Goal: Feedback & Contribution: Submit feedback/report problem

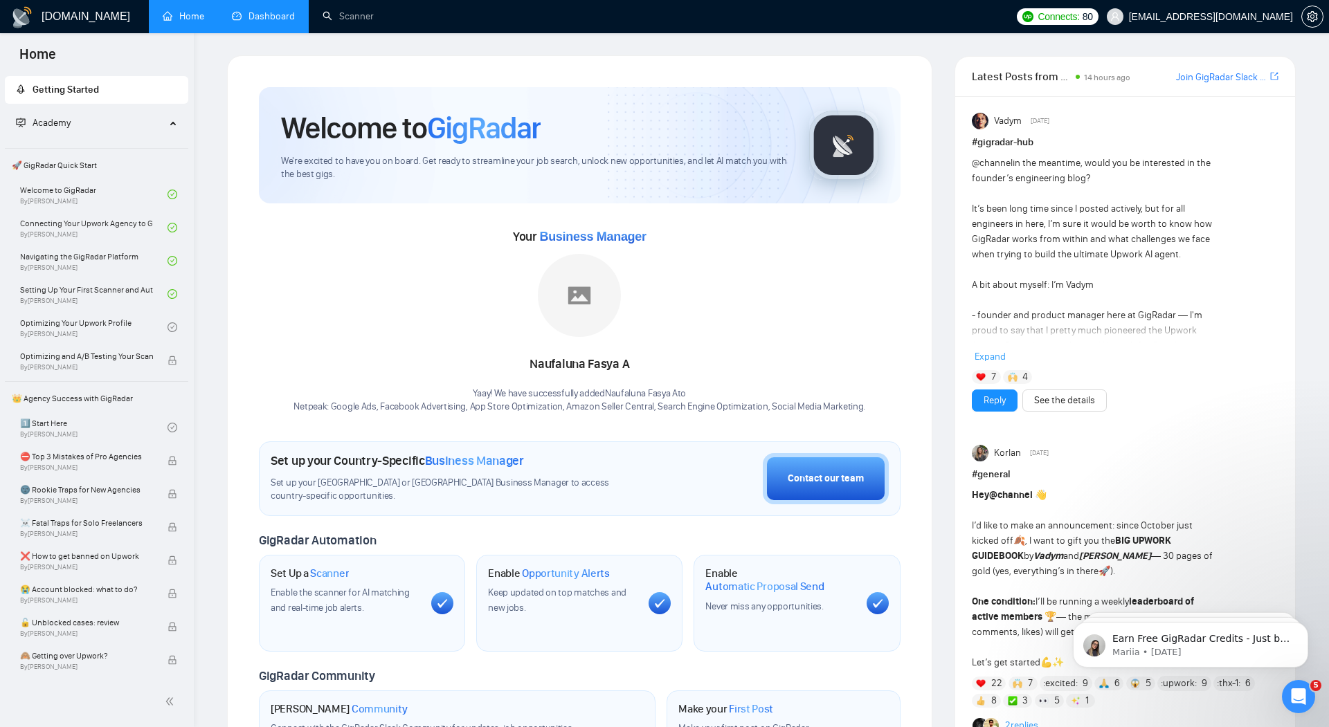
click at [275, 15] on link "Dashboard" at bounding box center [263, 16] width 63 height 12
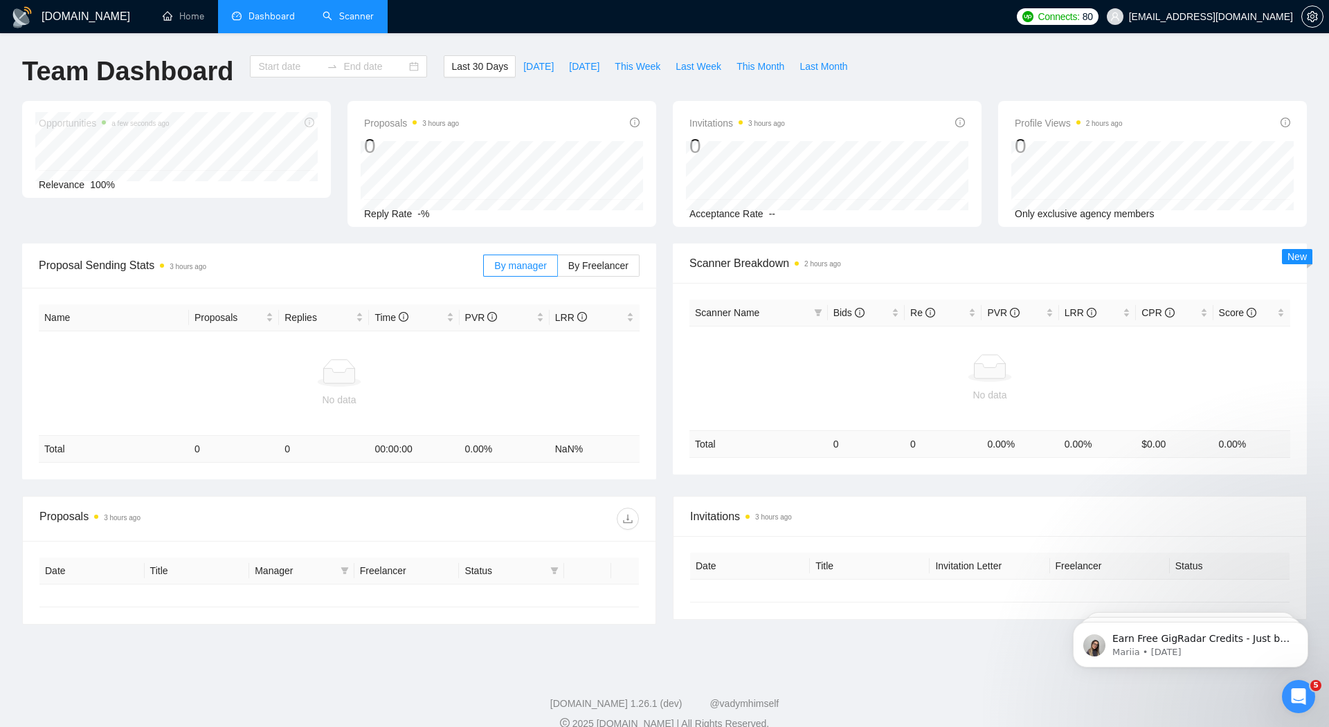
type input "[DATE]"
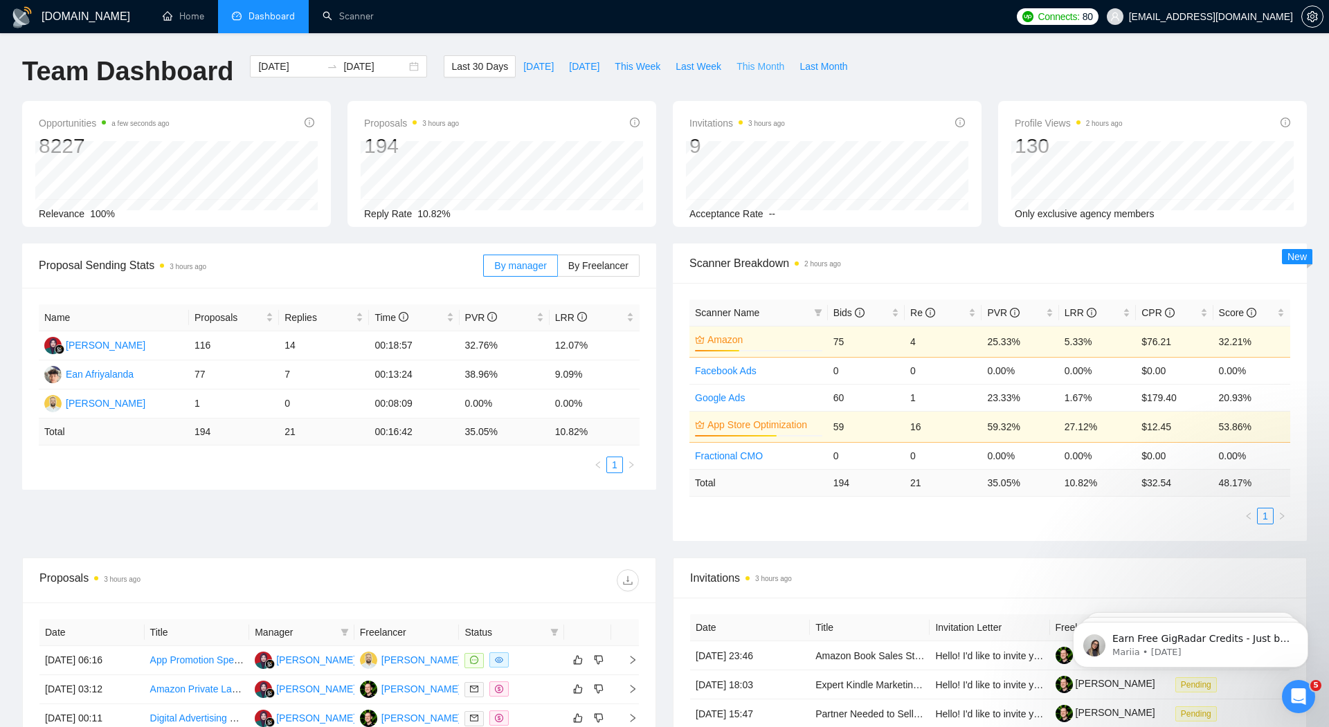
click at [751, 69] on span "This Month" at bounding box center [760, 66] width 48 height 15
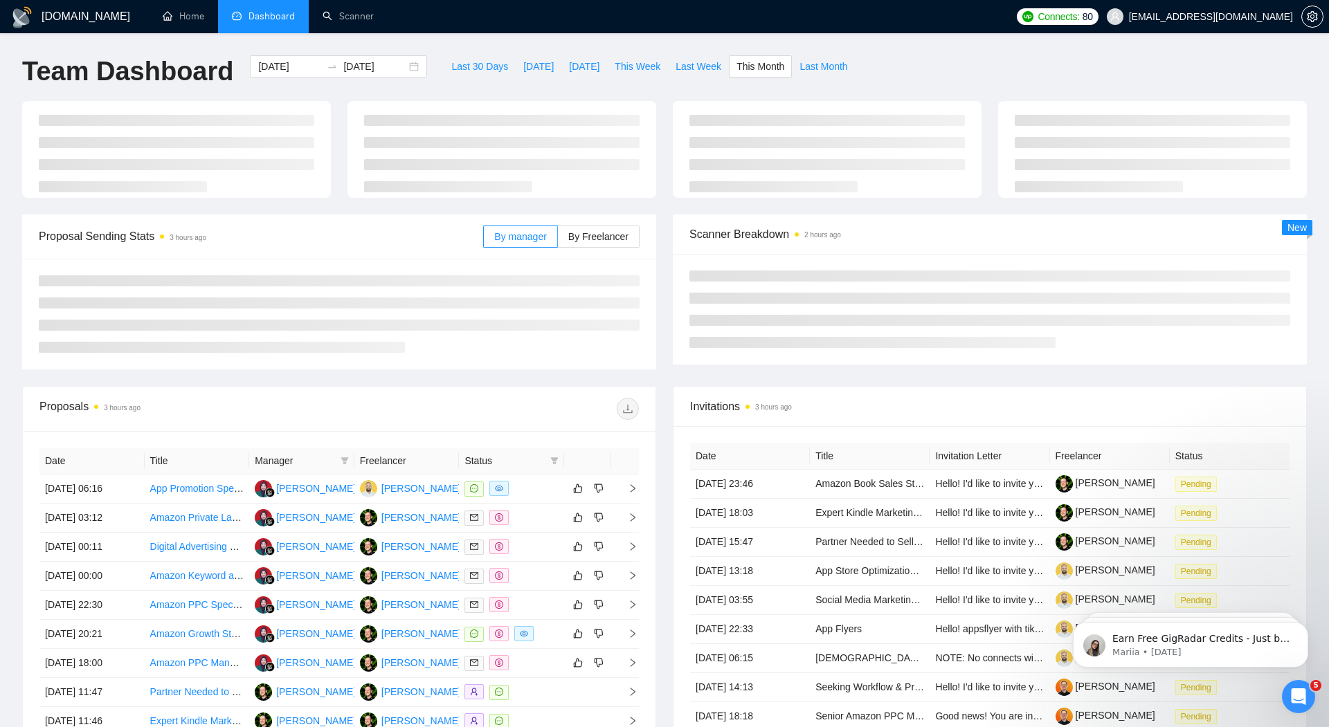
type input "[DATE]"
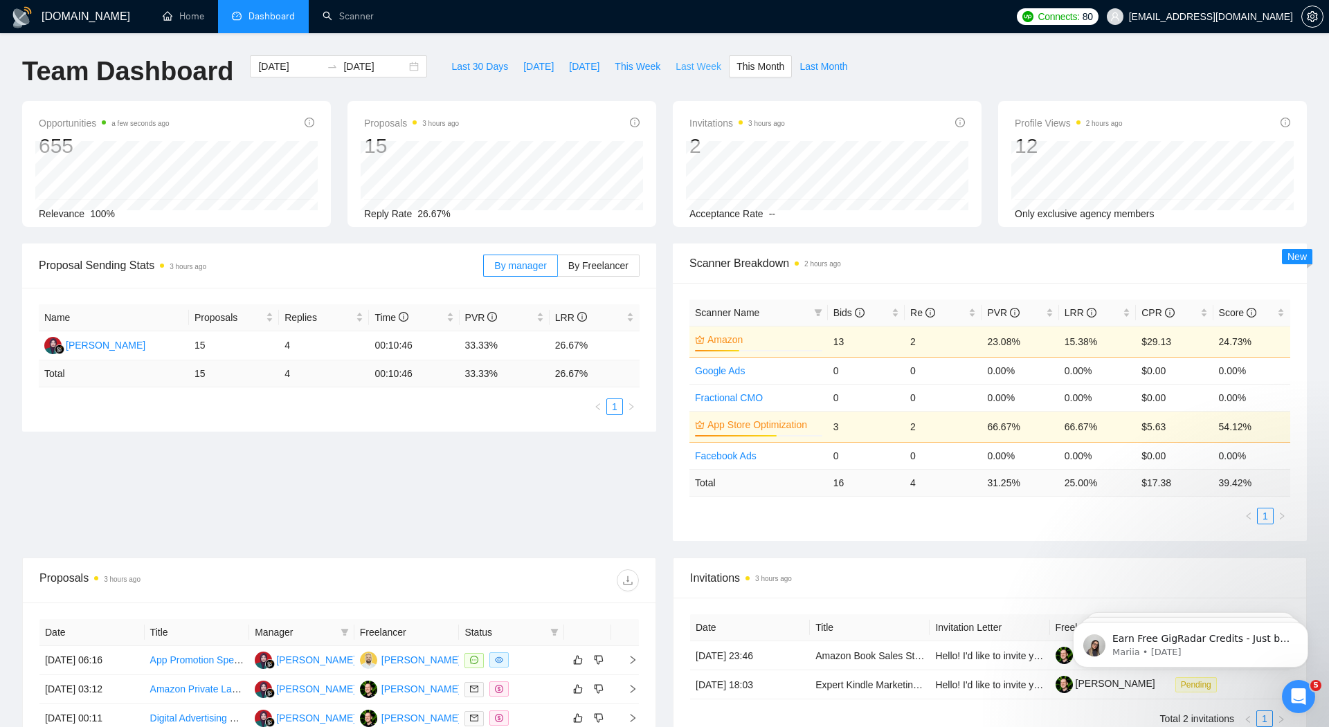
click at [695, 69] on span "Last Week" at bounding box center [698, 66] width 46 height 15
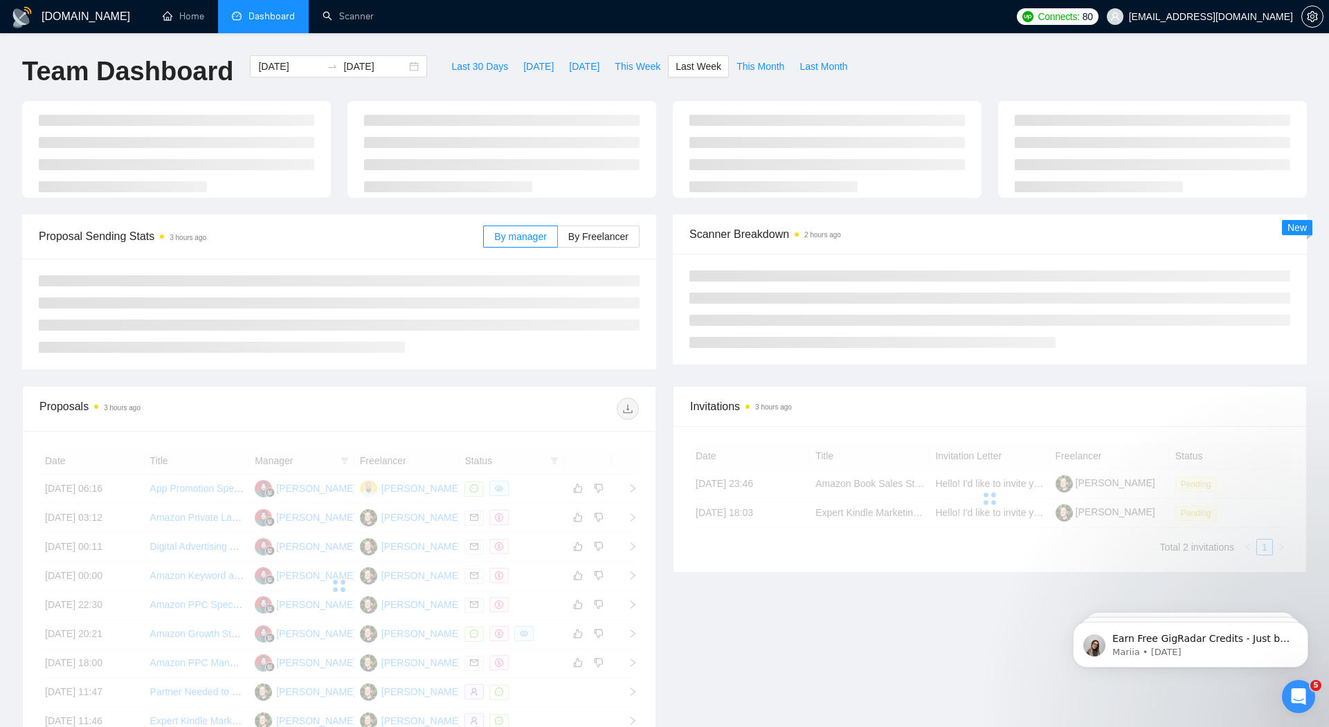
type input "[DATE]"
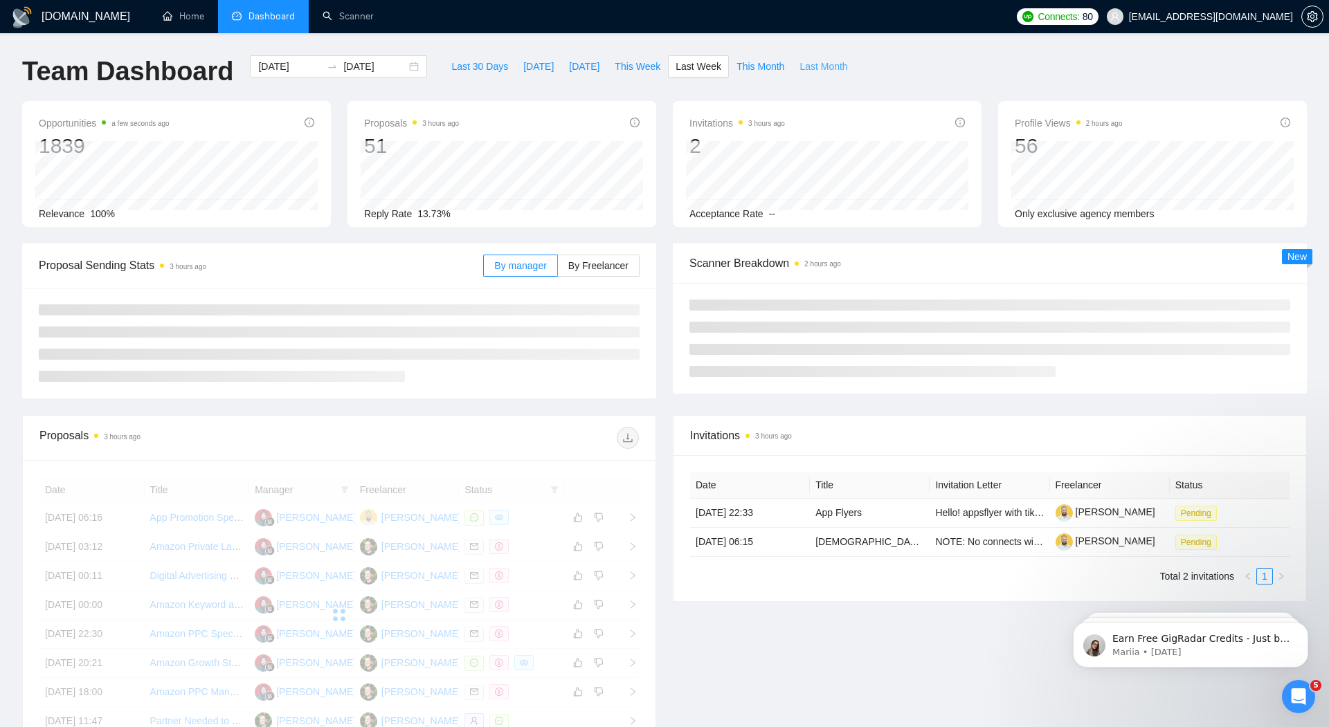
click at [823, 70] on span "Last Month" at bounding box center [823, 66] width 48 height 15
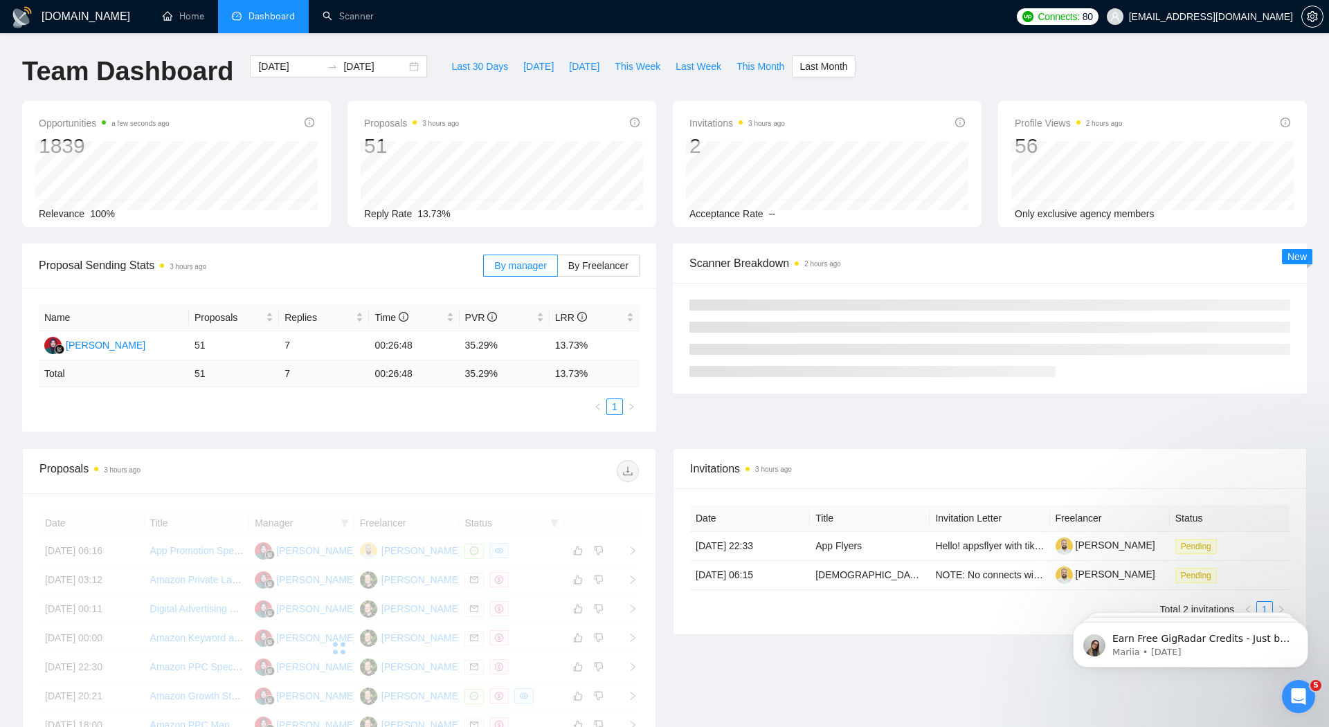
type input "[DATE]"
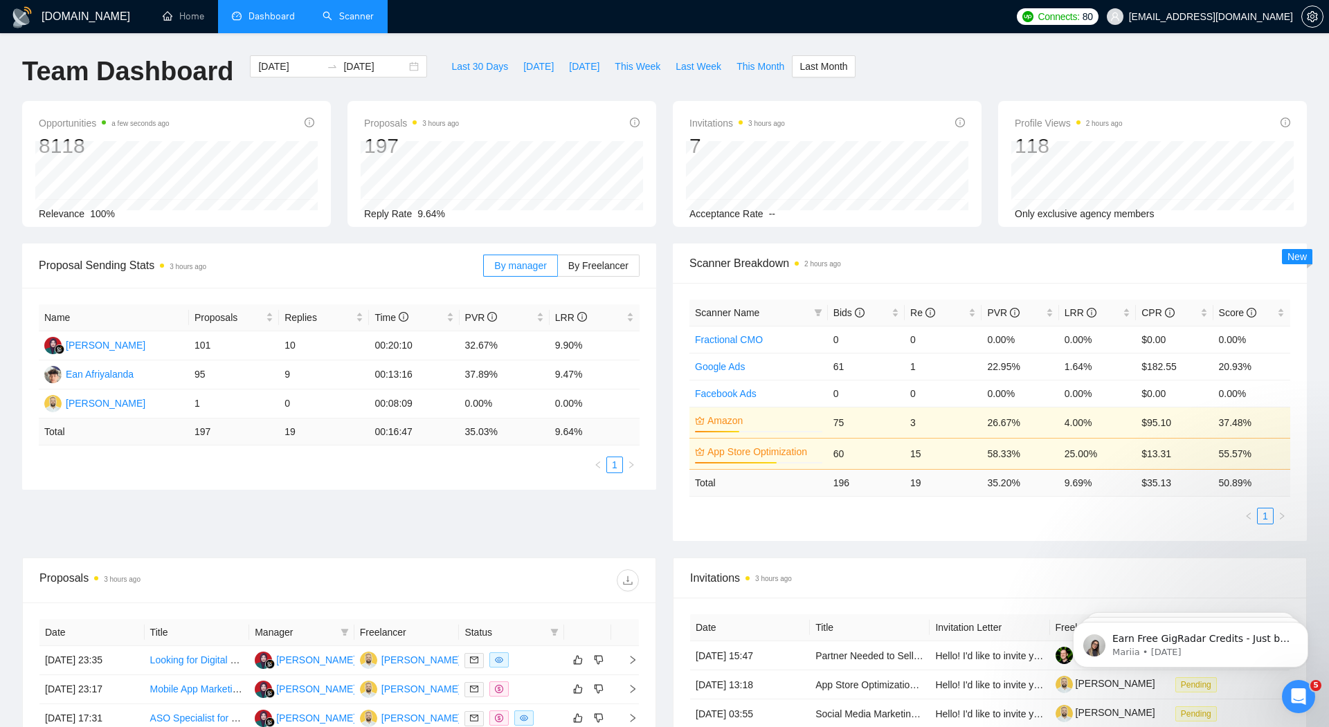
click at [362, 17] on link "Scanner" at bounding box center [347, 16] width 51 height 12
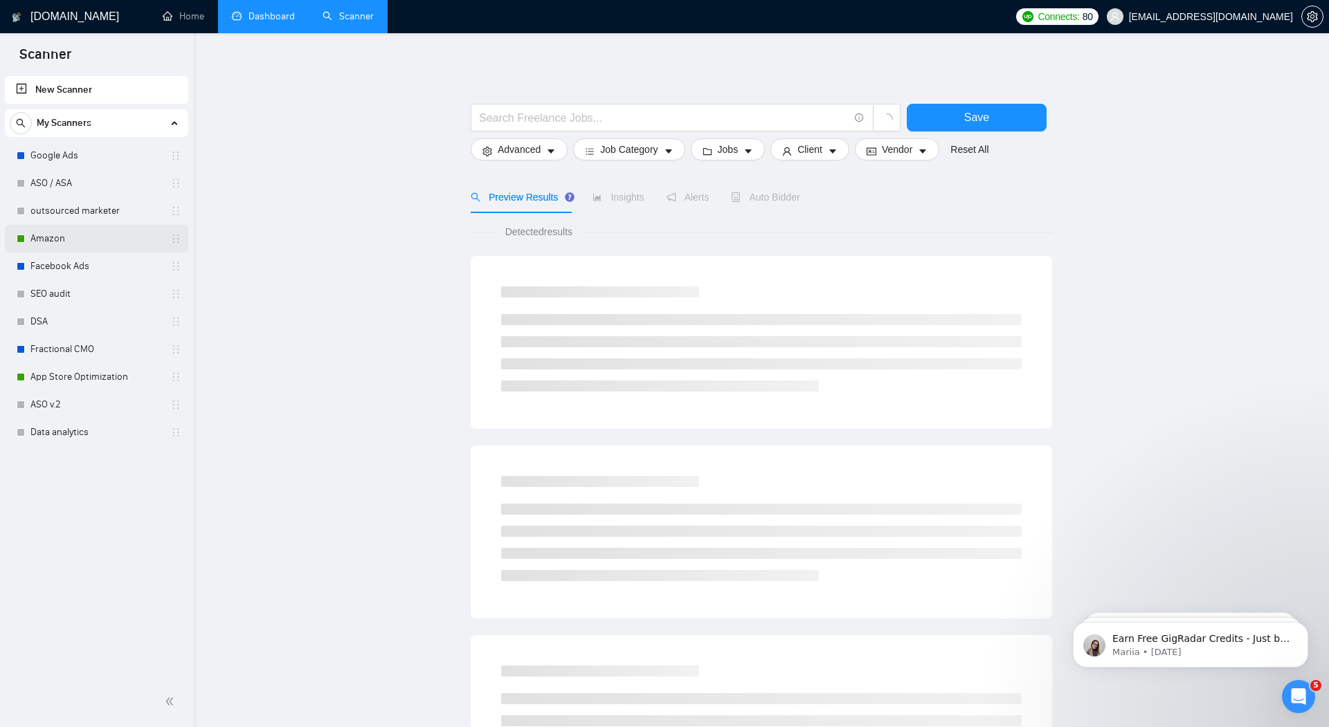
click at [46, 237] on link "Amazon" at bounding box center [95, 239] width 131 height 28
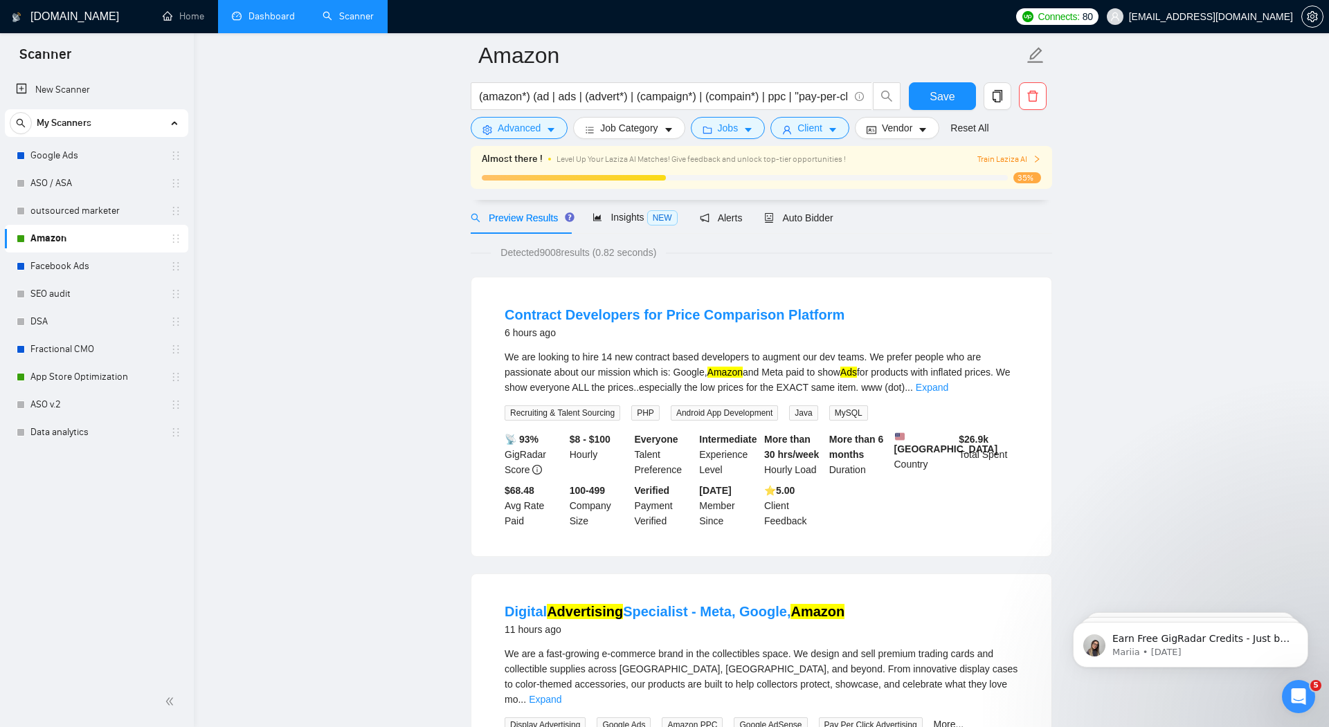
scroll to position [53, 0]
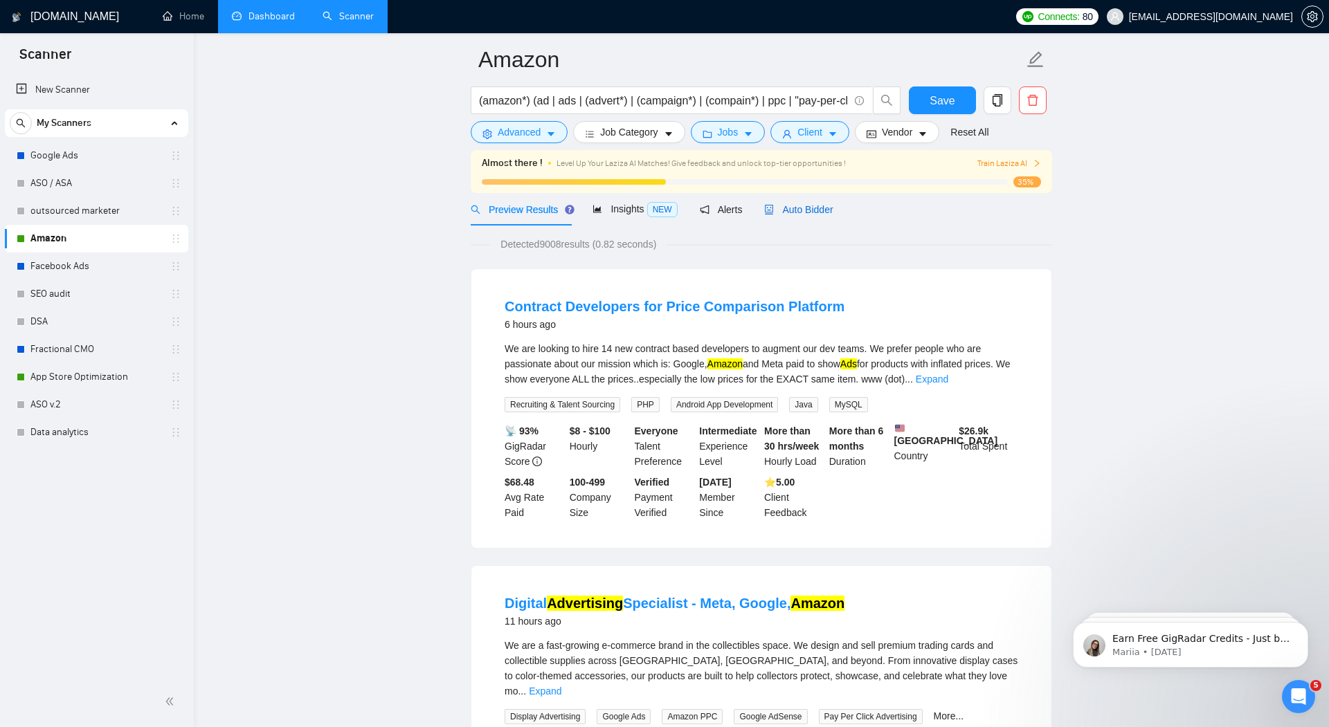
click at [818, 206] on span "Auto Bidder" at bounding box center [798, 209] width 69 height 11
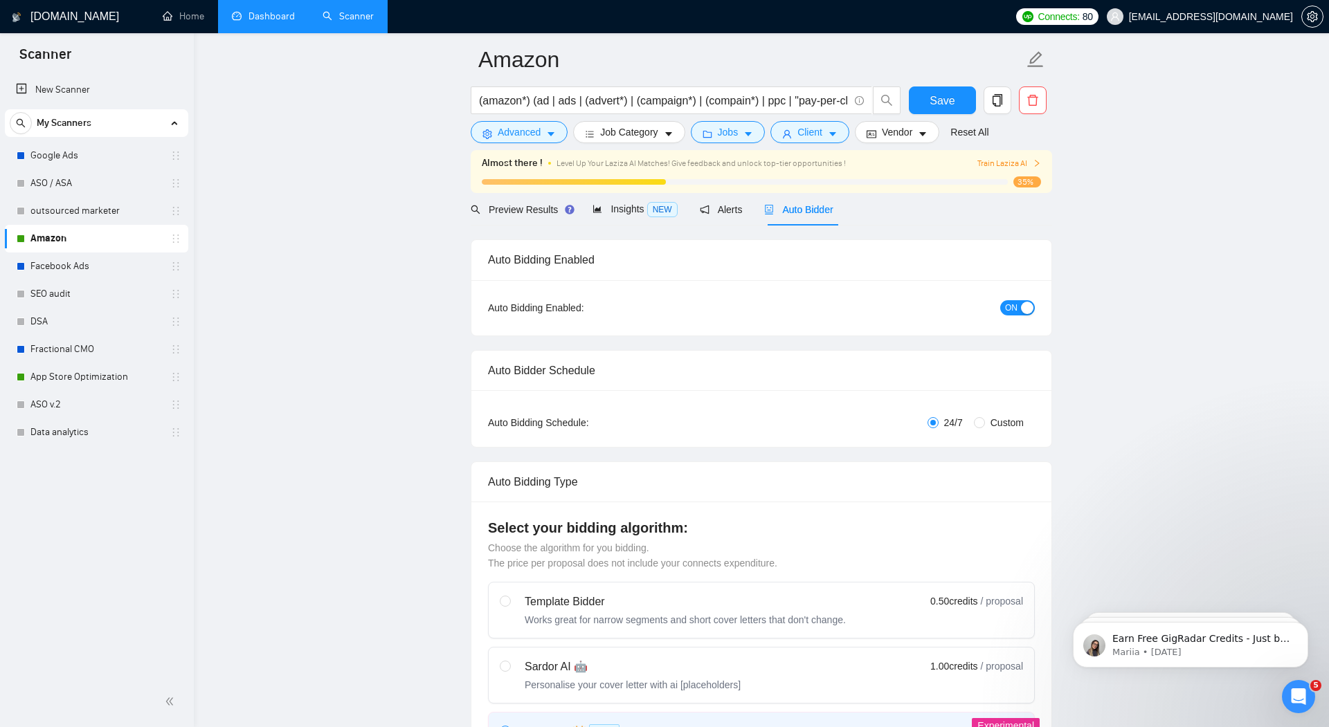
radio input "false"
radio input "true"
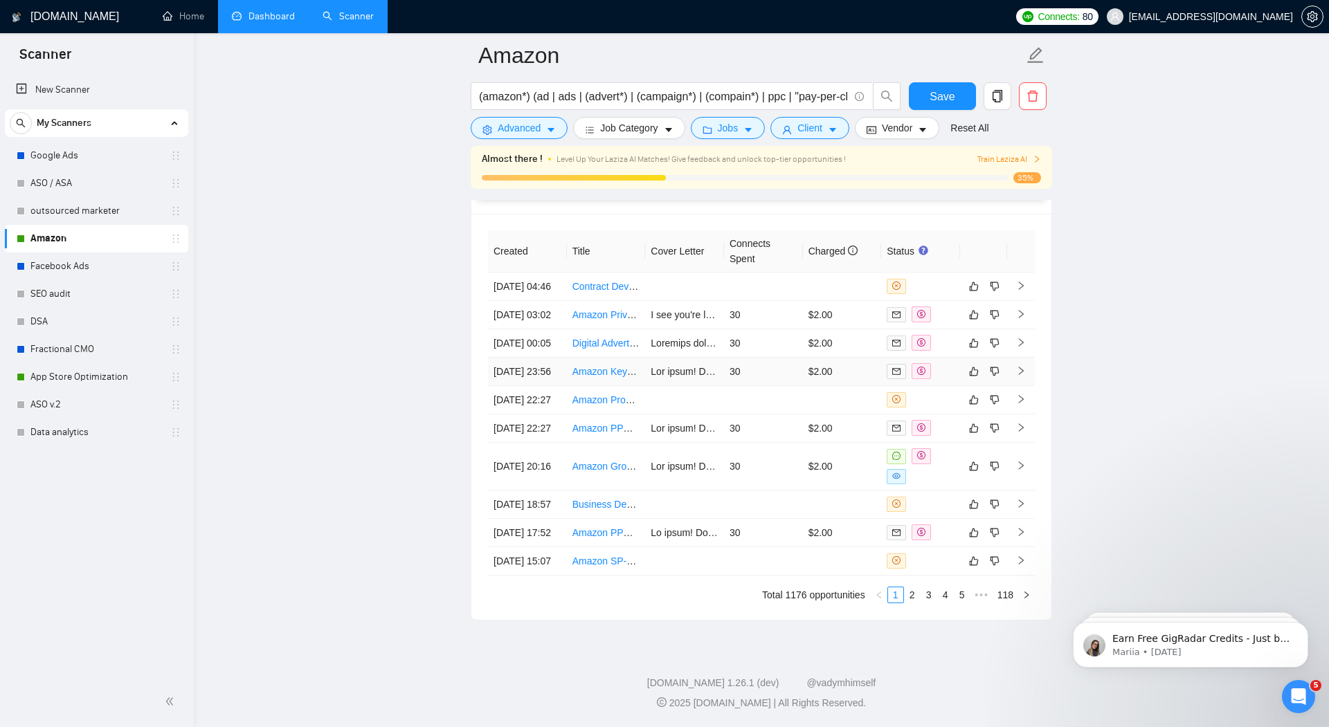
scroll to position [3817, 0]
click at [975, 462] on icon "like" at bounding box center [973, 466] width 9 height 9
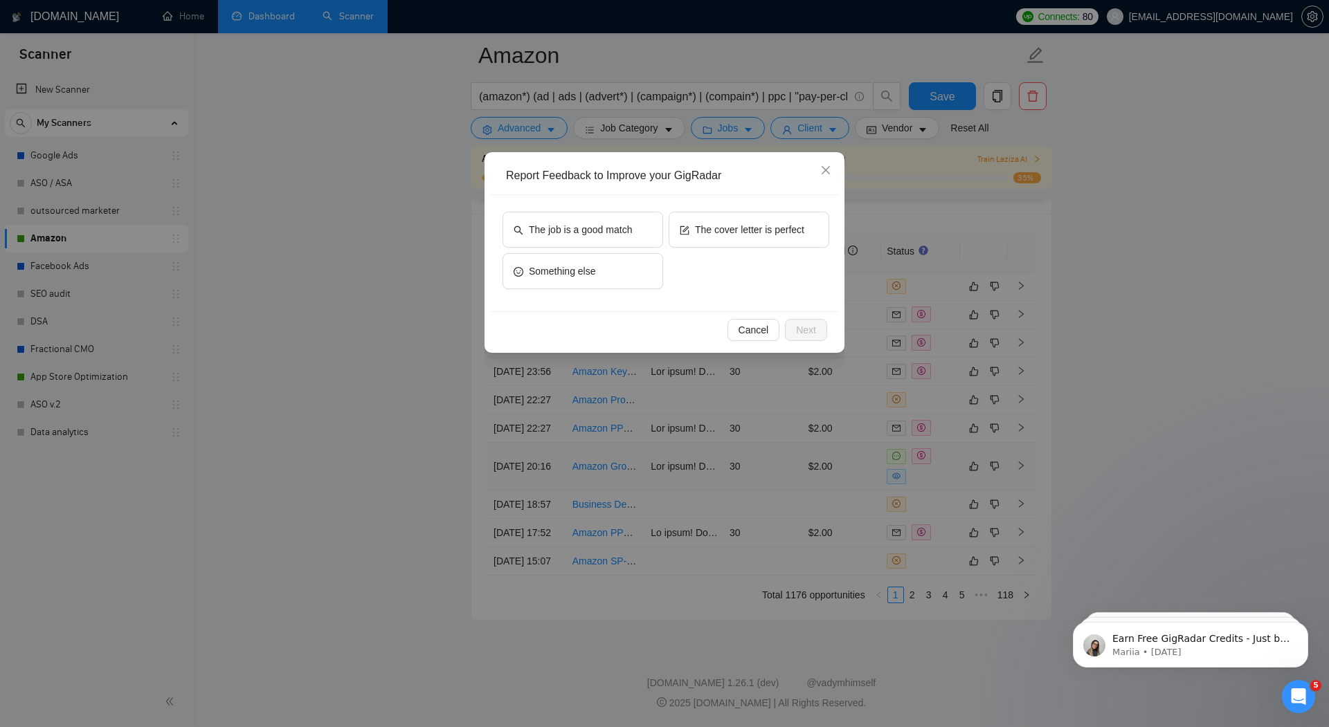
click at [702, 278] on div "The job is a good match The cover letter is perfect Something else" at bounding box center [665, 253] width 327 height 83
click at [741, 326] on span "Cancel" at bounding box center [753, 329] width 30 height 15
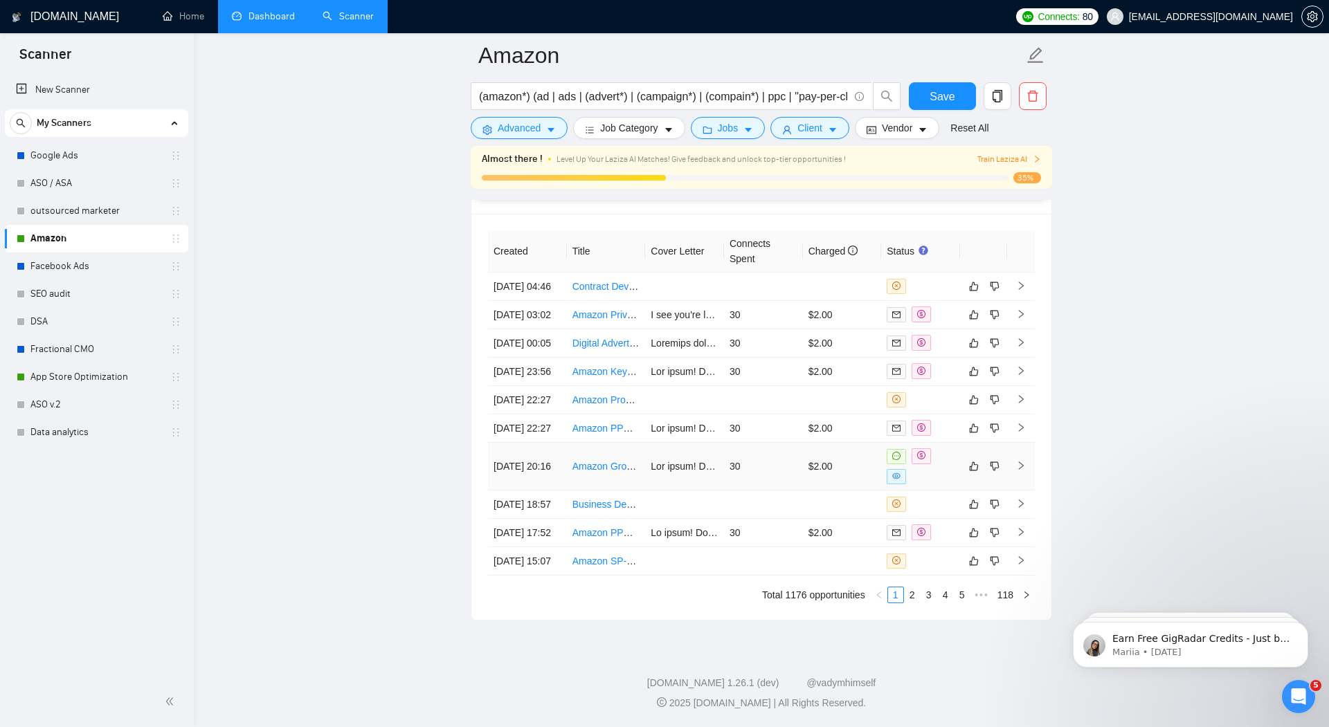
click at [776, 443] on td "30" at bounding box center [763, 467] width 79 height 48
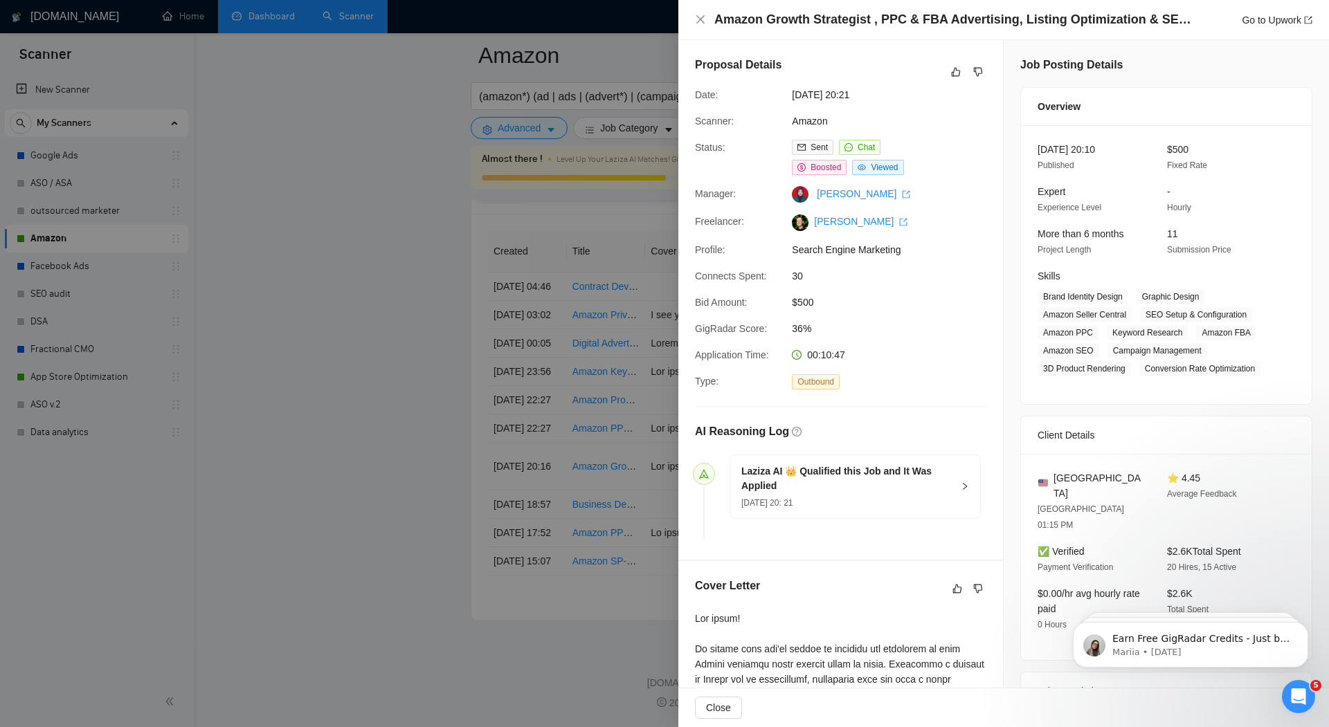
scroll to position [3786, 0]
click at [960, 73] on icon "like" at bounding box center [956, 71] width 10 height 11
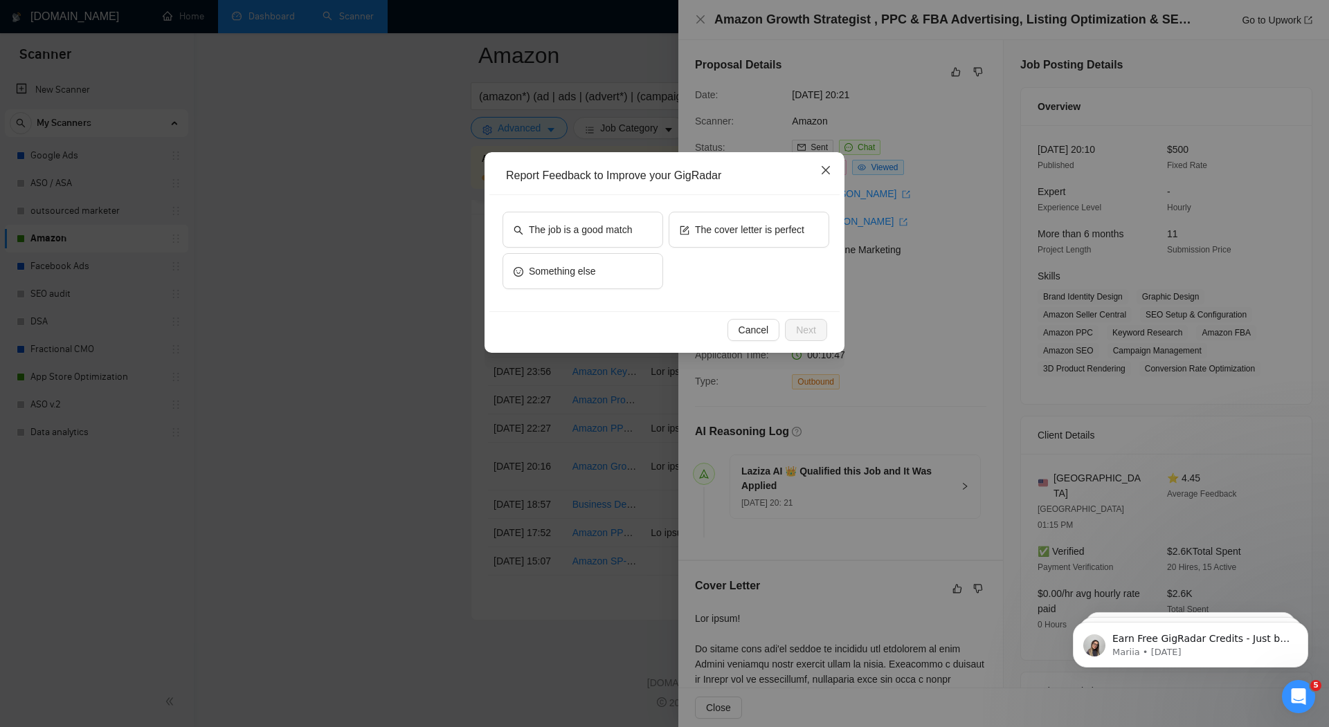
click at [825, 165] on icon "close" at bounding box center [825, 170] width 11 height 11
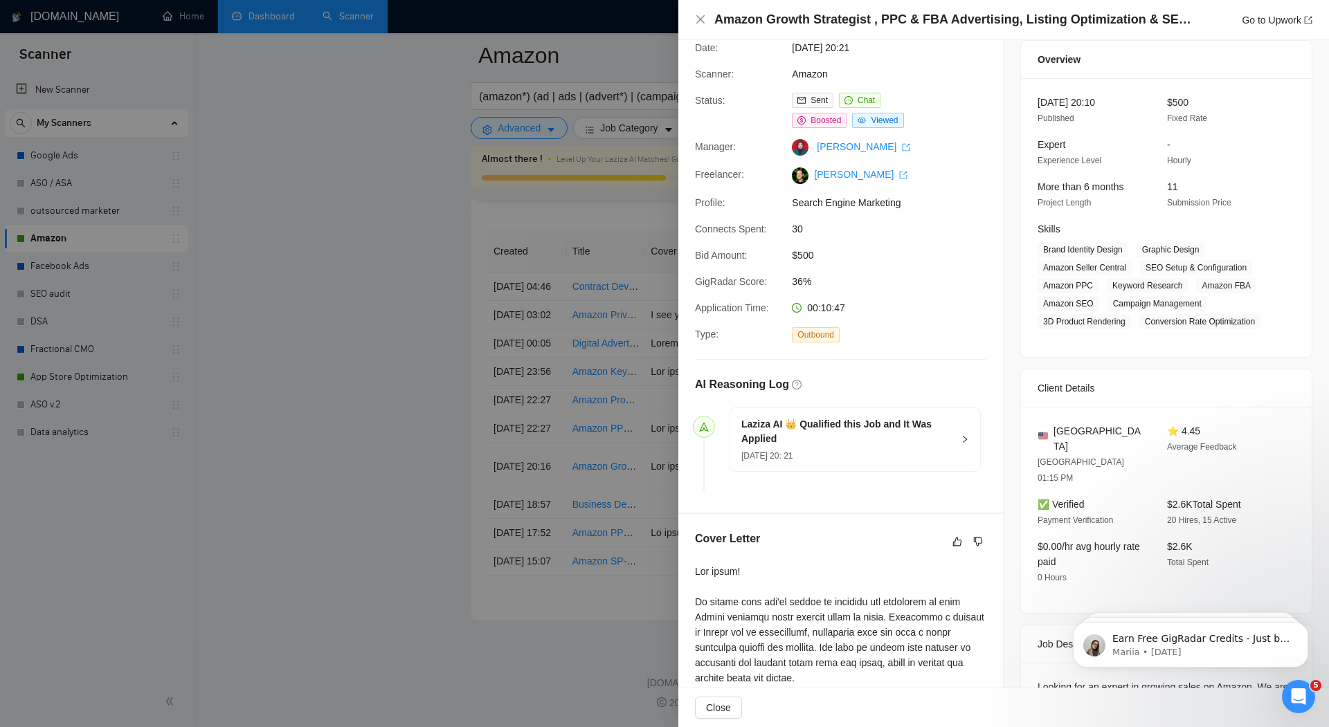
scroll to position [0, 0]
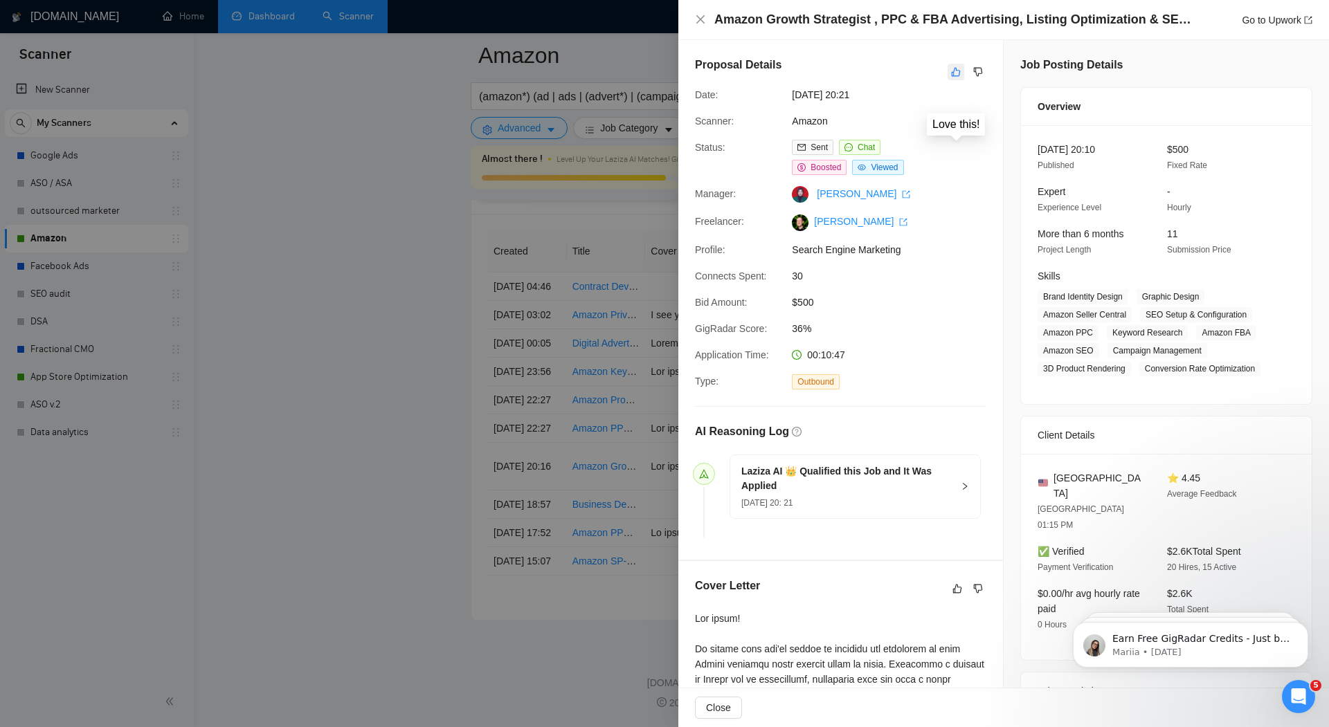
click at [956, 74] on icon "like" at bounding box center [956, 71] width 10 height 11
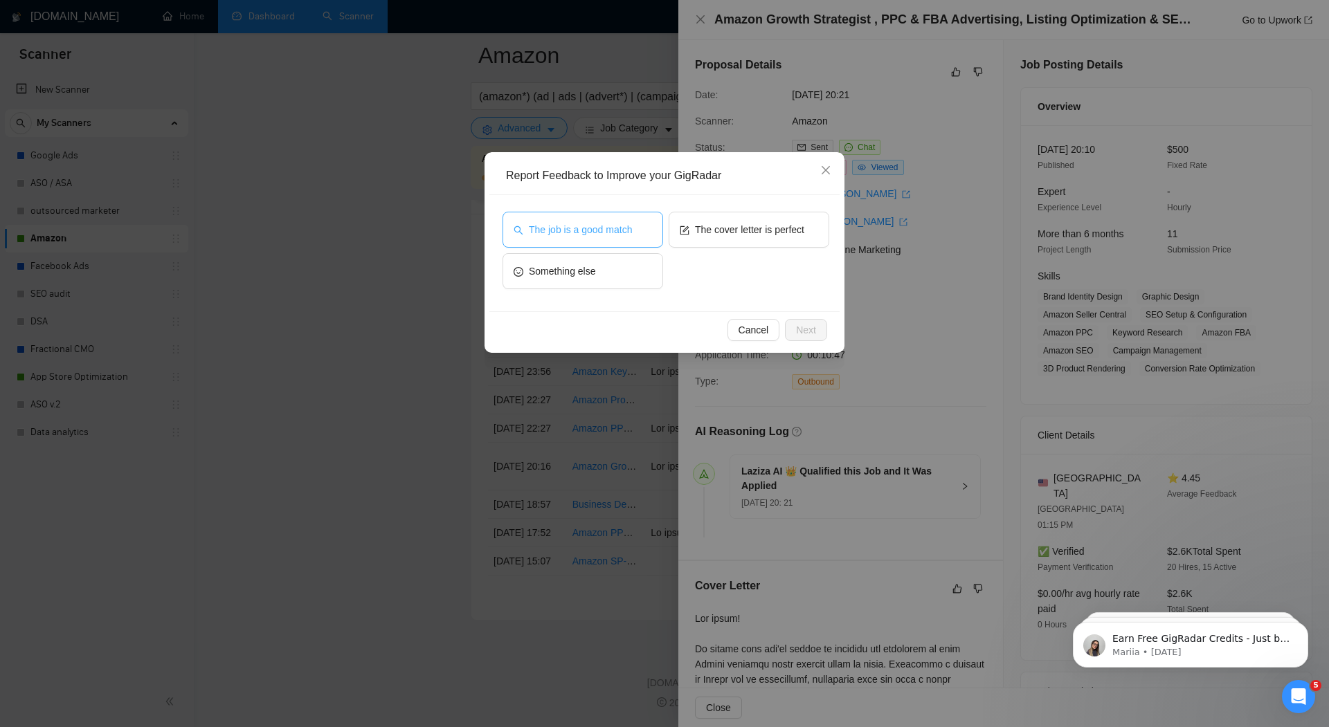
click at [603, 233] on span "The job is a good match" at bounding box center [580, 229] width 103 height 15
click at [805, 329] on span "Next" at bounding box center [806, 329] width 20 height 15
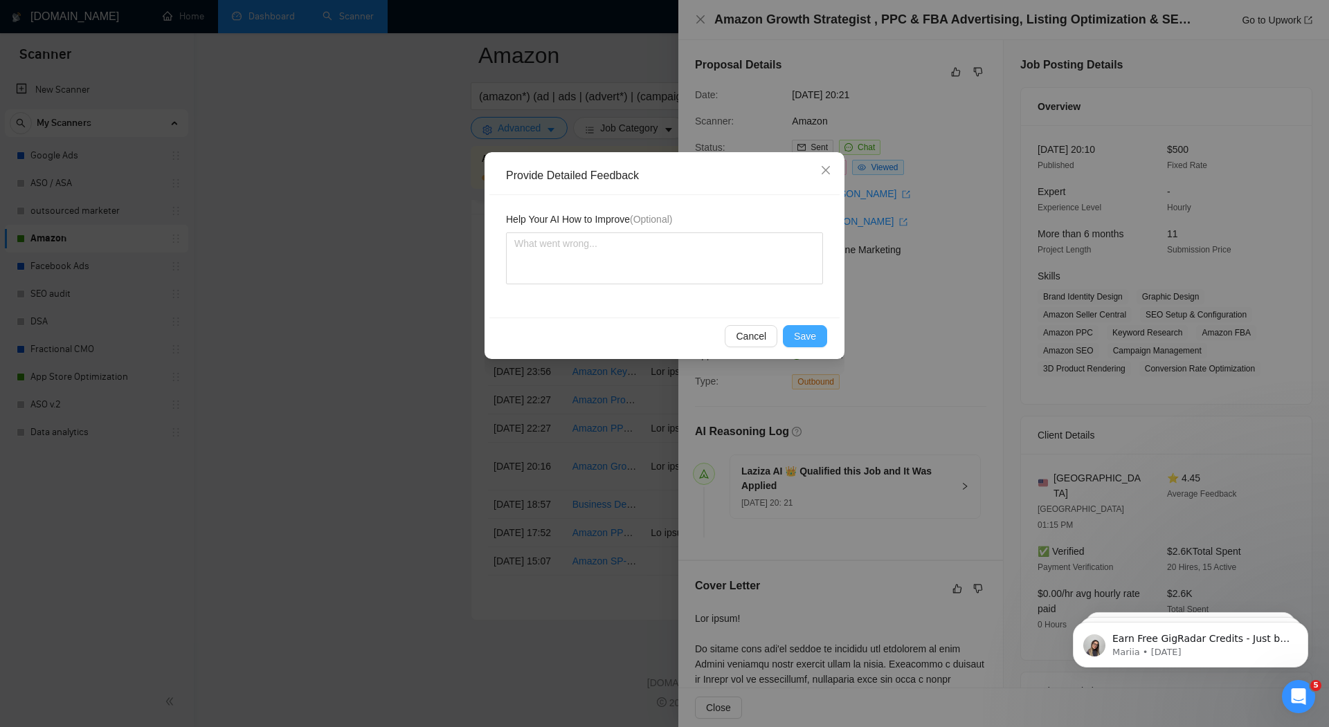
click at [812, 333] on span "Save" at bounding box center [805, 336] width 22 height 15
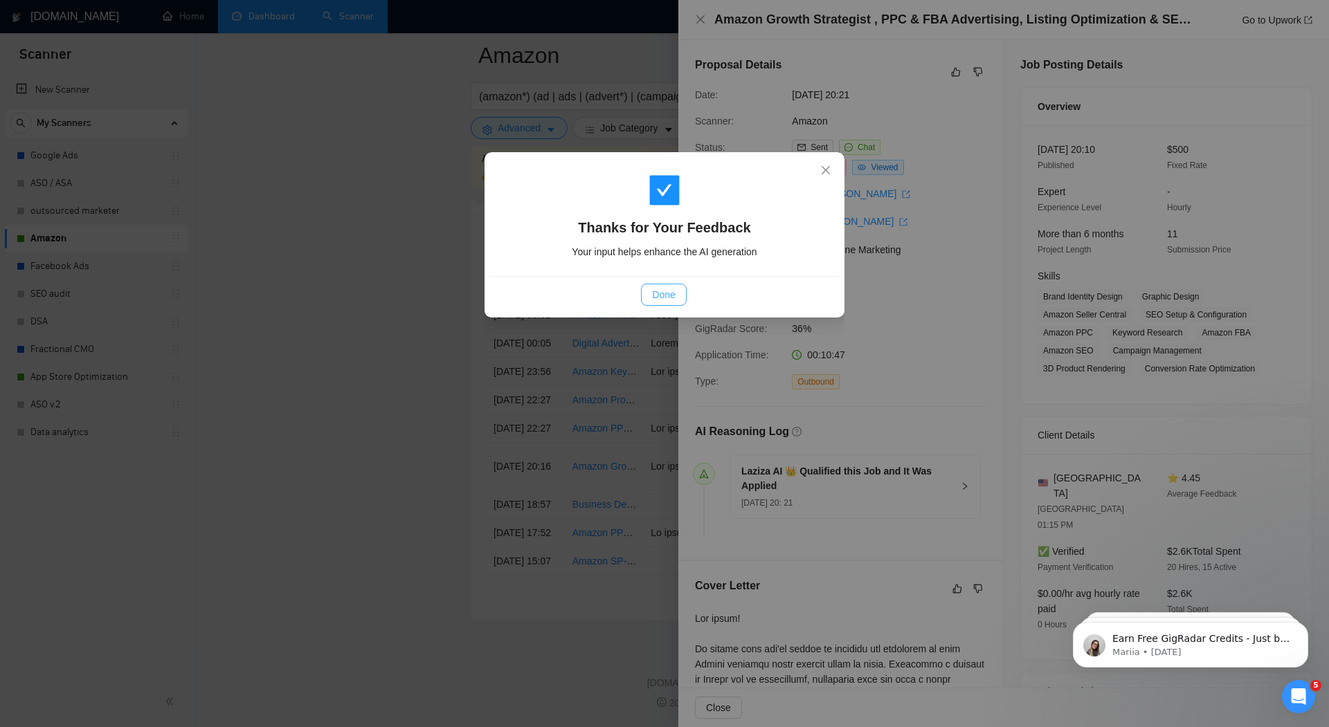
click at [658, 299] on span "Done" at bounding box center [663, 294] width 23 height 15
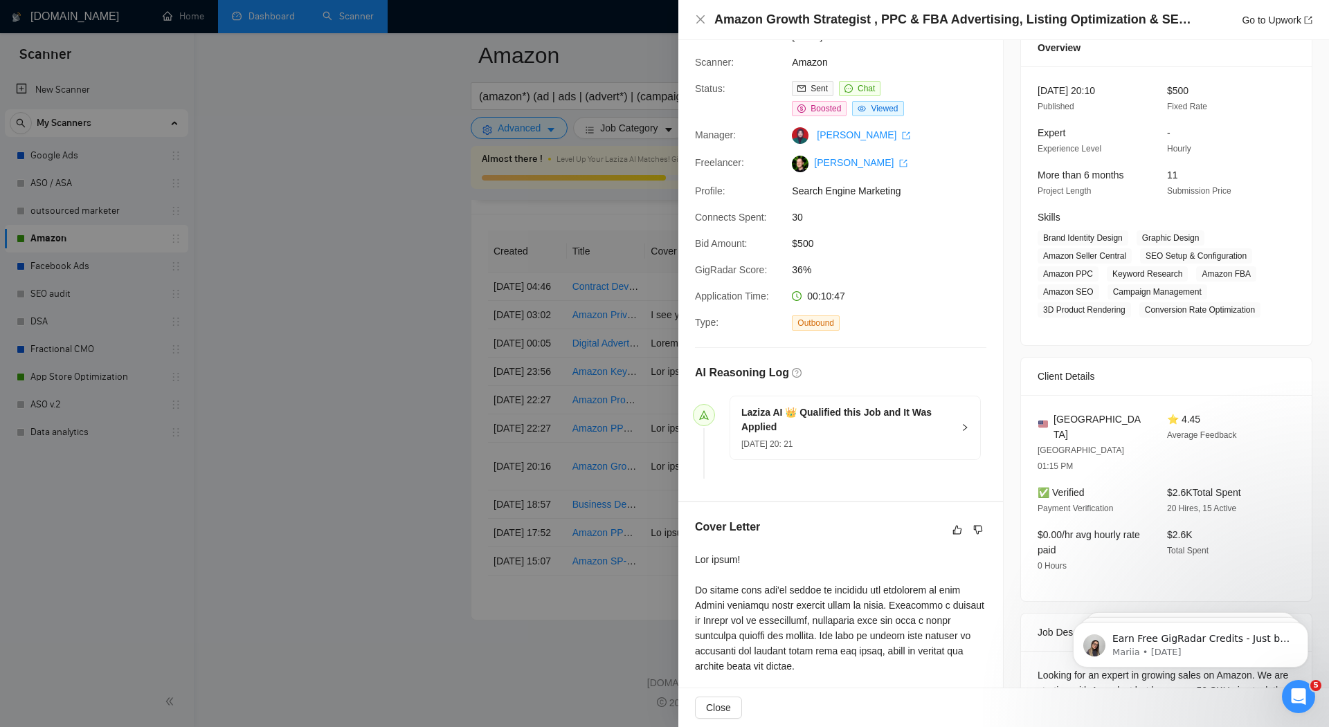
scroll to position [62, 0]
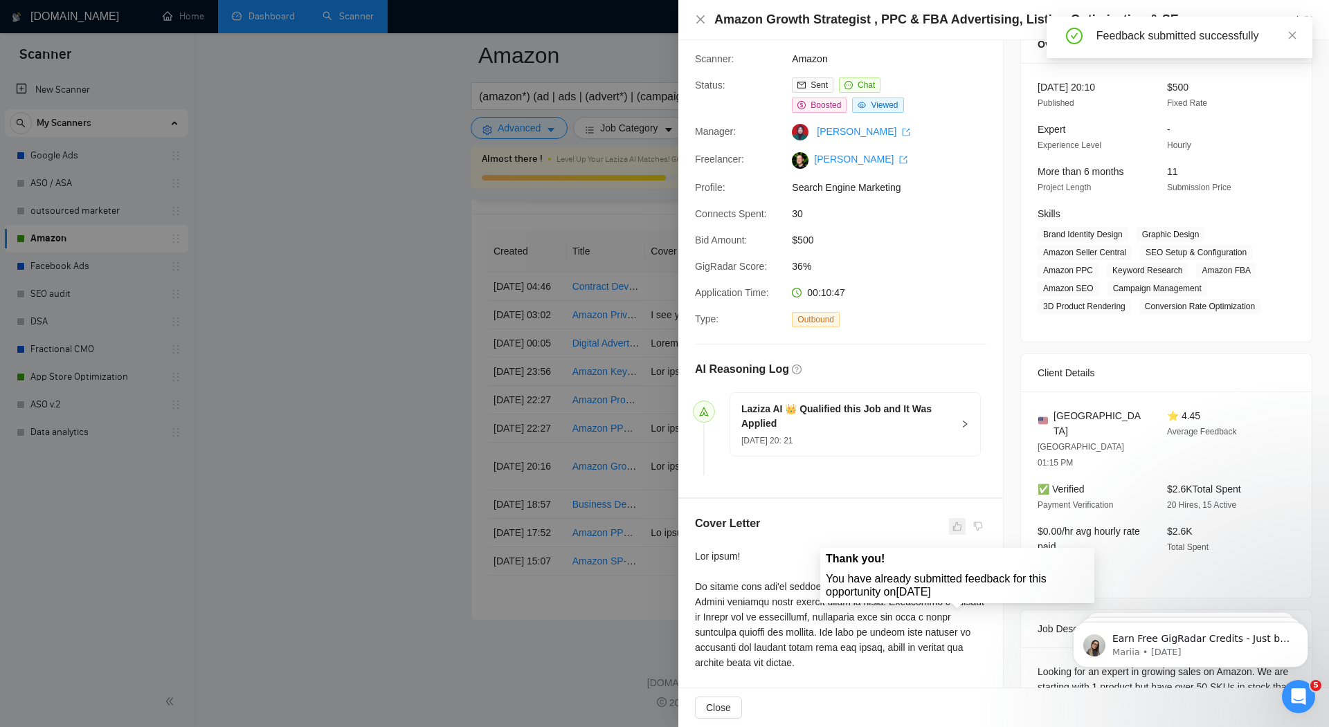
click at [960, 535] on span at bounding box center [957, 526] width 17 height 17
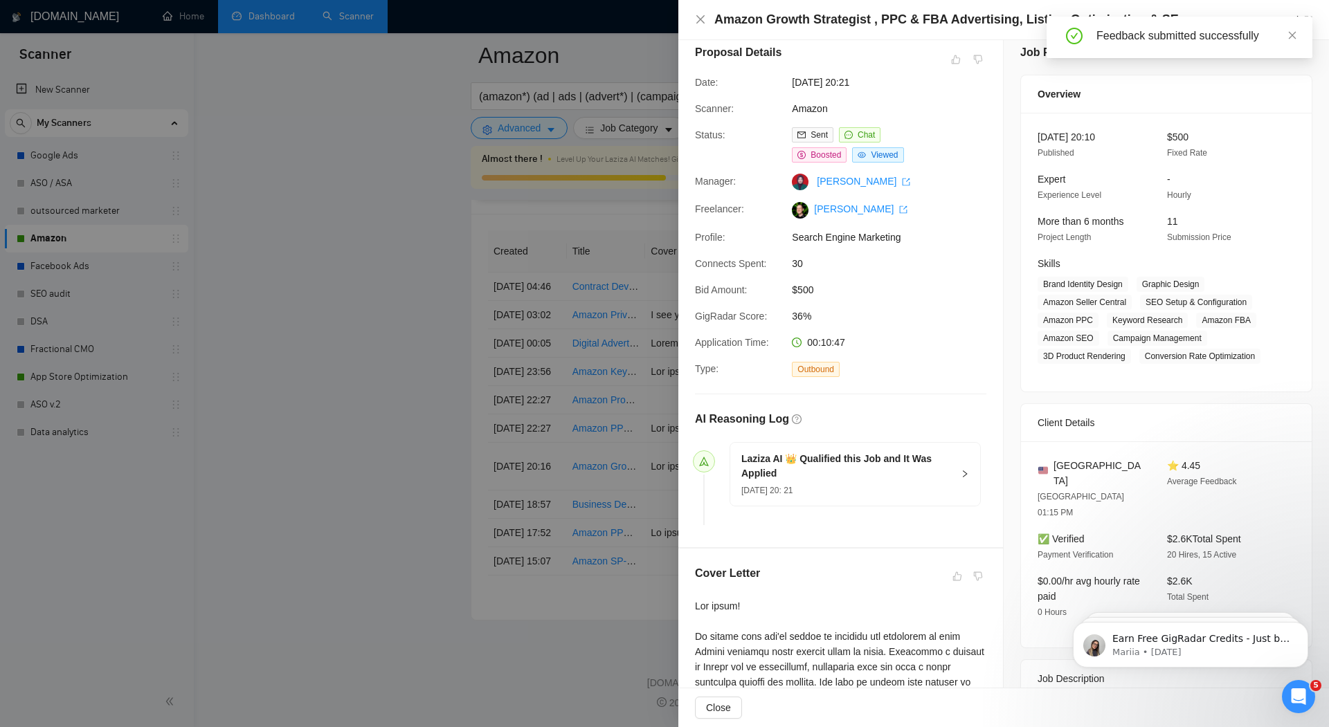
scroll to position [0, 0]
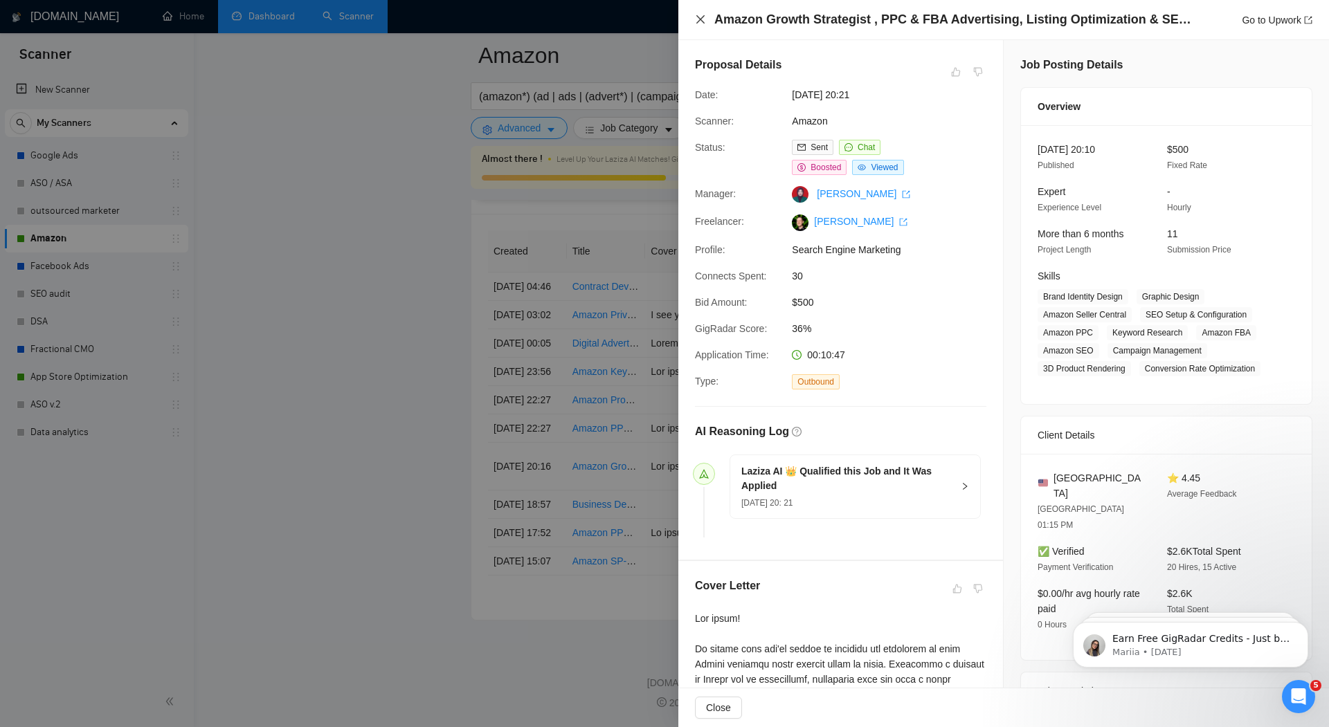
click at [699, 18] on icon "close" at bounding box center [700, 19] width 8 height 8
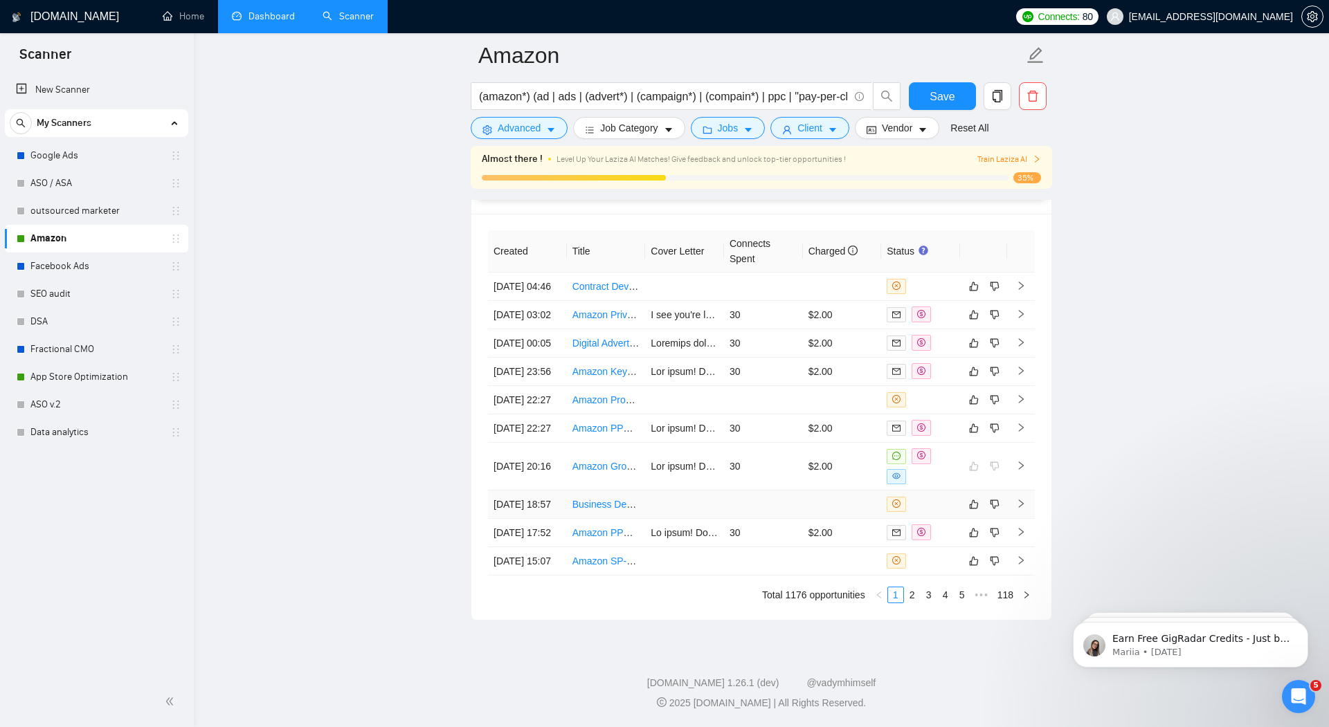
scroll to position [3818, 0]
click at [910, 598] on link "2" at bounding box center [911, 594] width 15 height 15
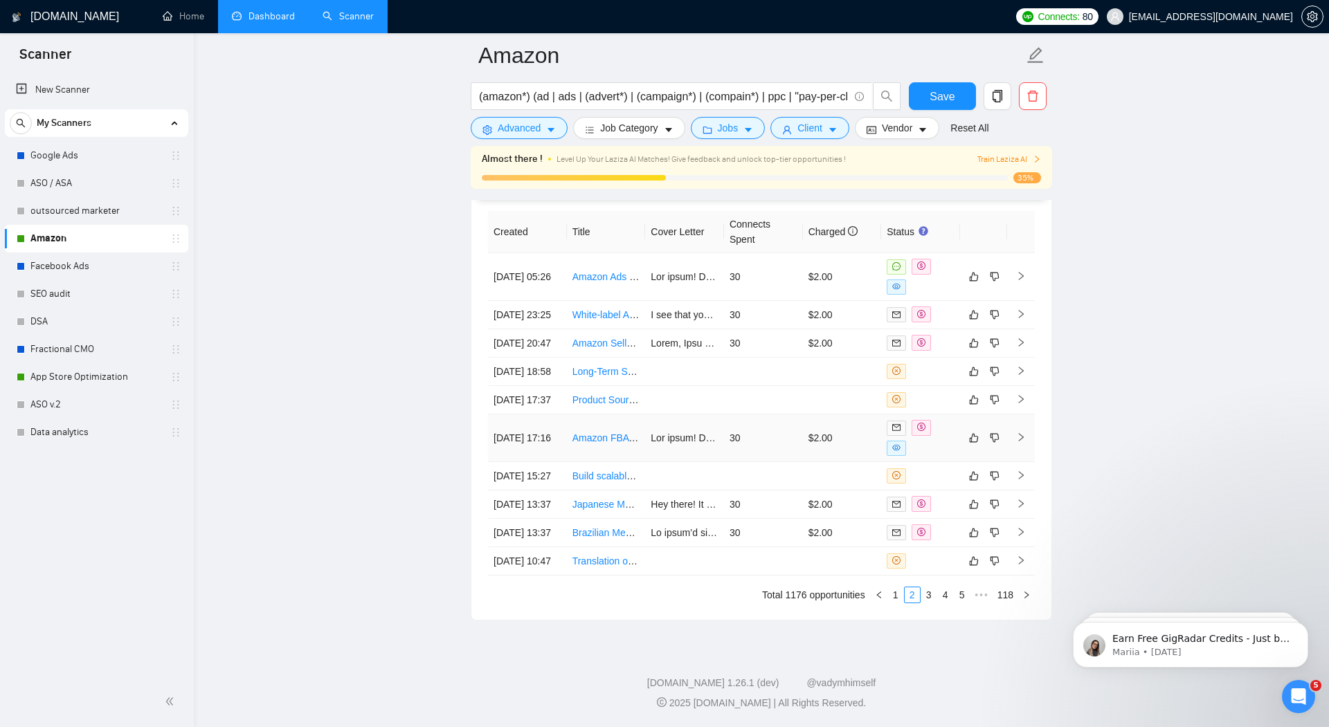
click at [756, 414] on td "30" at bounding box center [763, 438] width 79 height 48
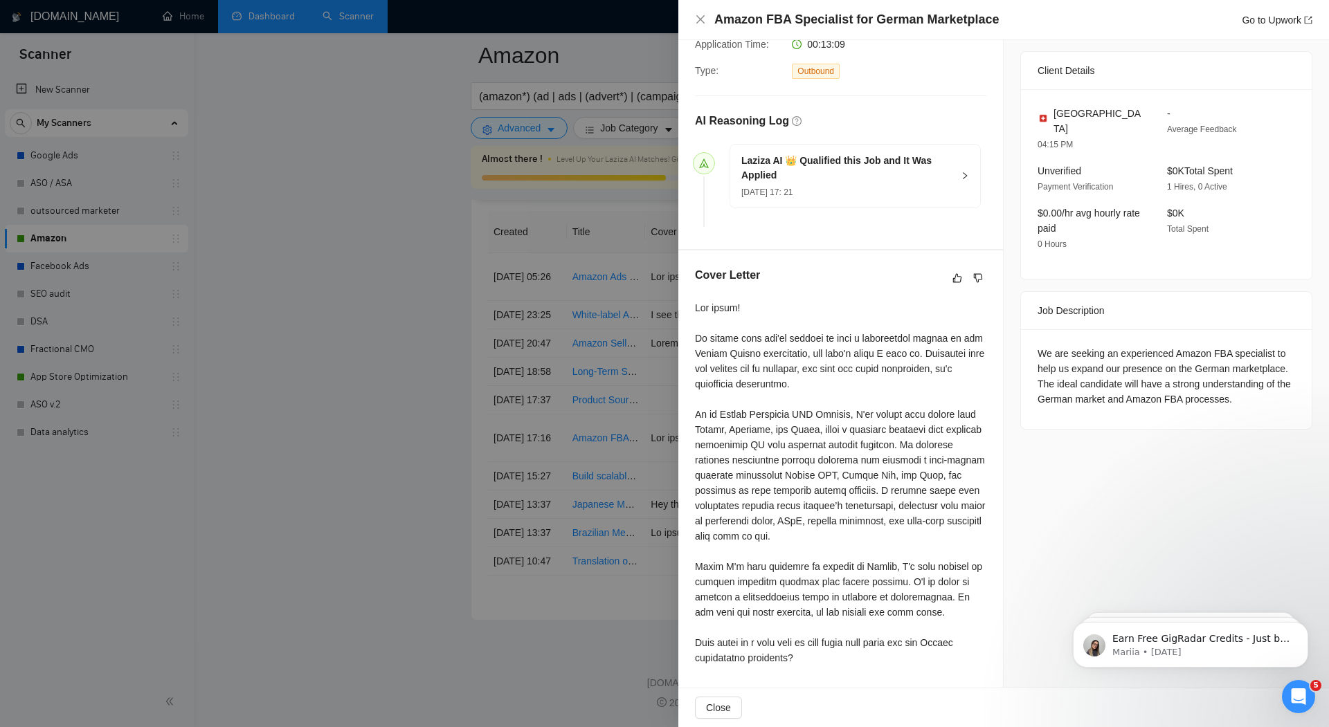
scroll to position [3824, 0]
click at [696, 20] on icon "close" at bounding box center [700, 19] width 11 height 11
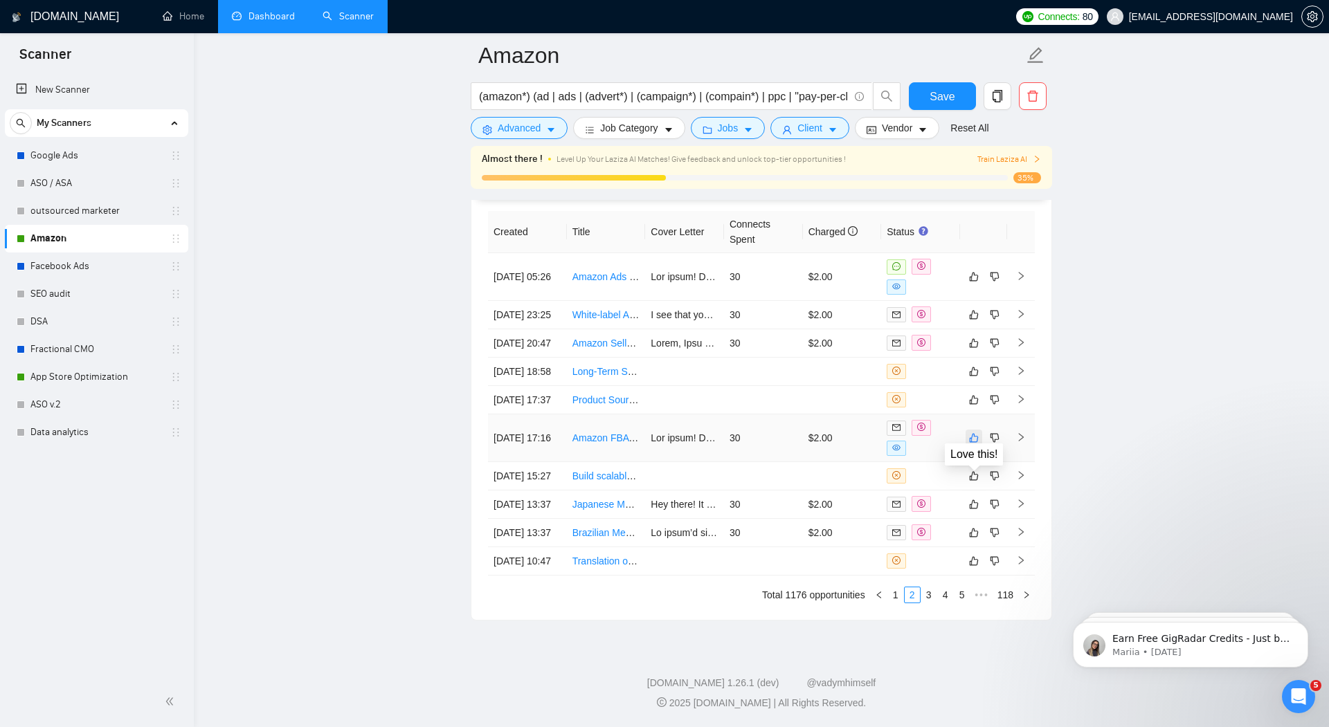
click at [974, 432] on icon "like" at bounding box center [974, 437] width 10 height 11
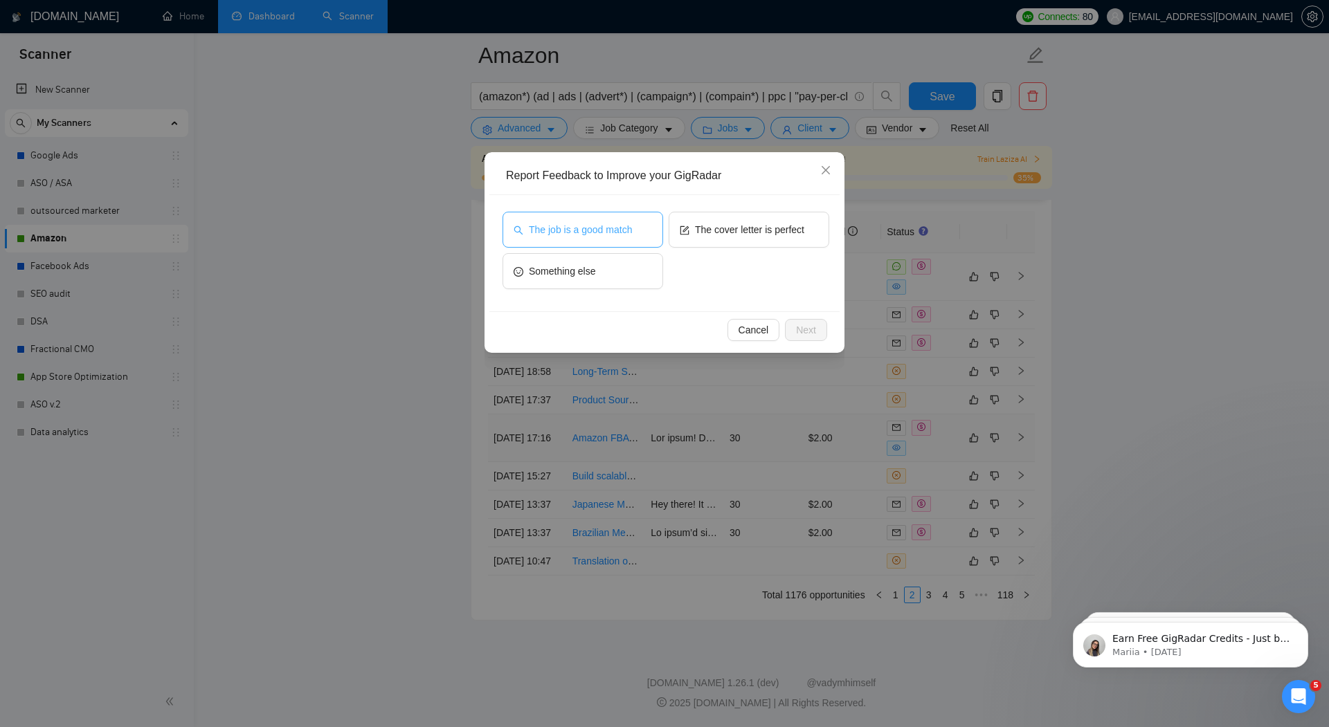
click at [584, 231] on span "The job is a good match" at bounding box center [580, 229] width 103 height 15
click at [704, 240] on button "The cover letter is perfect" at bounding box center [748, 230] width 161 height 36
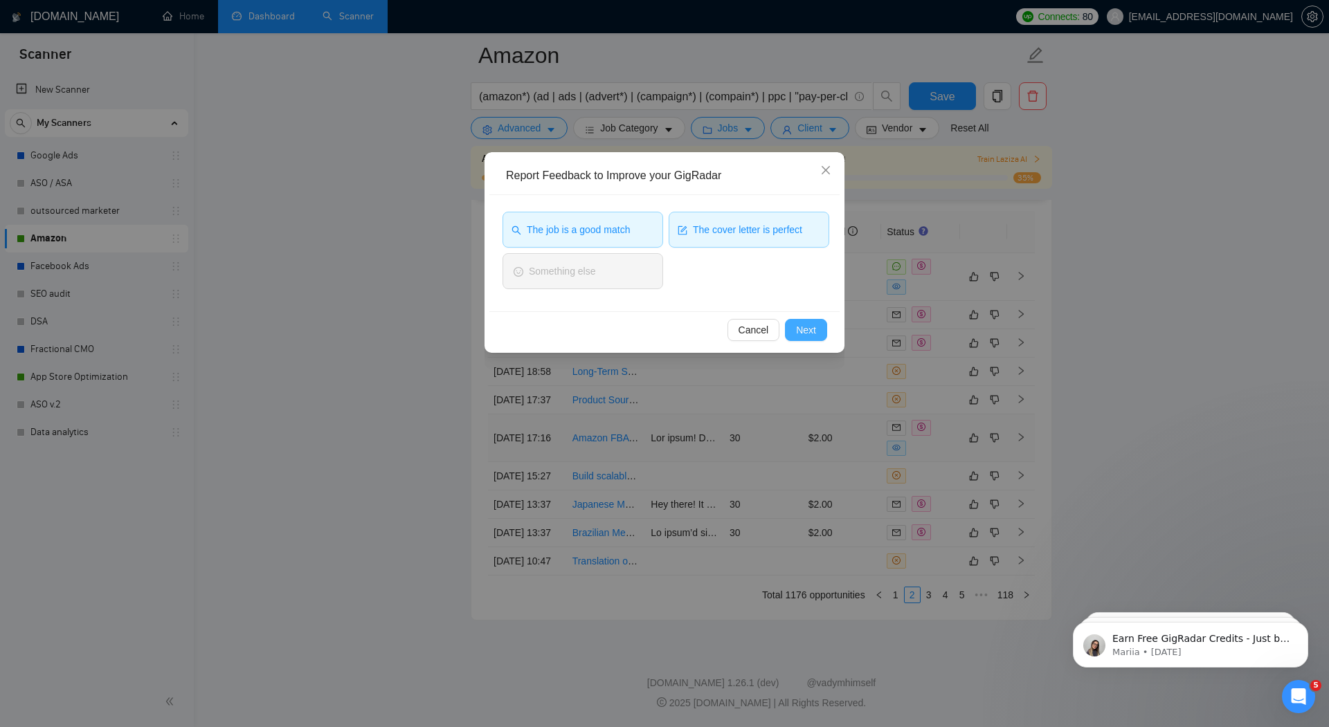
click at [801, 324] on span "Next" at bounding box center [806, 329] width 20 height 15
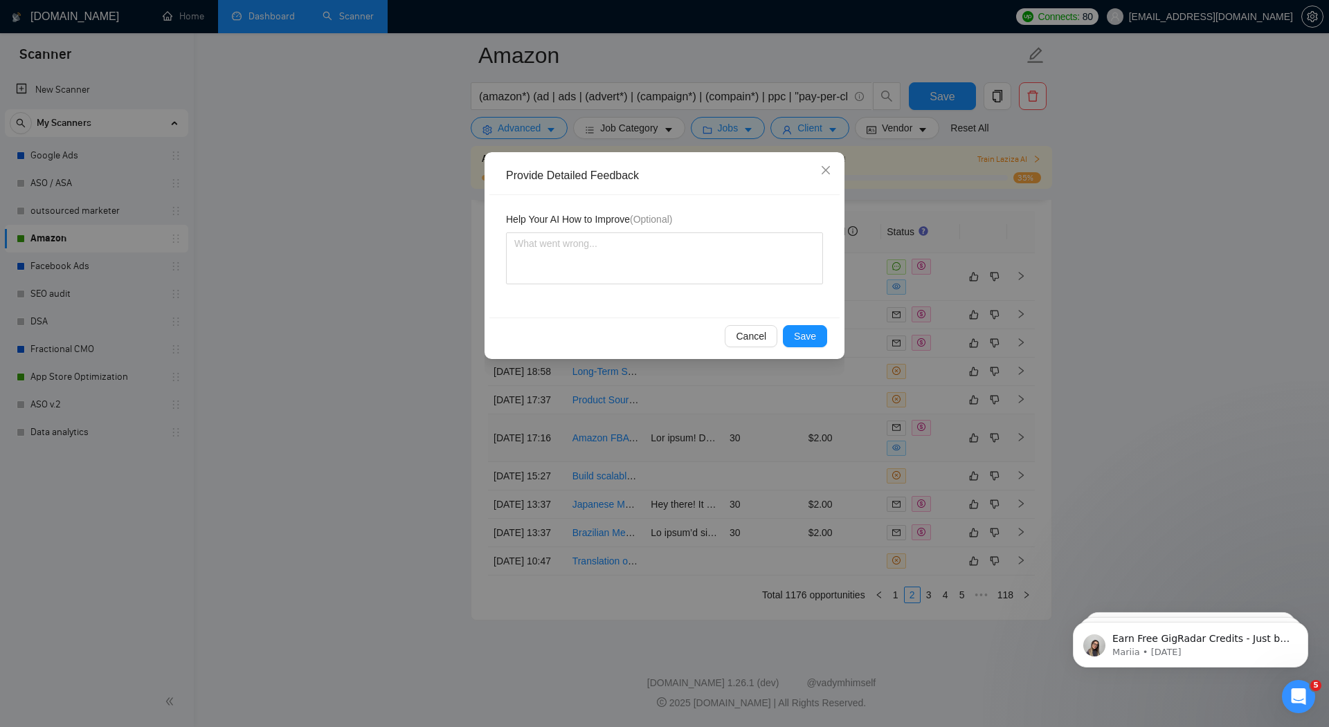
click at [821, 353] on div "Cancel Save" at bounding box center [664, 336] width 350 height 37
click at [812, 339] on span "Save" at bounding box center [805, 336] width 22 height 15
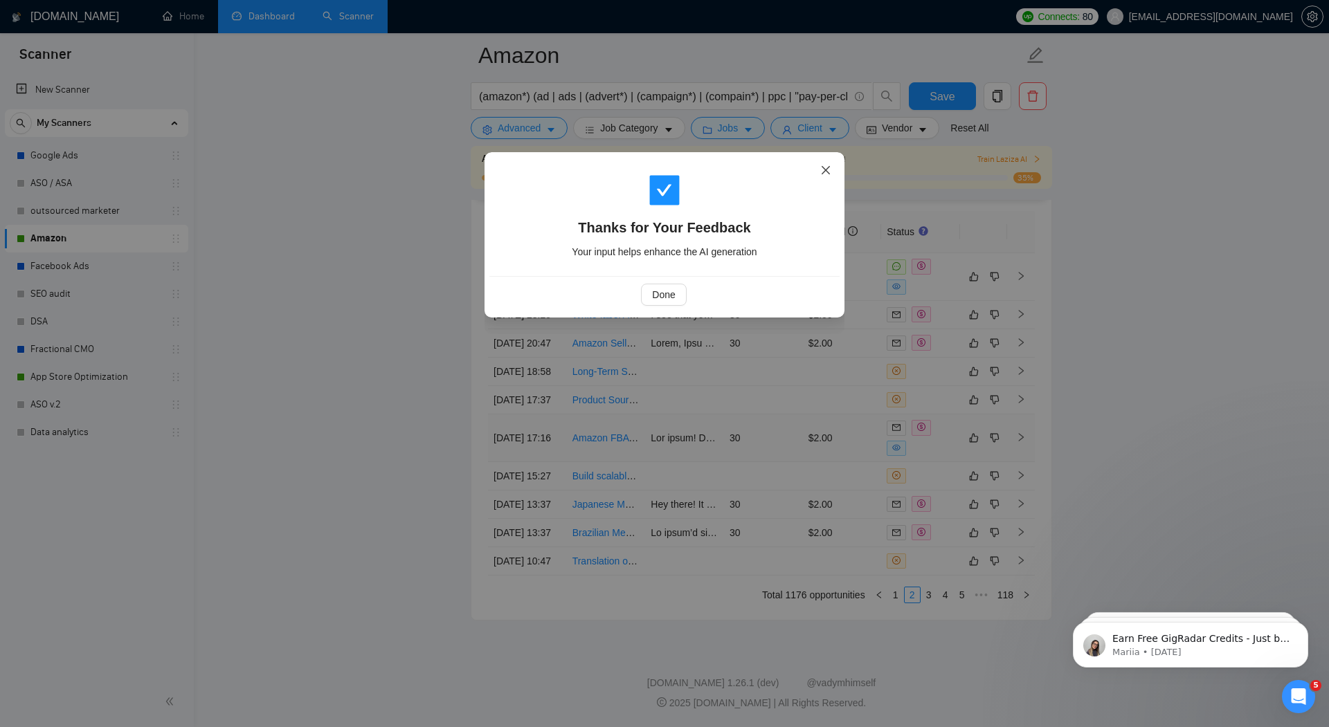
click at [825, 170] on icon "close" at bounding box center [825, 170] width 8 height 8
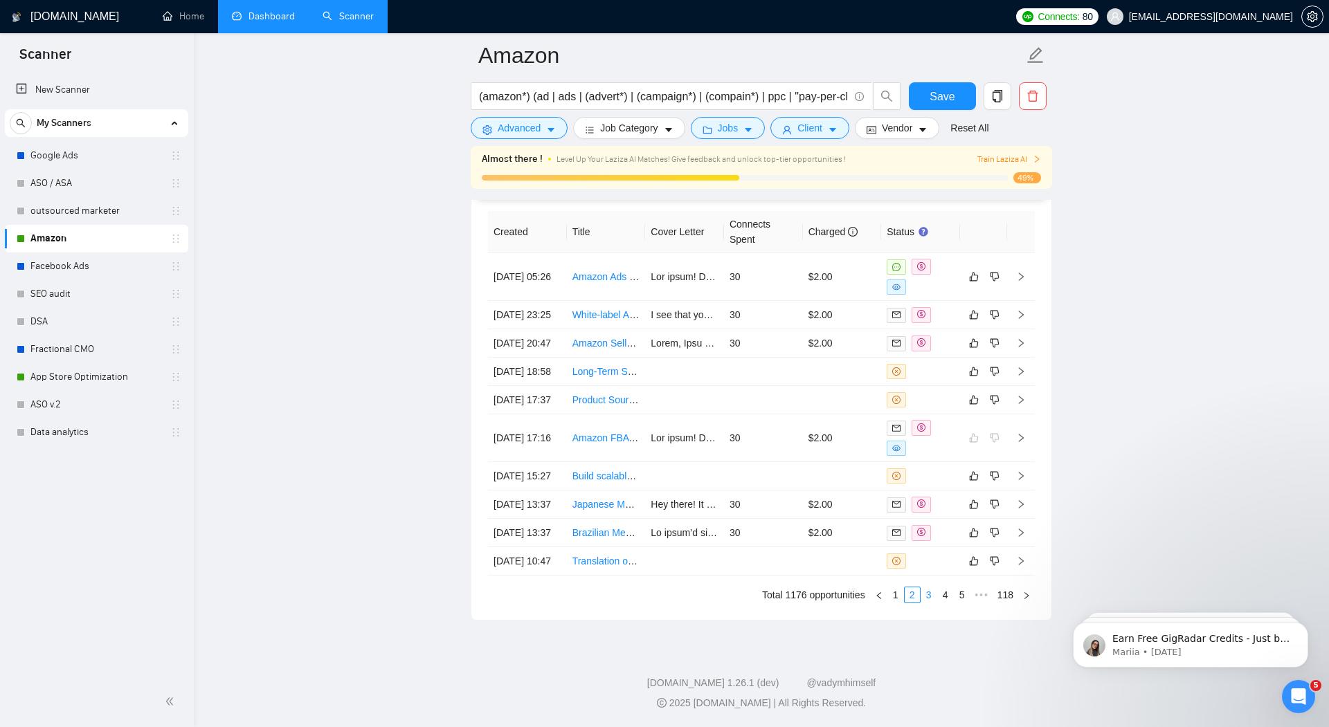
scroll to position [3708, 0]
click at [927, 594] on link "3" at bounding box center [928, 594] width 15 height 15
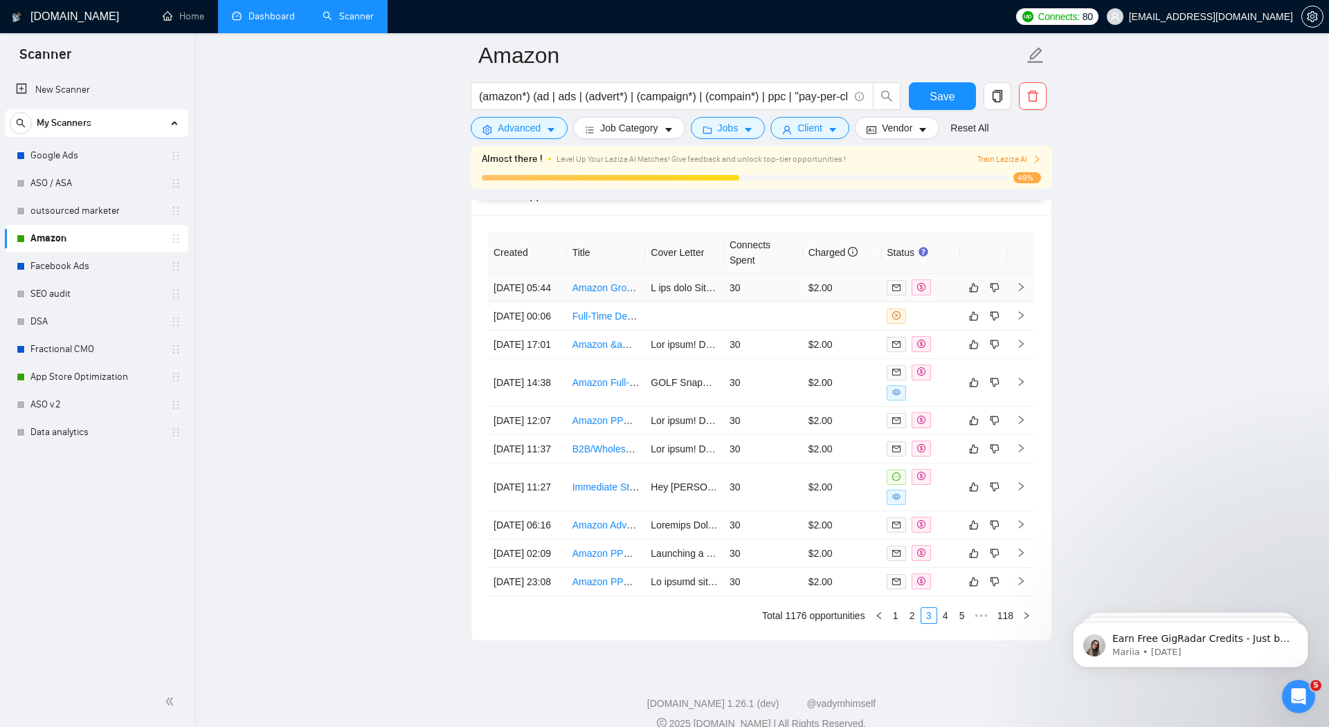
click at [754, 279] on td "30" at bounding box center [763, 288] width 79 height 28
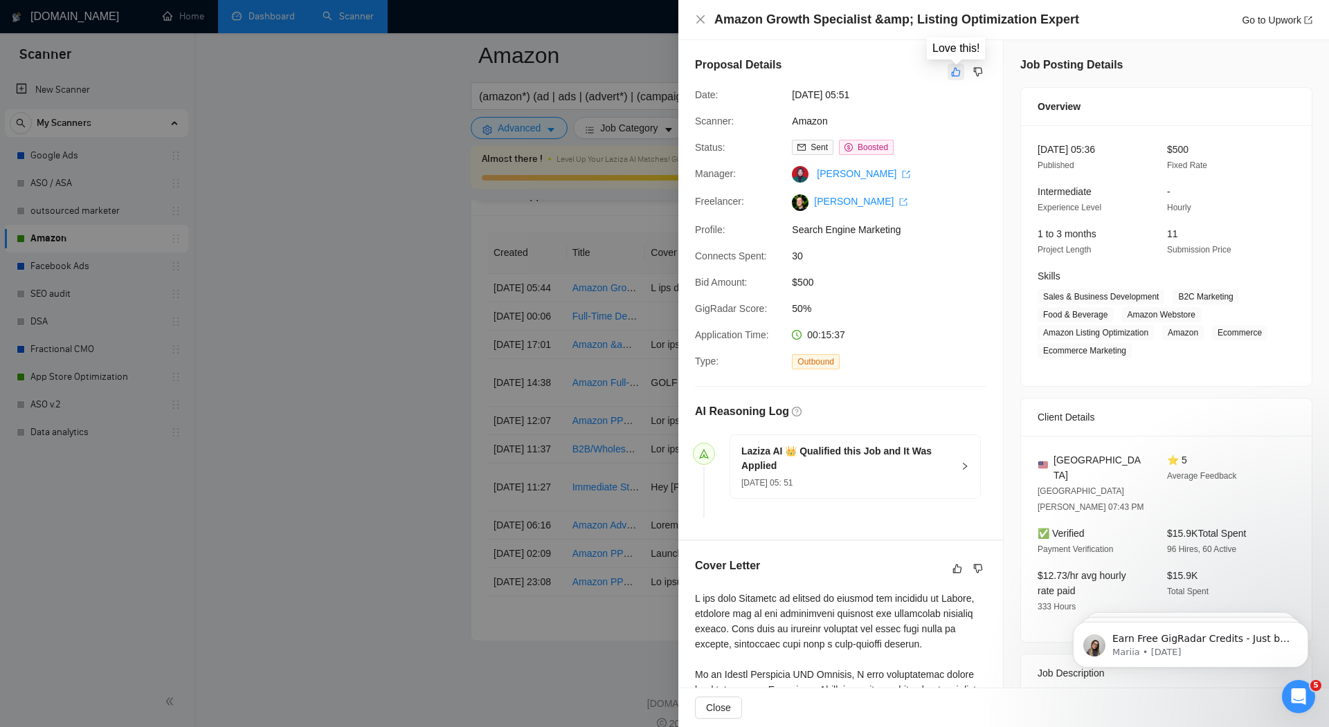
click at [954, 71] on icon "like" at bounding box center [956, 71] width 10 height 11
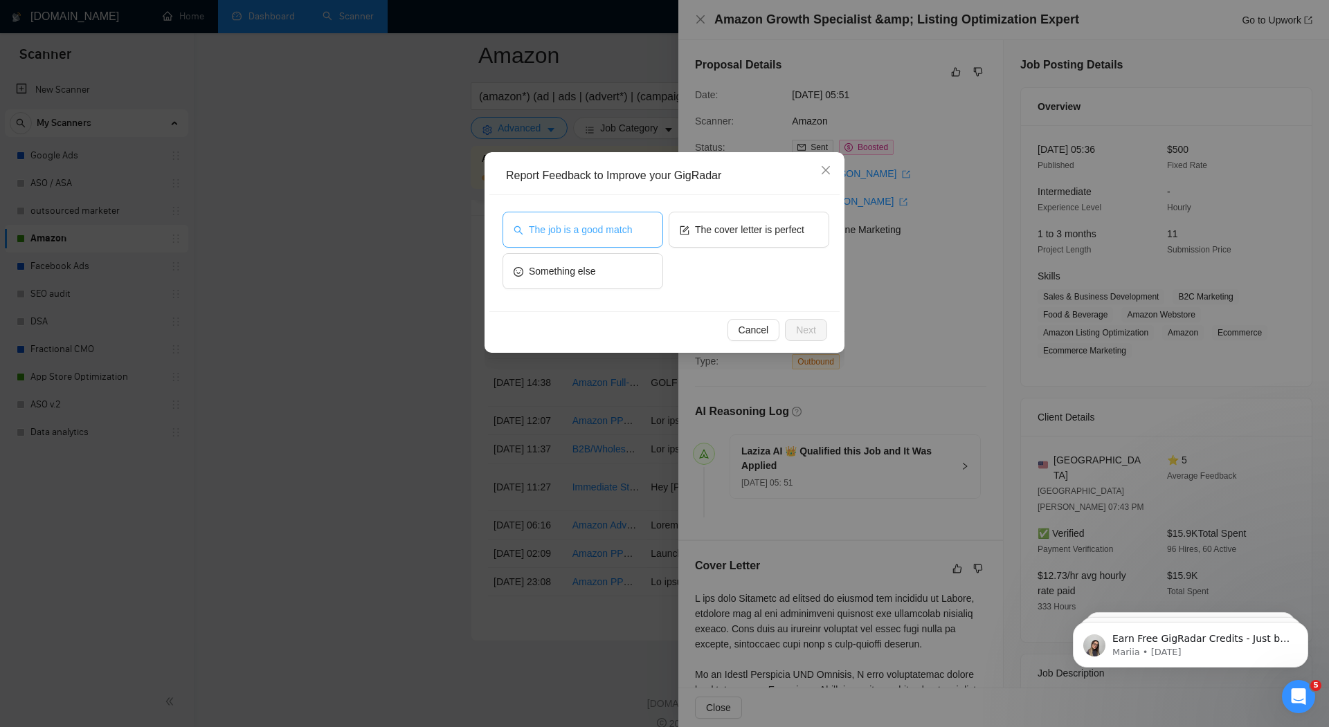
click at [617, 230] on span "The job is a good match" at bounding box center [580, 229] width 103 height 15
click at [791, 320] on button "Next" at bounding box center [806, 330] width 42 height 22
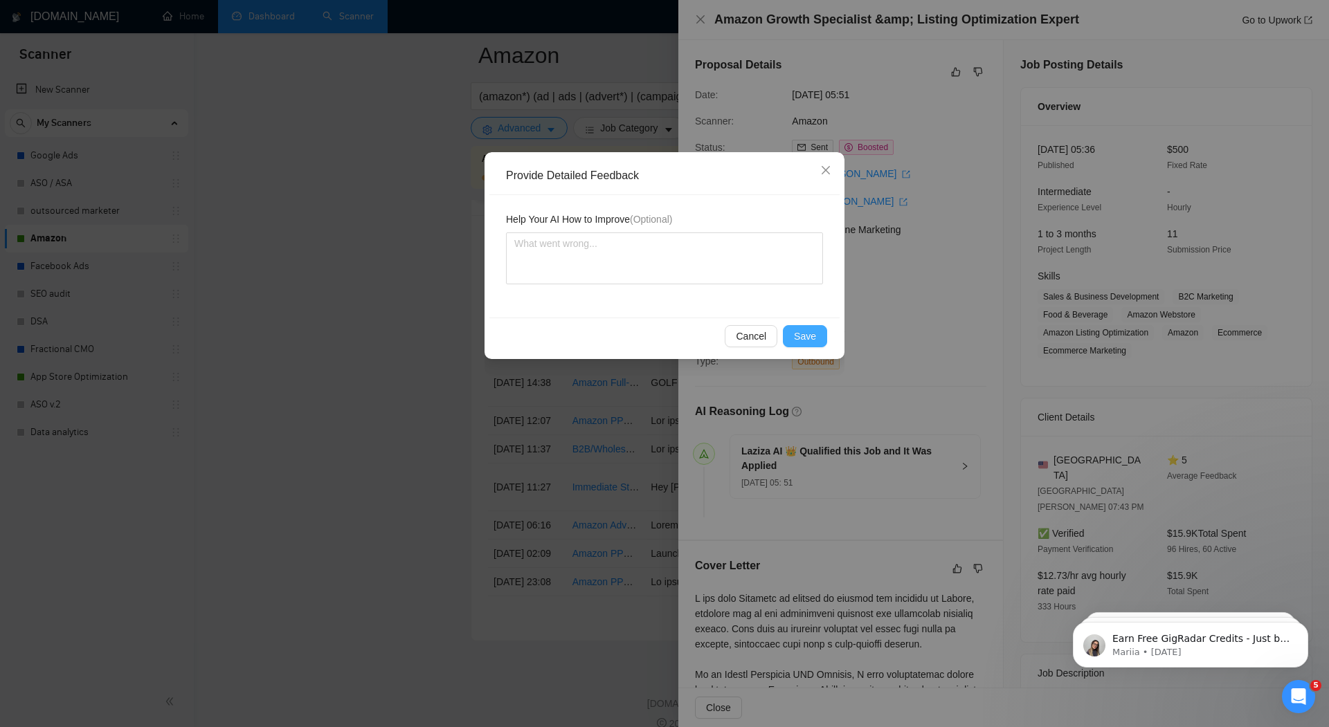
click at [815, 335] on span "Save" at bounding box center [805, 336] width 22 height 15
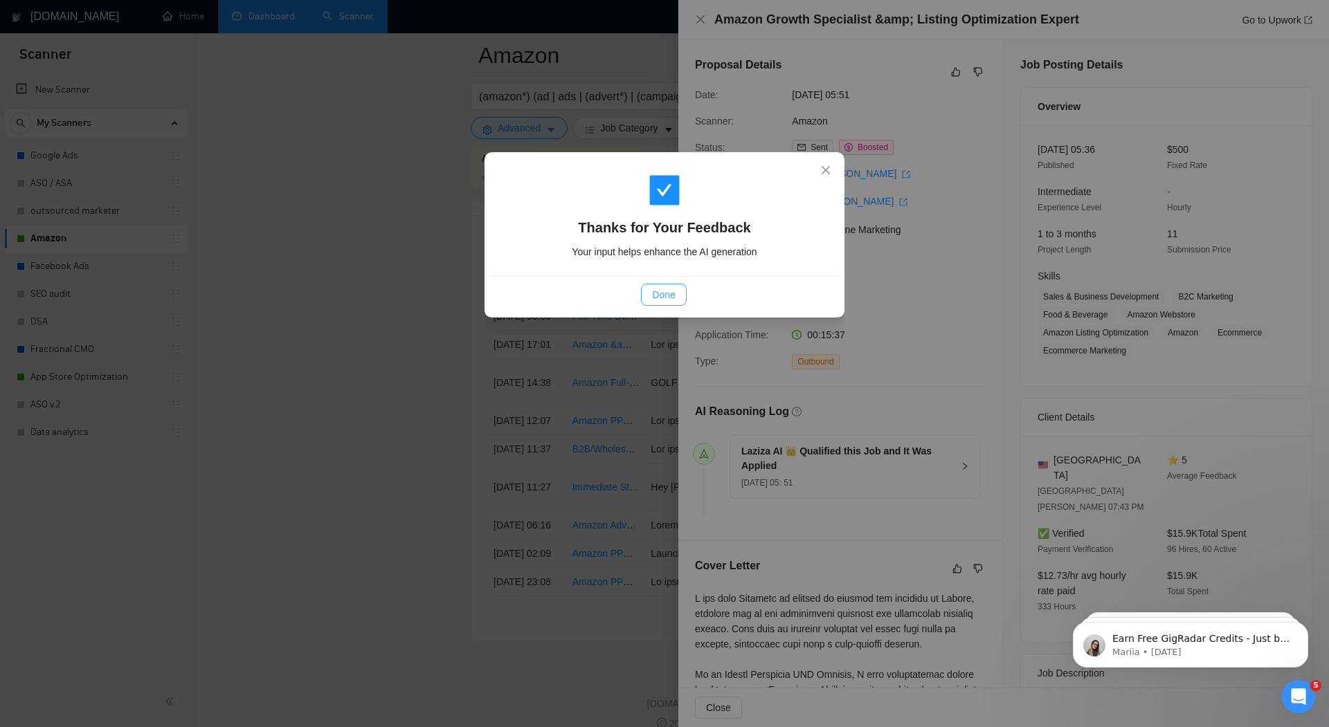
click at [662, 289] on span "Done" at bounding box center [663, 294] width 23 height 15
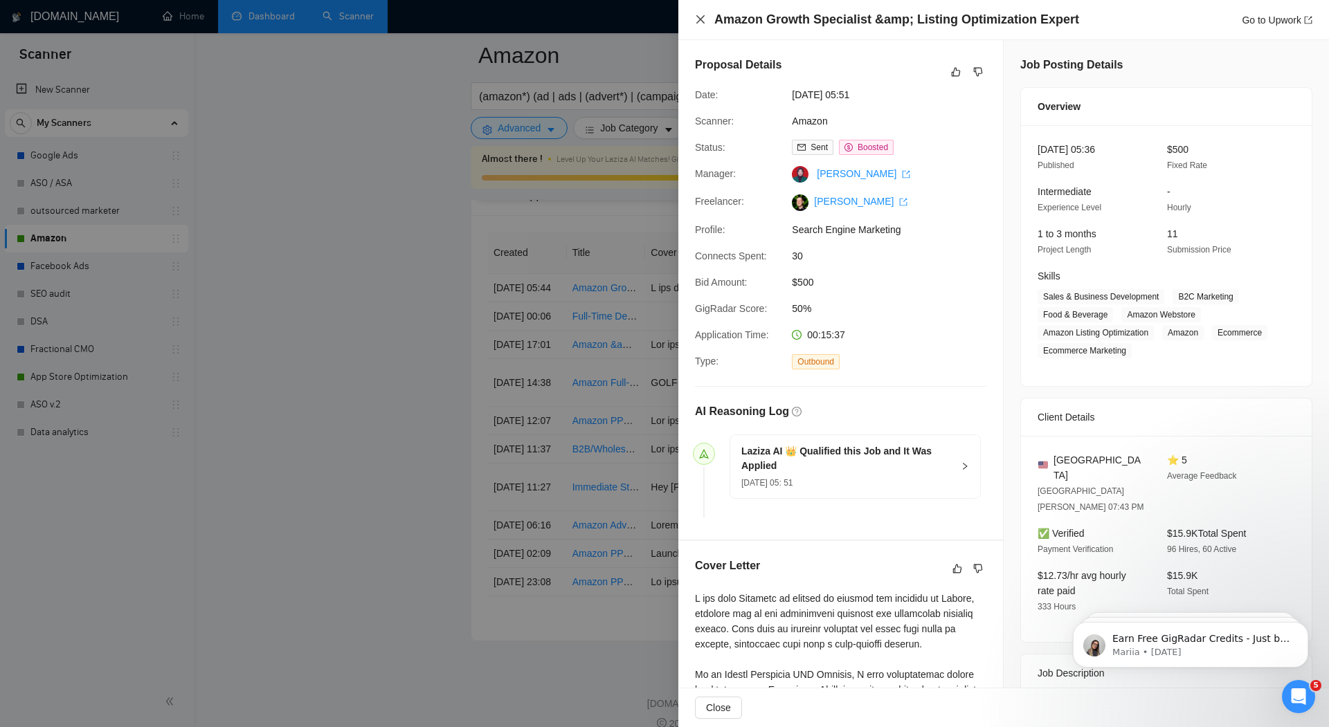
click at [695, 18] on icon "close" at bounding box center [700, 19] width 11 height 11
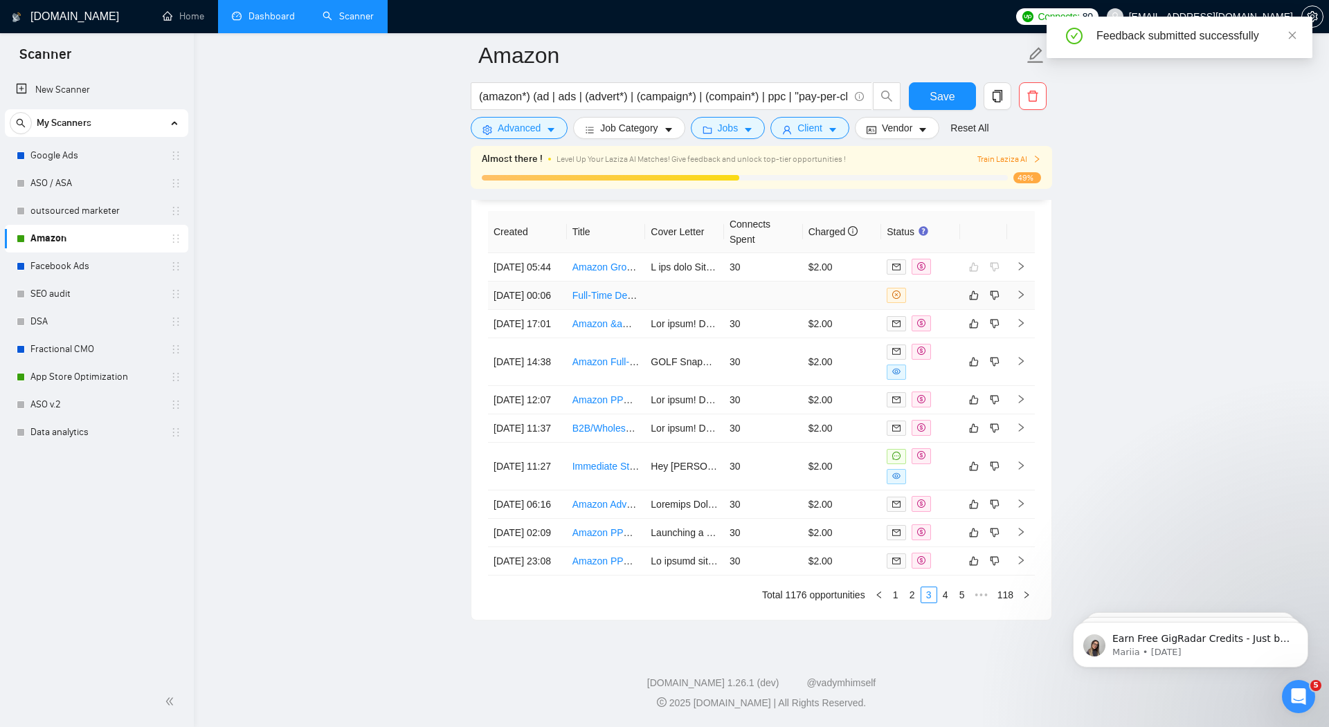
scroll to position [3824, 0]
click at [760, 554] on td "30" at bounding box center [763, 561] width 79 height 28
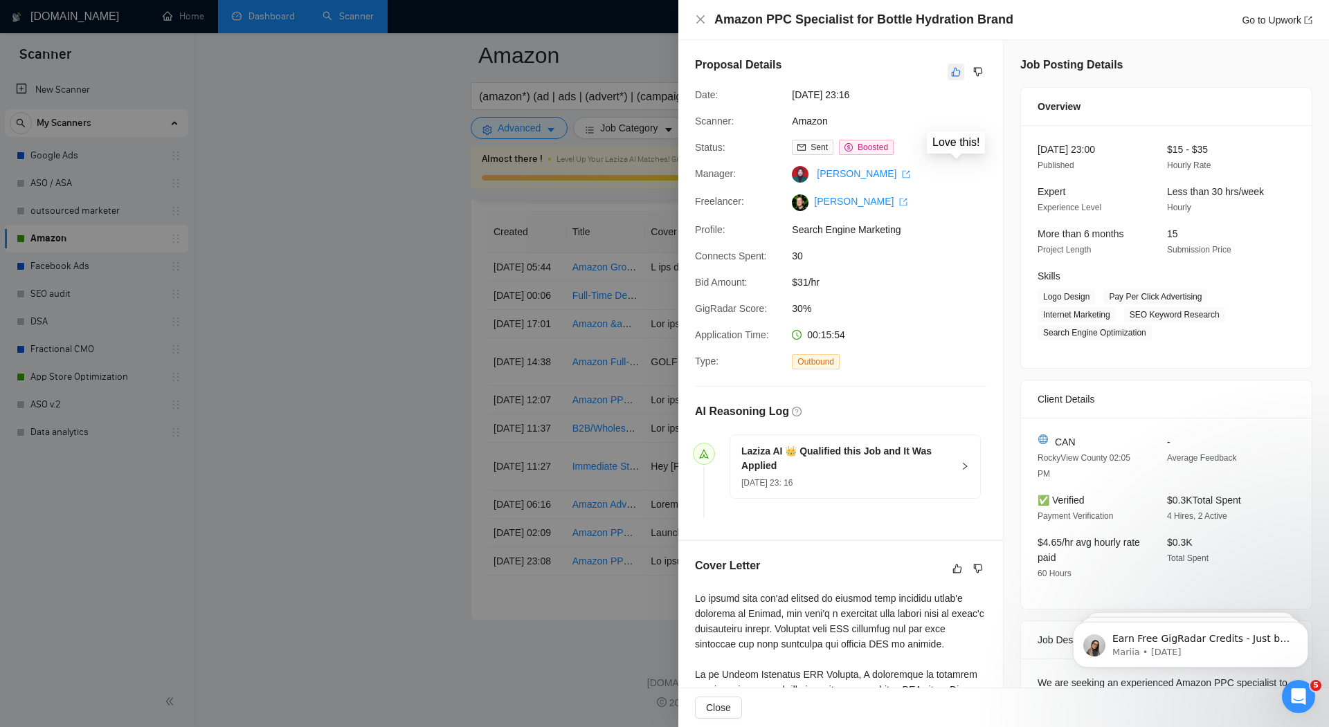
click at [962, 64] on button "button" at bounding box center [955, 72] width 17 height 17
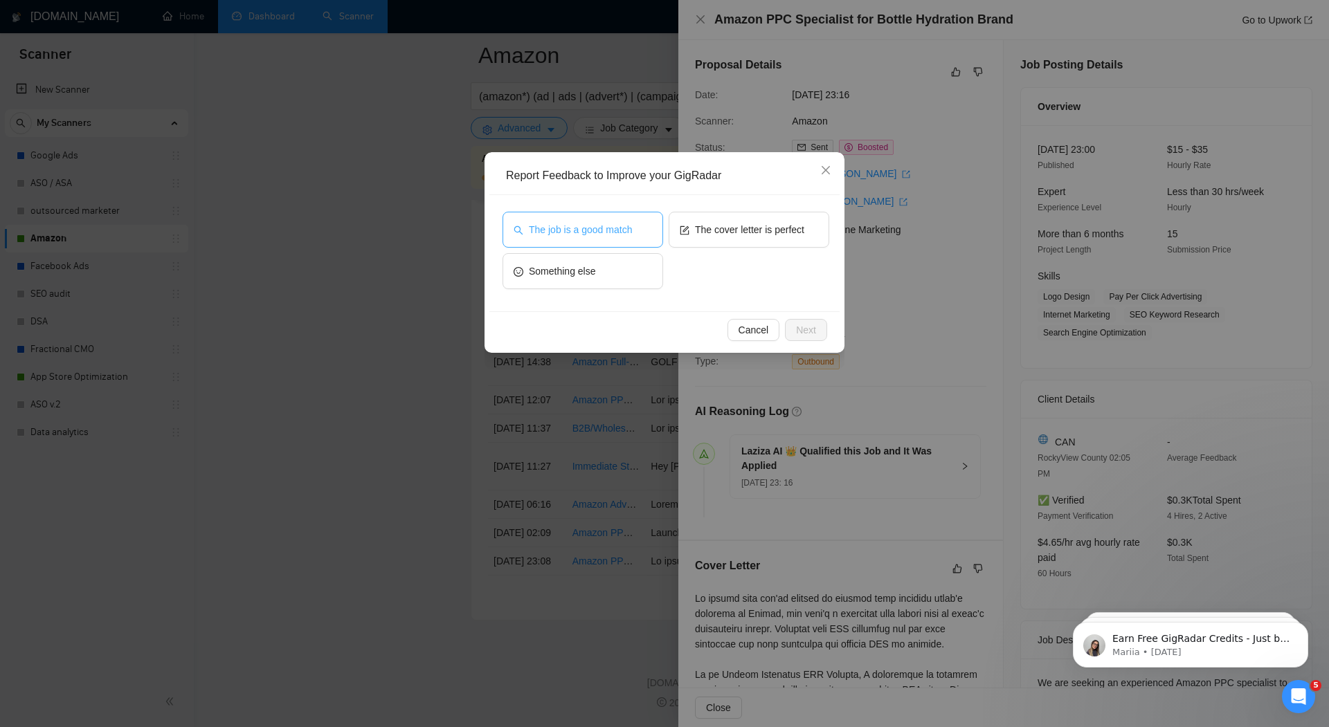
click at [627, 232] on span "The job is a good match" at bounding box center [580, 229] width 103 height 15
click at [801, 325] on span "Next" at bounding box center [806, 329] width 20 height 15
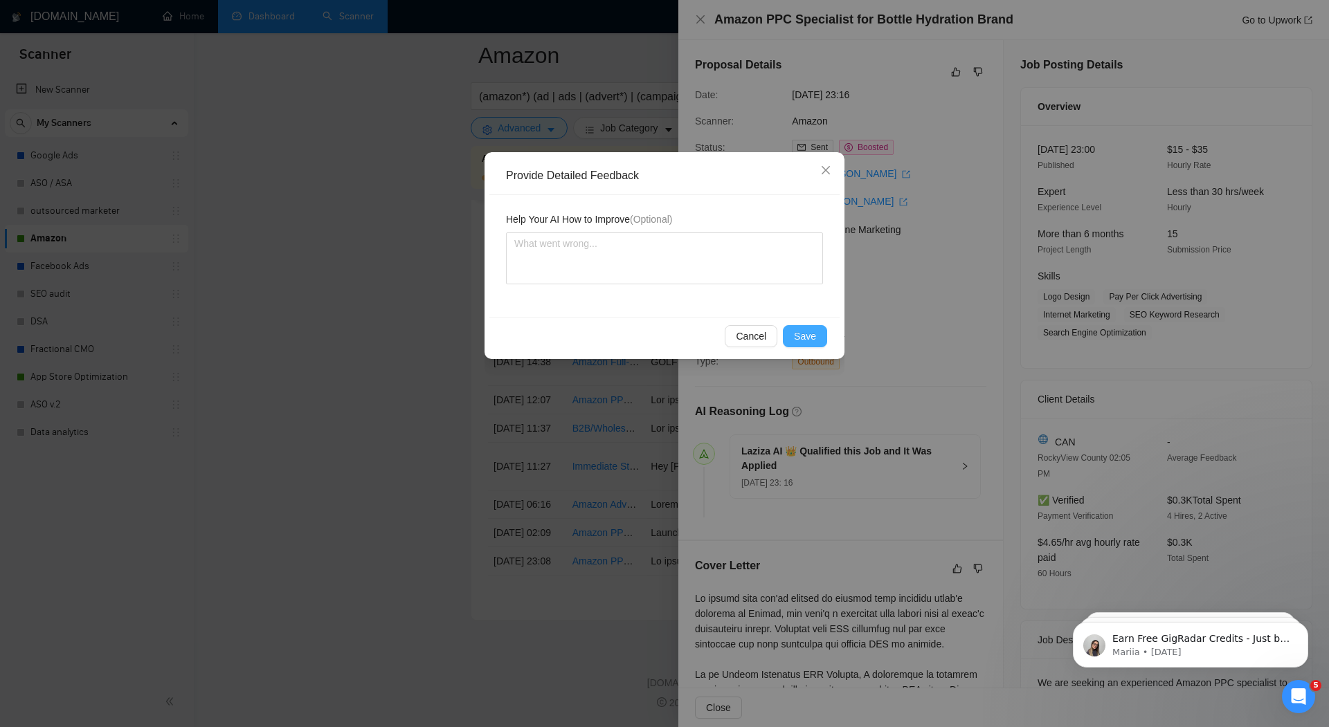
click at [802, 327] on button "Save" at bounding box center [805, 336] width 44 height 22
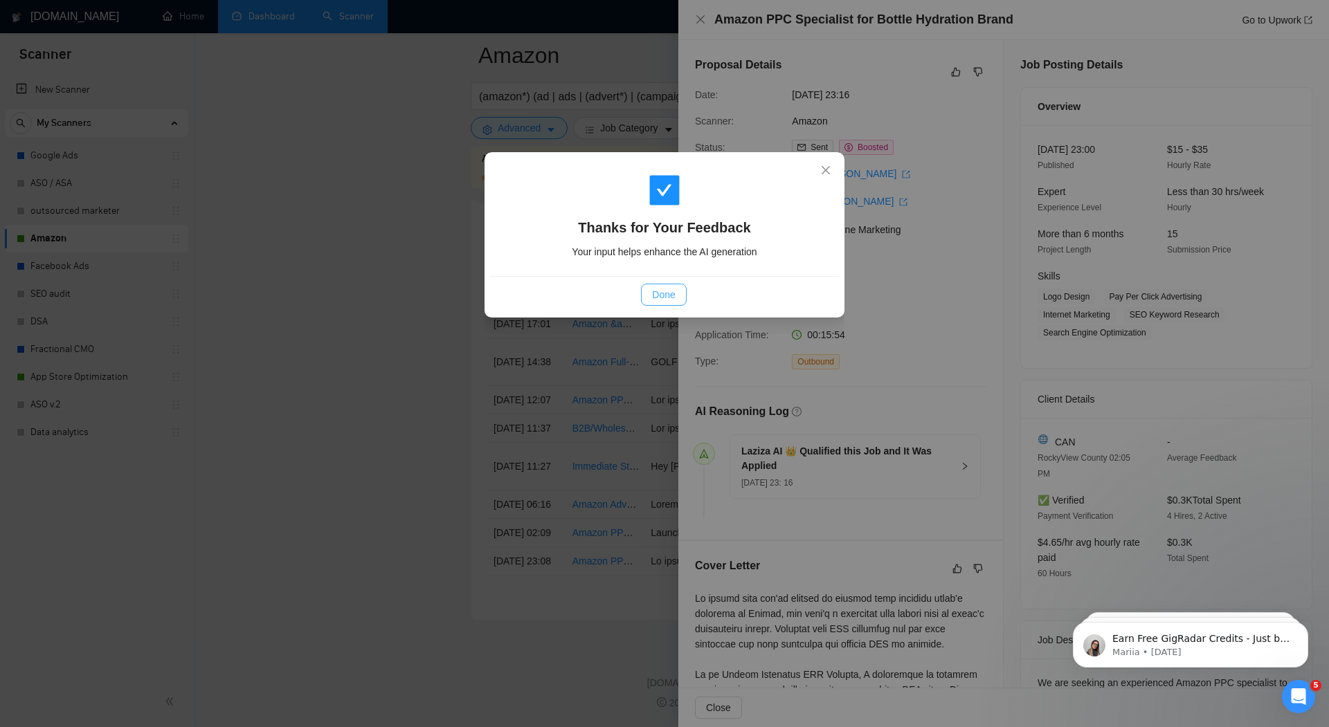
click at [656, 301] on span "Done" at bounding box center [663, 294] width 23 height 15
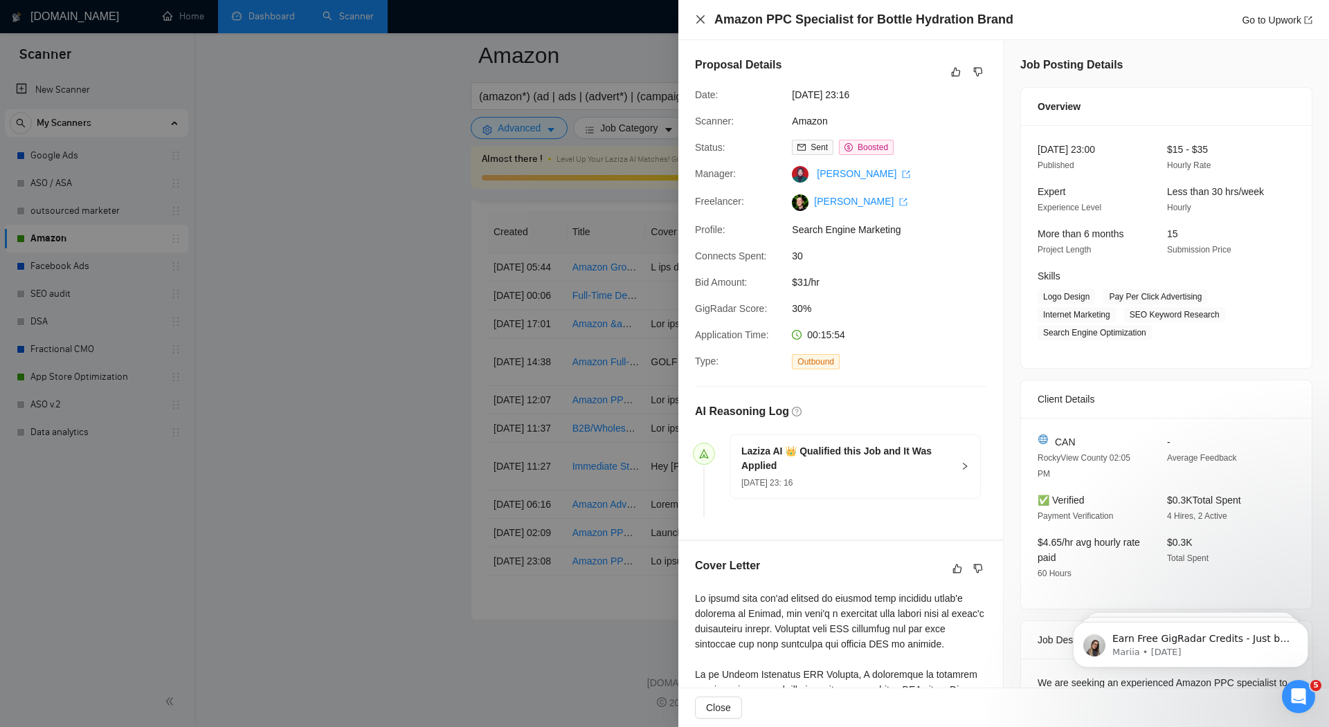
click at [700, 18] on icon "close" at bounding box center [700, 19] width 11 height 11
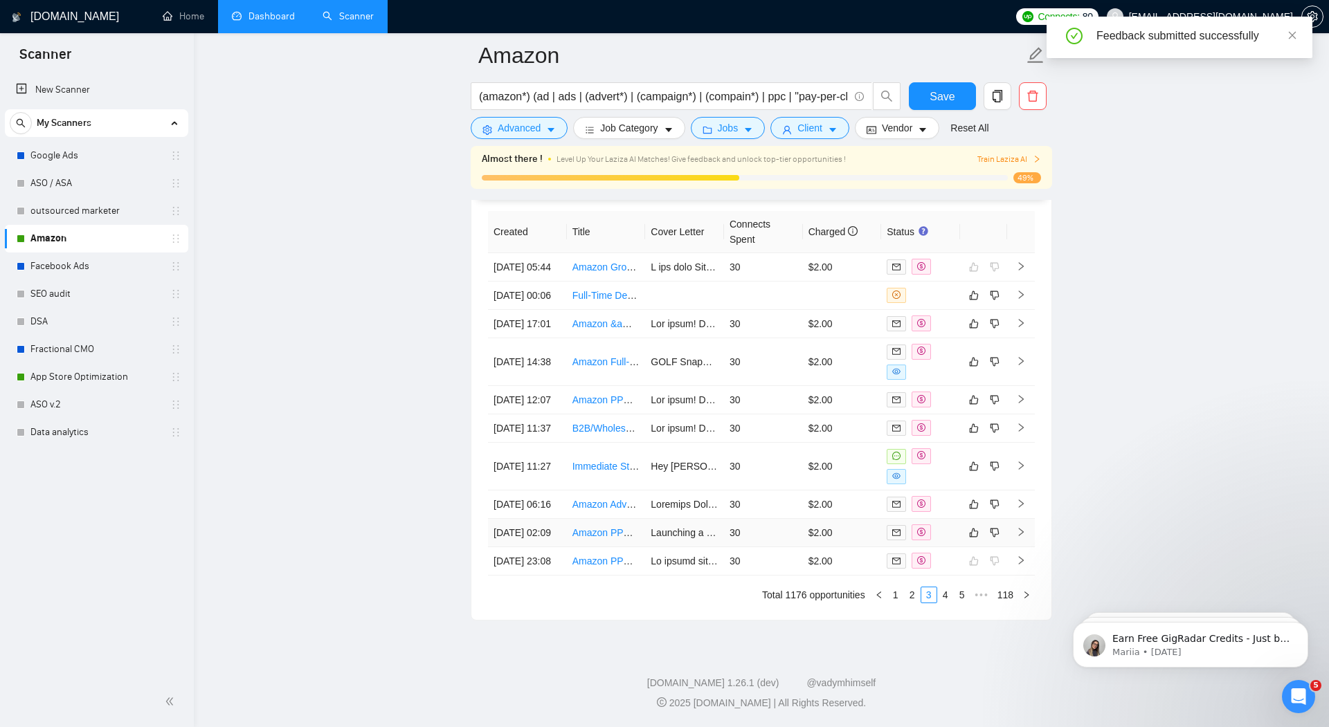
click at [772, 519] on td "30" at bounding box center [763, 533] width 79 height 28
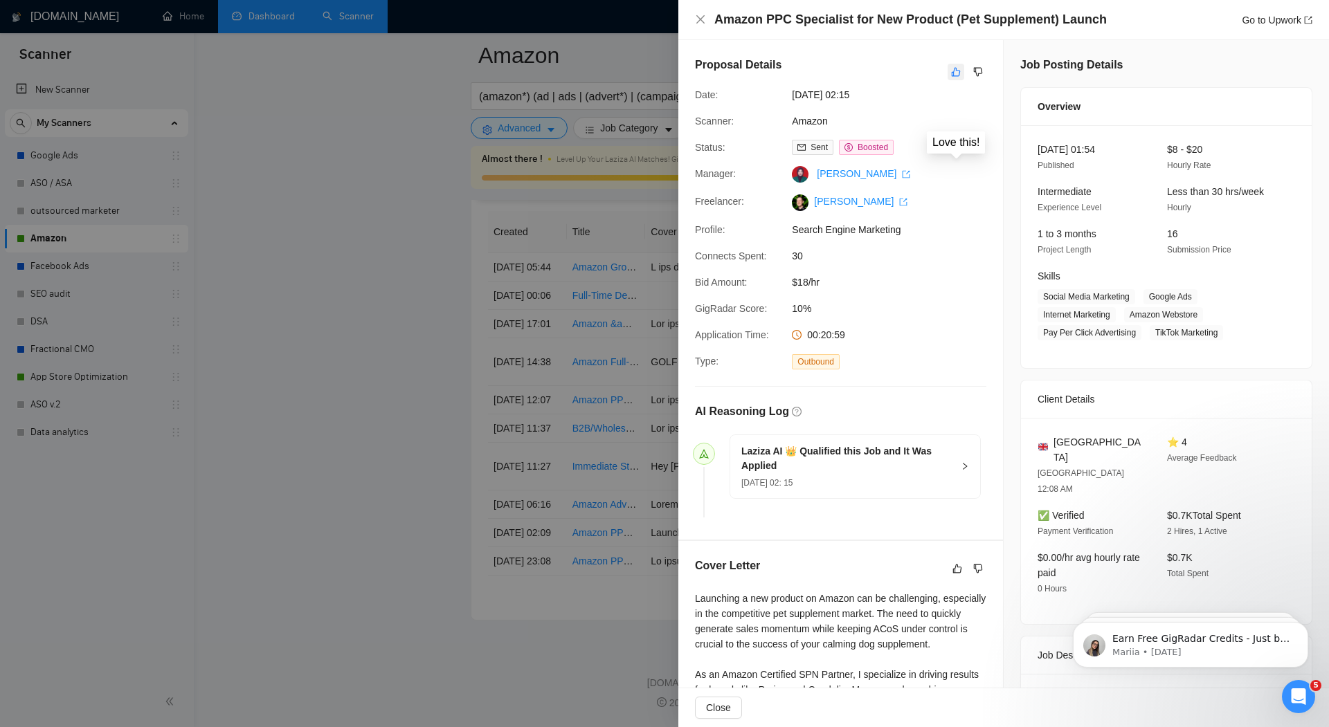
click at [958, 71] on icon "like" at bounding box center [956, 71] width 10 height 11
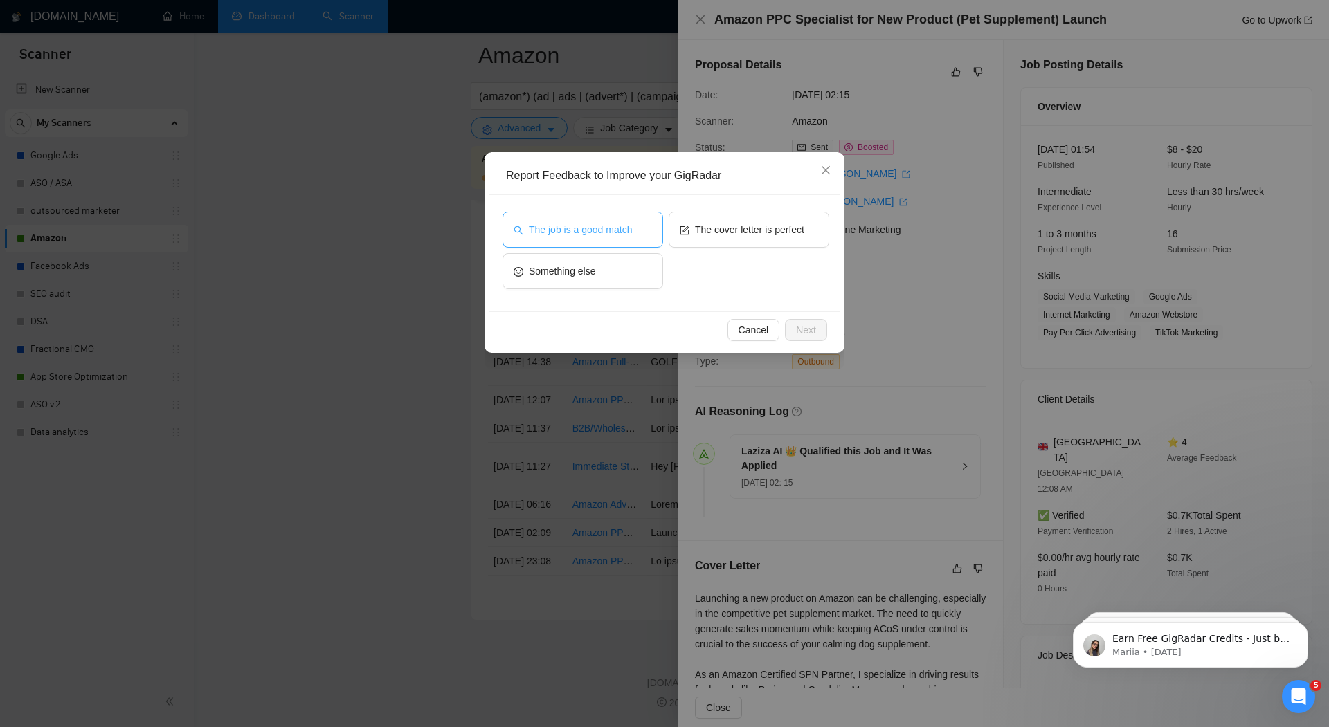
click at [621, 230] on span "The job is a good match" at bounding box center [580, 229] width 103 height 15
click at [805, 324] on span "Next" at bounding box center [806, 329] width 20 height 15
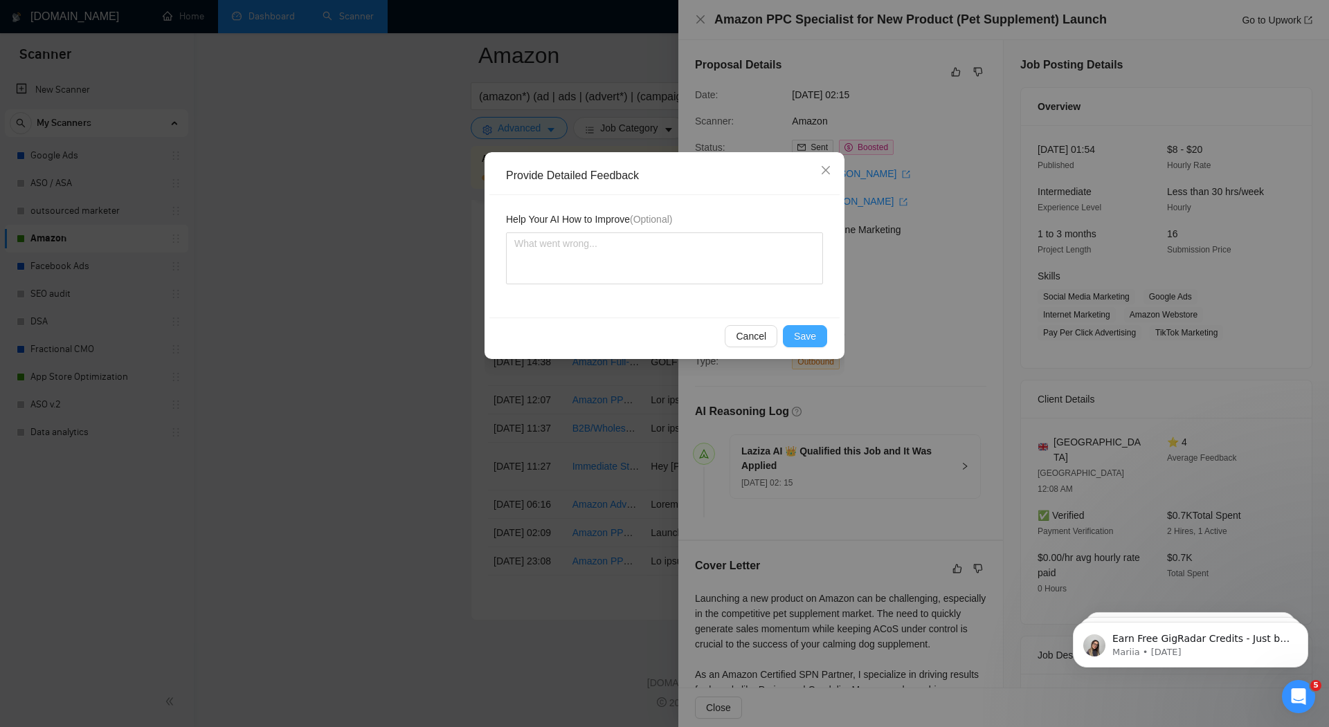
click at [812, 336] on span "Save" at bounding box center [805, 336] width 22 height 15
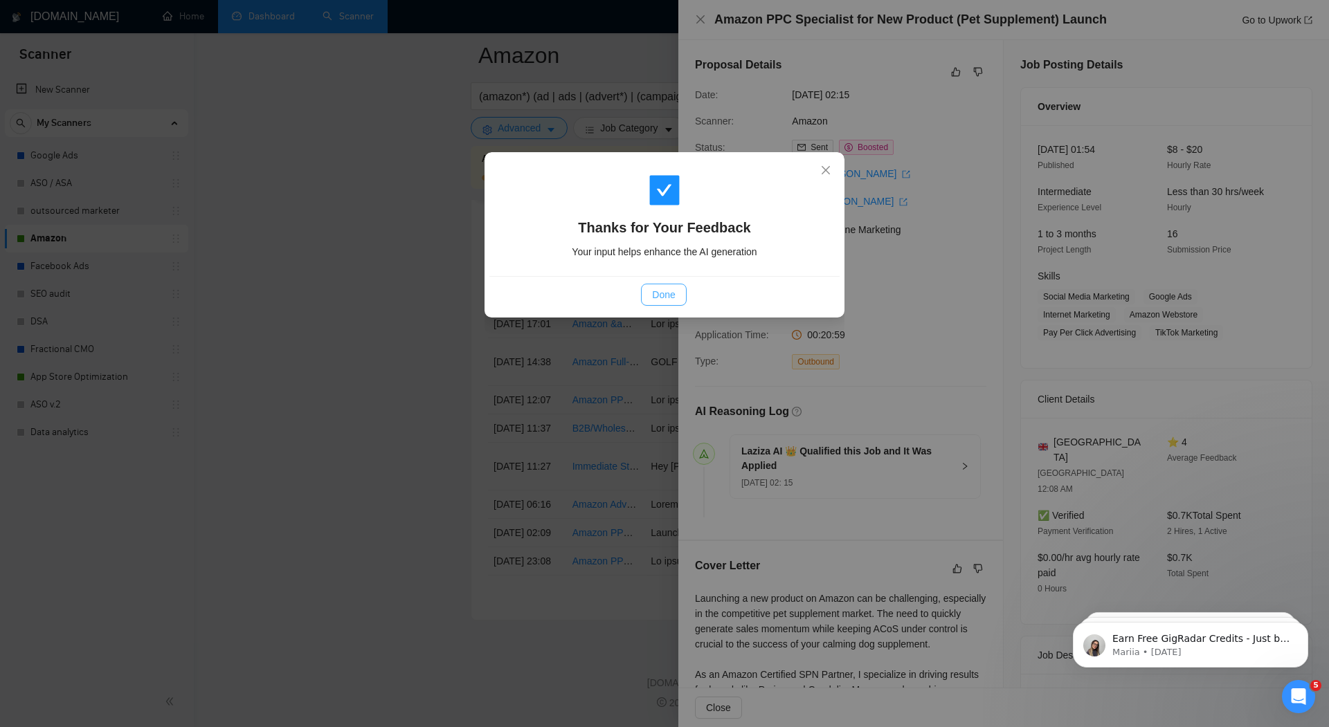
click at [668, 288] on span "Done" at bounding box center [663, 294] width 23 height 15
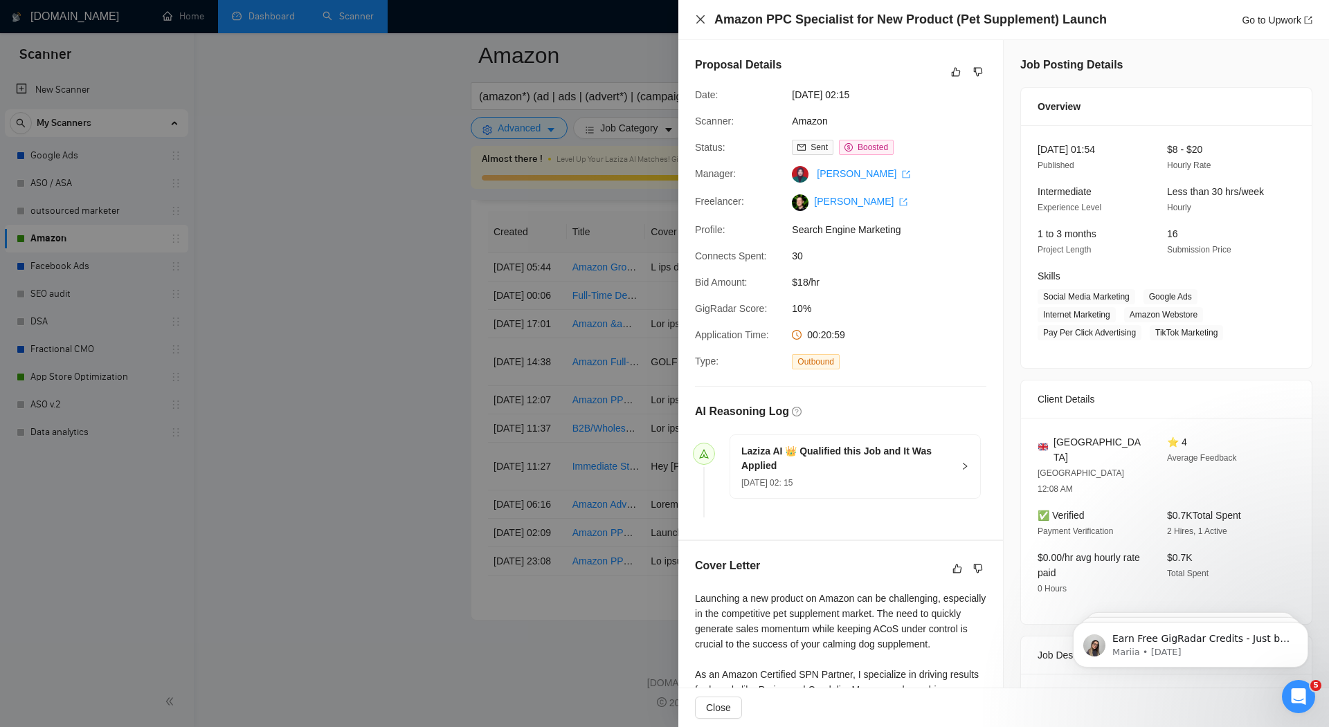
click at [697, 21] on icon "close" at bounding box center [700, 19] width 11 height 11
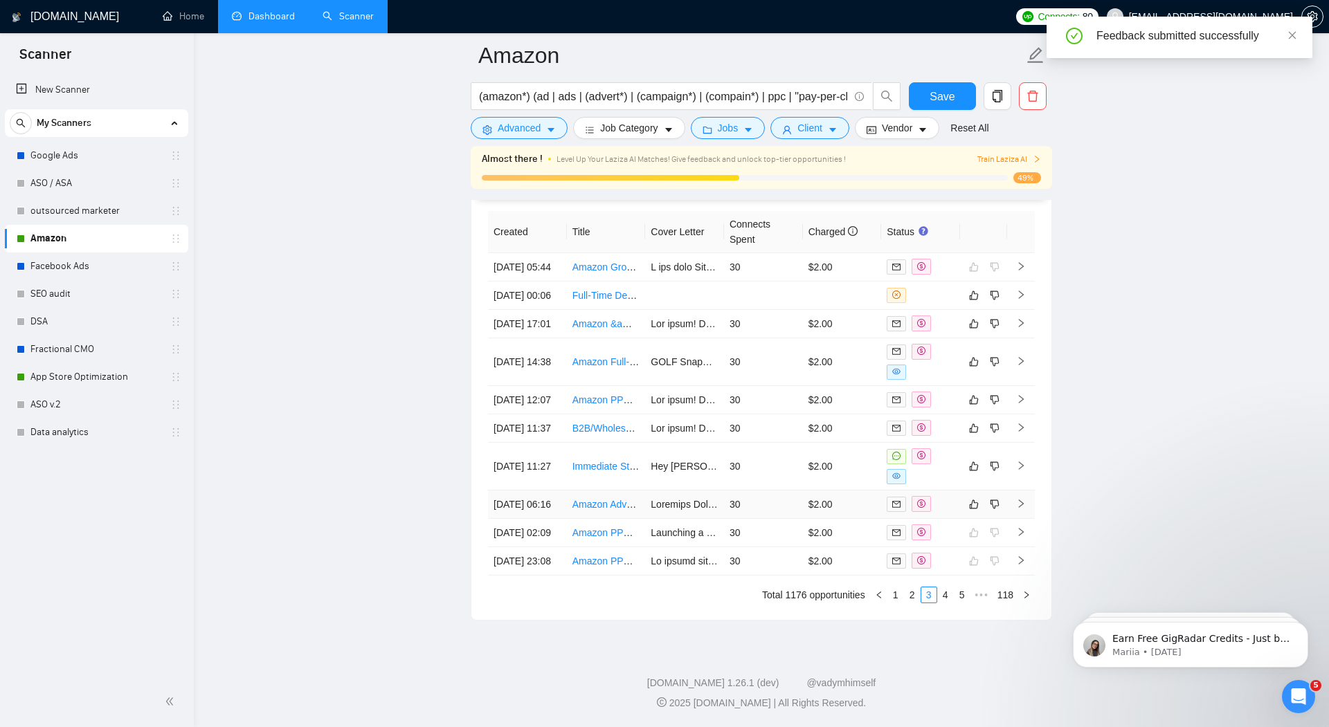
click at [764, 491] on td "30" at bounding box center [763, 505] width 79 height 28
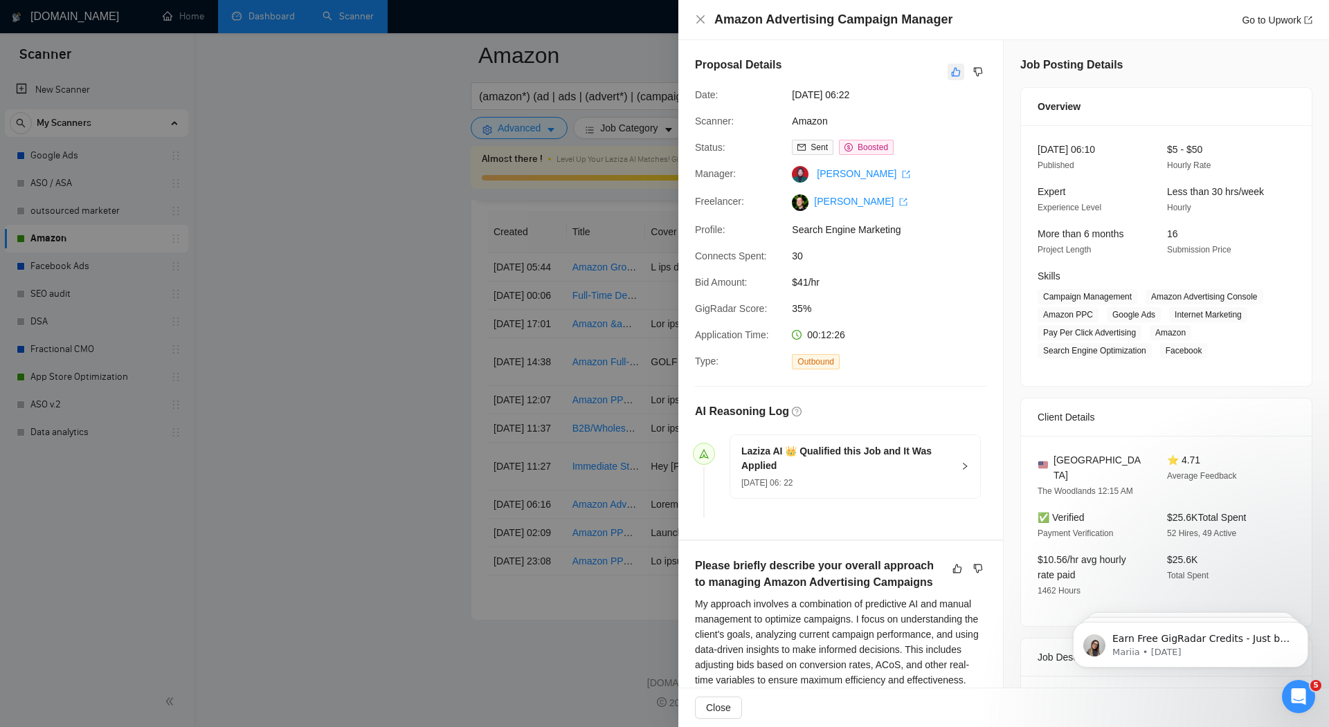
click at [951, 68] on icon "like" at bounding box center [956, 71] width 10 height 11
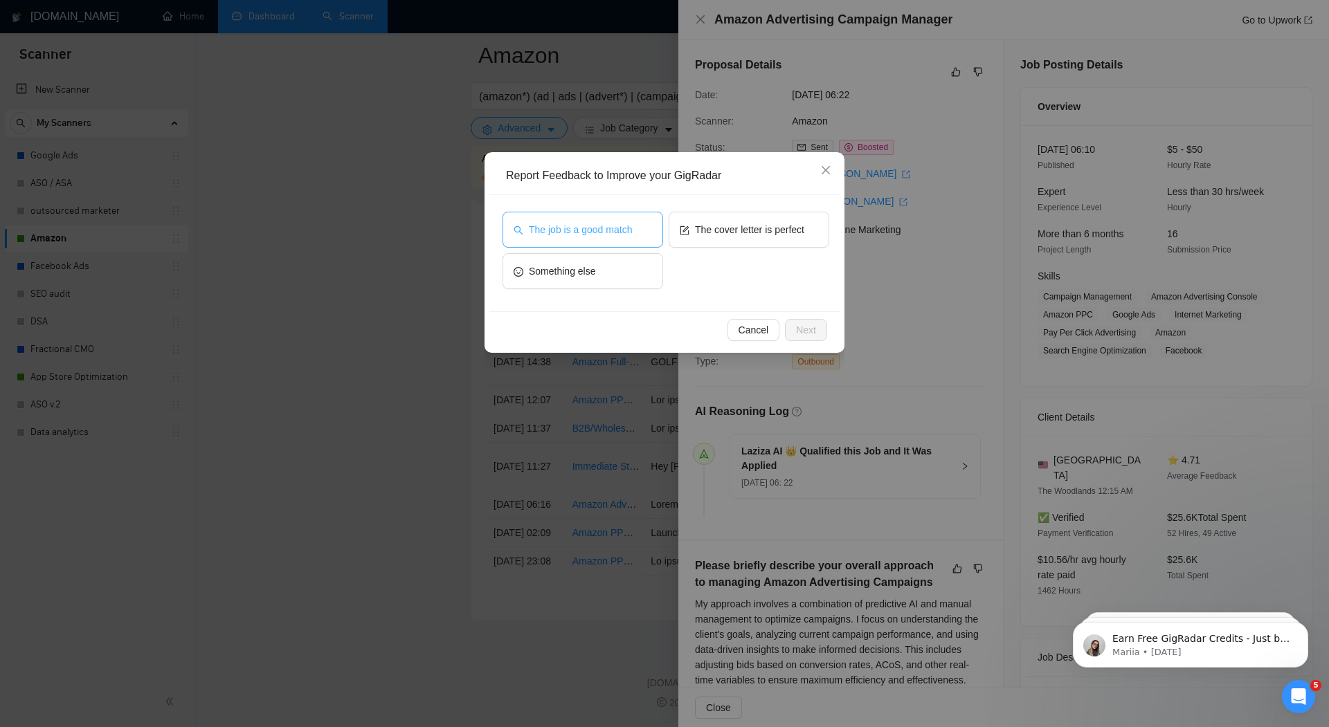
click at [598, 235] on span "The job is a good match" at bounding box center [580, 229] width 103 height 15
click at [798, 328] on span "Next" at bounding box center [806, 329] width 20 height 15
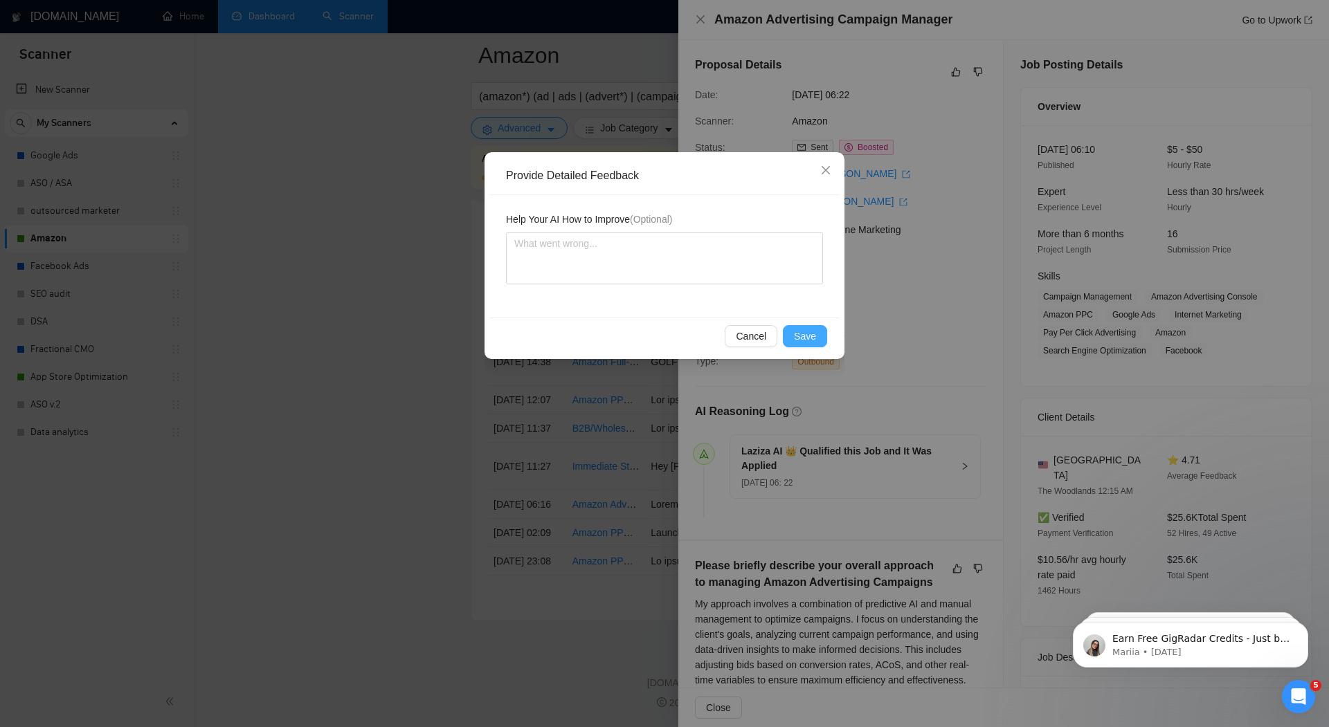
click at [811, 336] on span "Save" at bounding box center [805, 336] width 22 height 15
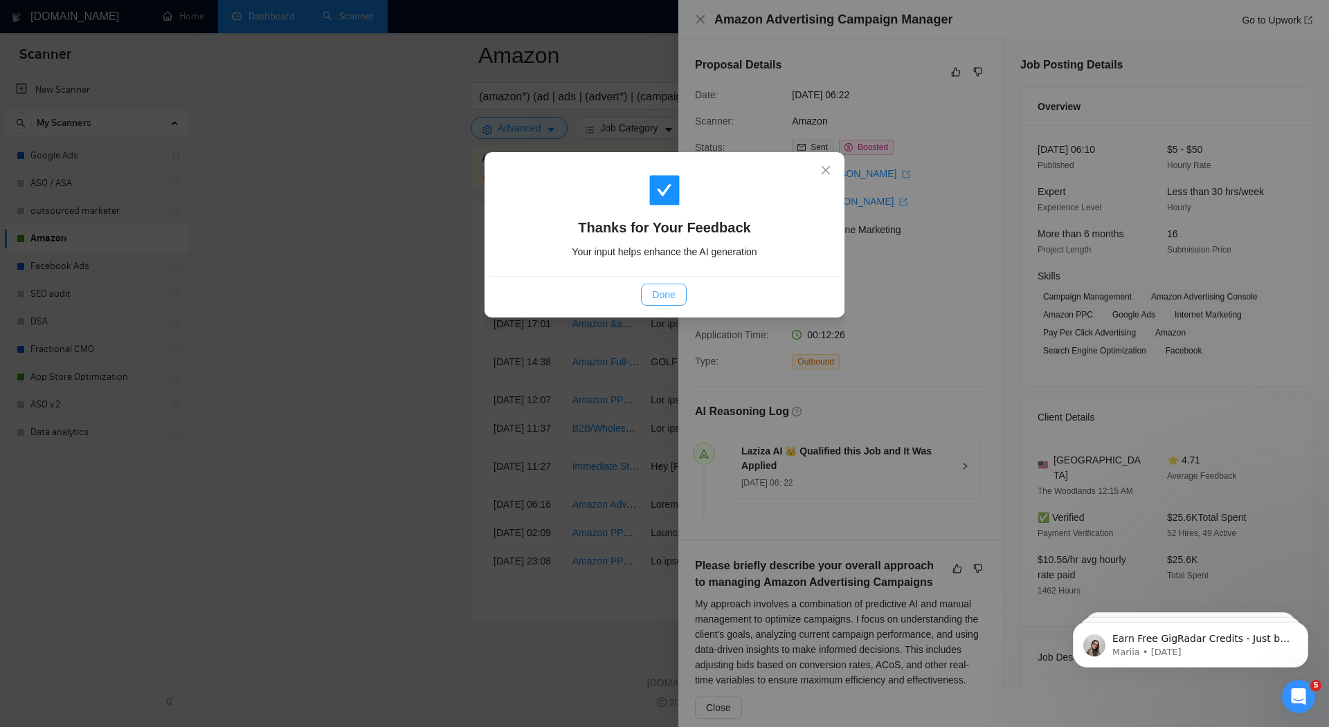
click at [666, 287] on span "Done" at bounding box center [663, 294] width 23 height 15
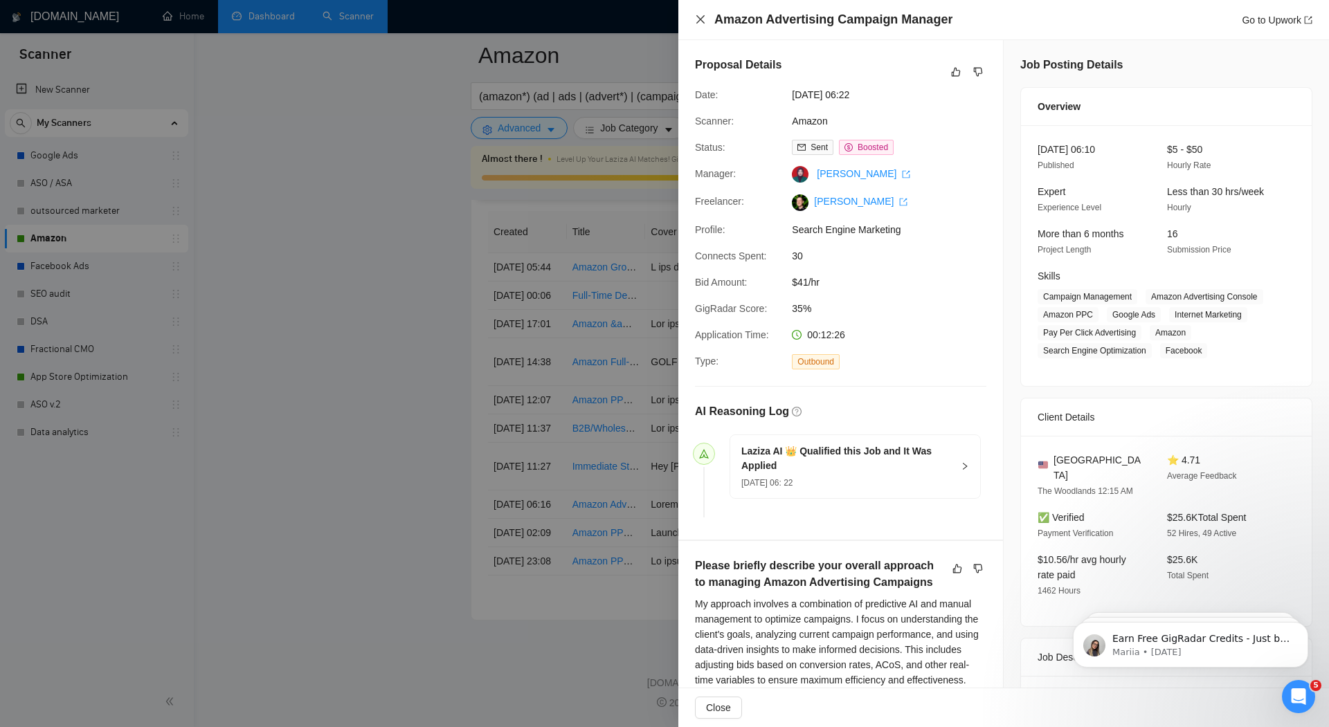
click at [701, 16] on icon "close" at bounding box center [700, 19] width 11 height 11
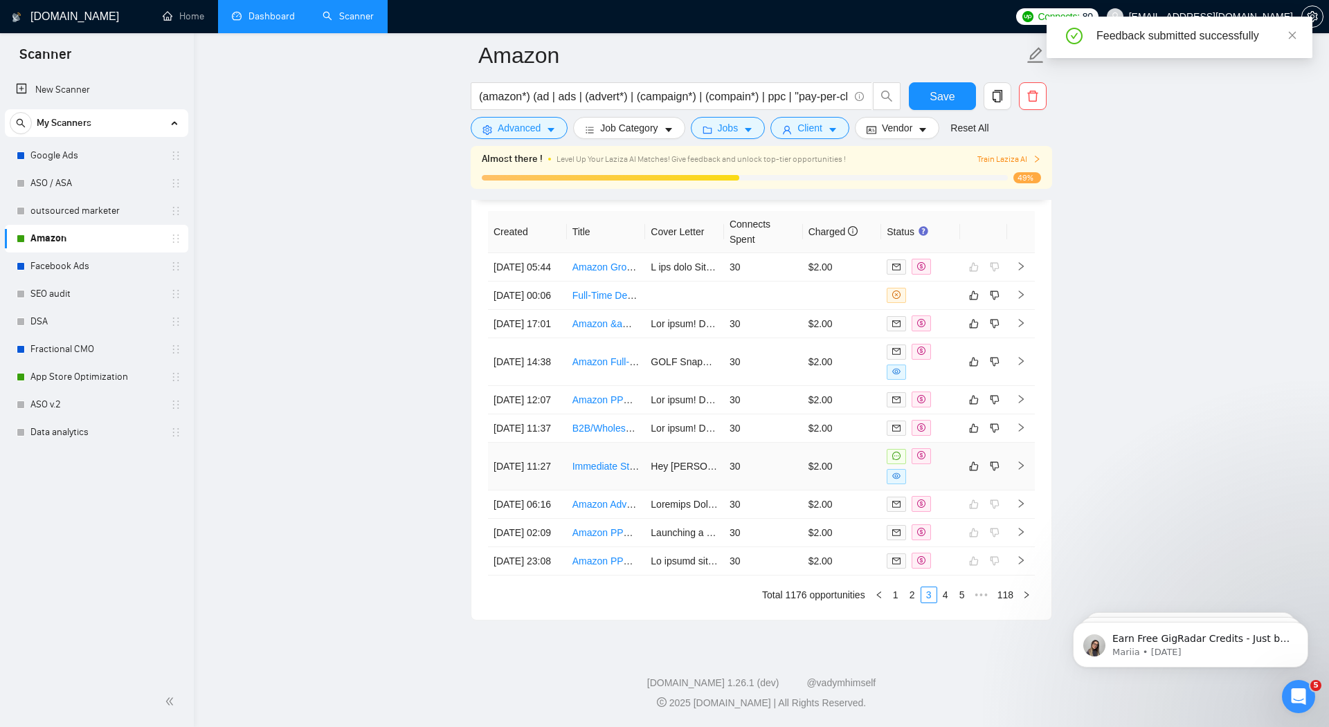
click at [772, 443] on td "30" at bounding box center [763, 467] width 79 height 48
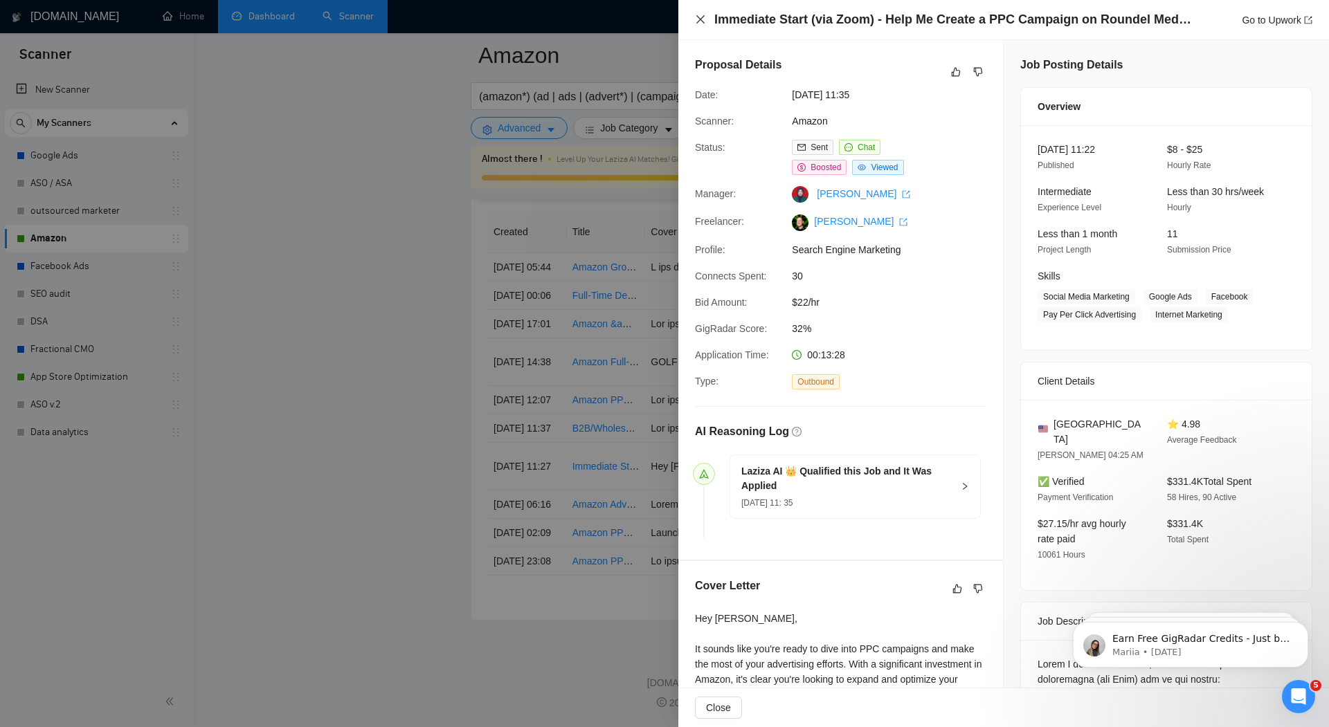
click at [702, 19] on icon "close" at bounding box center [700, 19] width 11 height 11
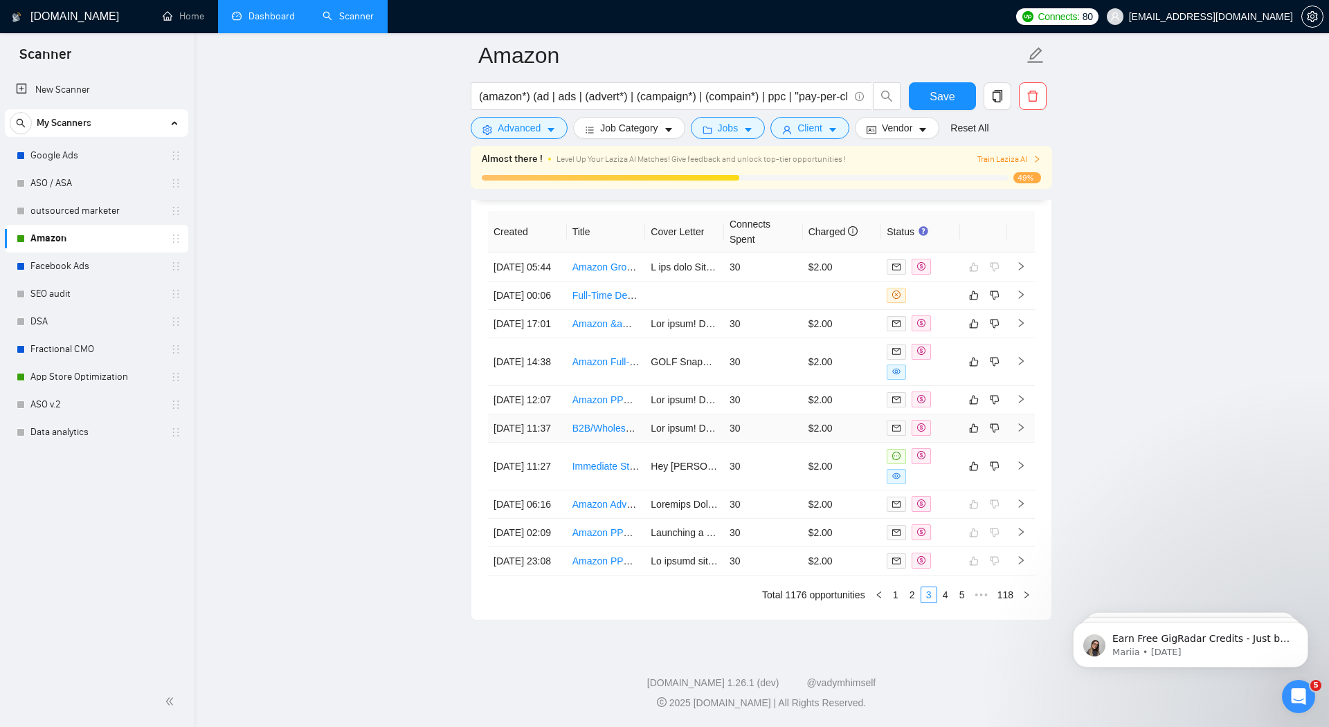
click at [761, 414] on td "30" at bounding box center [763, 428] width 79 height 28
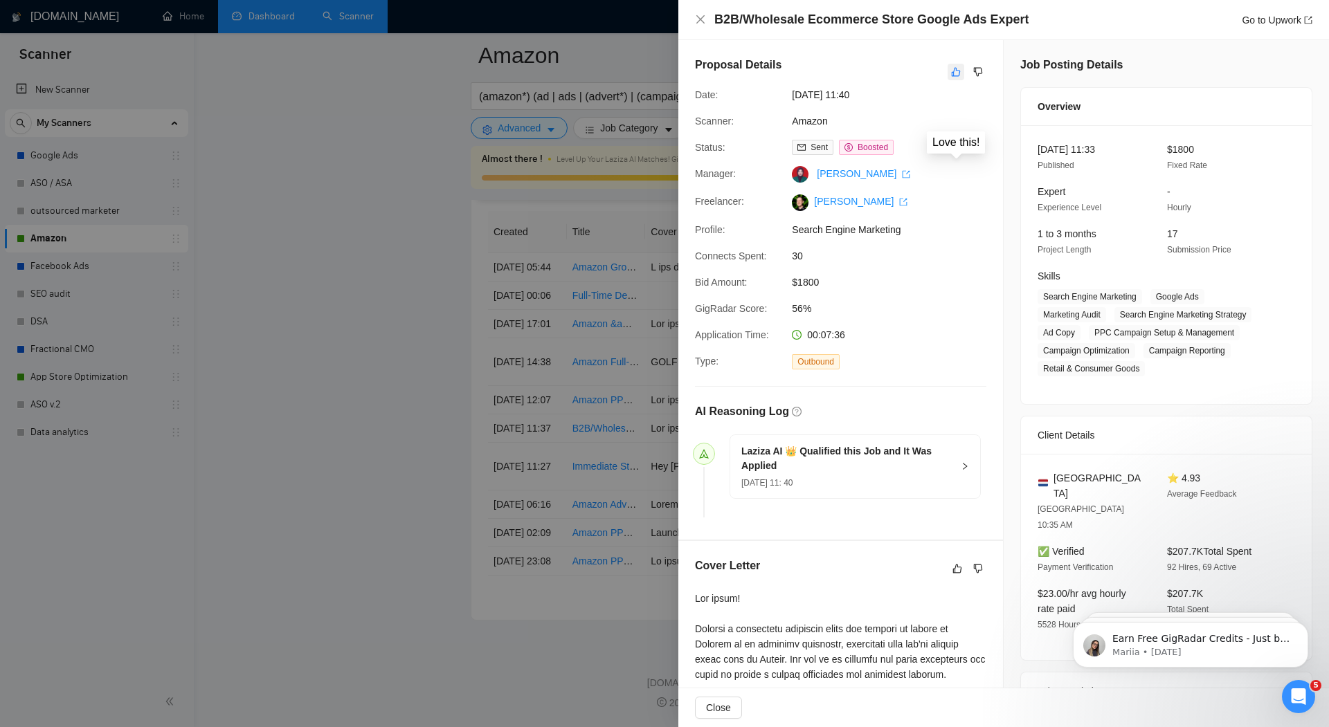
click at [956, 71] on icon "like" at bounding box center [956, 71] width 10 height 11
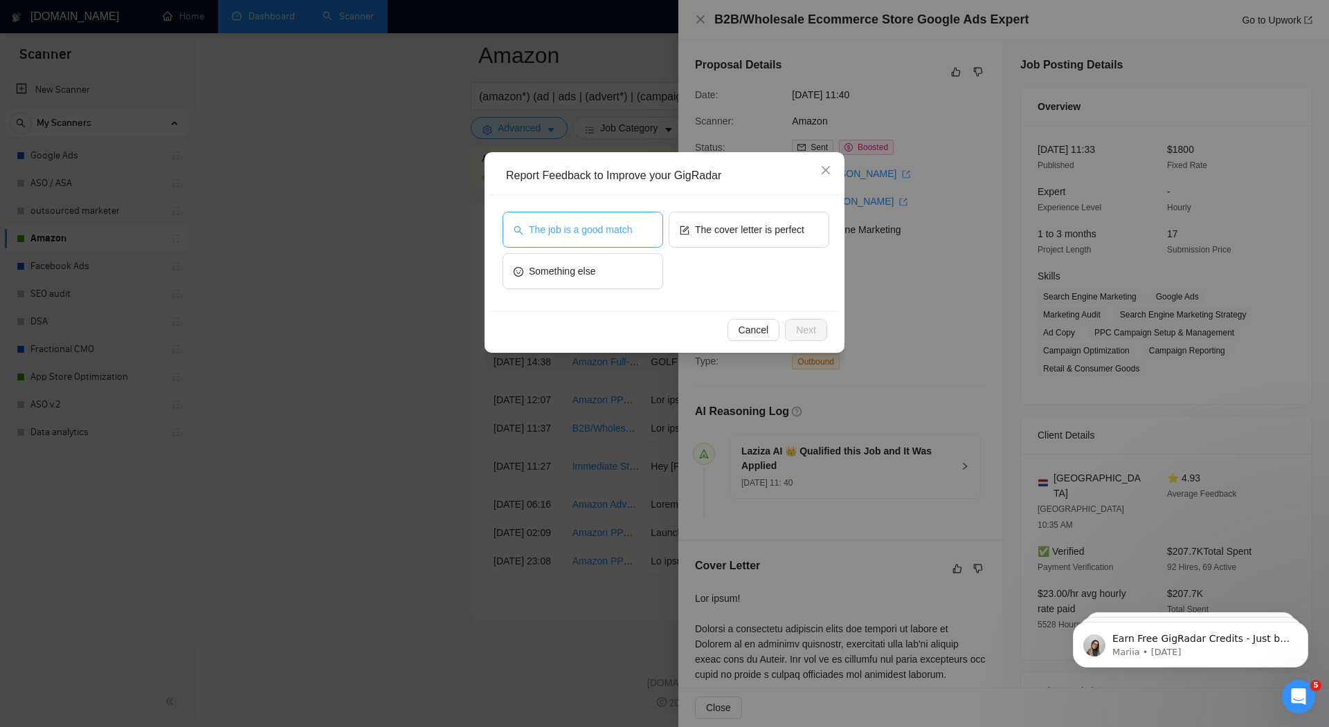
click at [629, 229] on span "The job is a good match" at bounding box center [580, 229] width 103 height 15
click at [821, 329] on button "Next" at bounding box center [806, 330] width 42 height 22
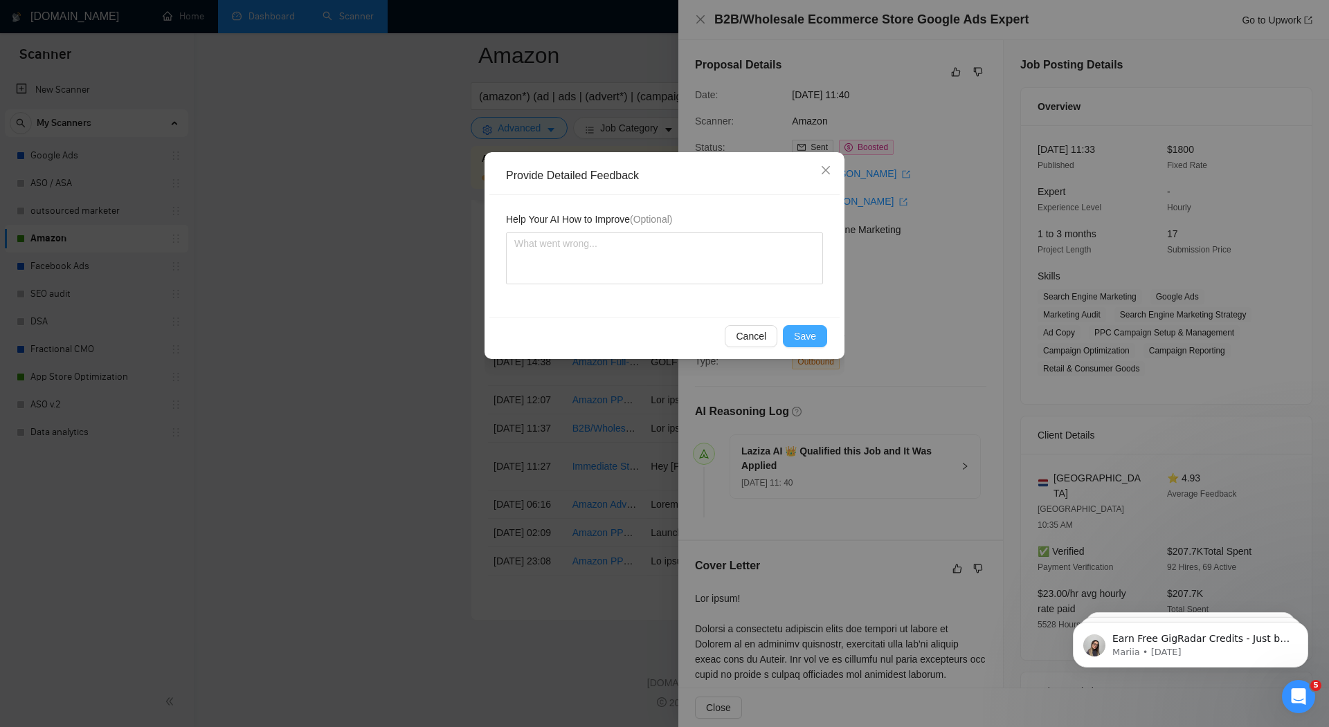
click at [805, 332] on span "Save" at bounding box center [805, 336] width 22 height 15
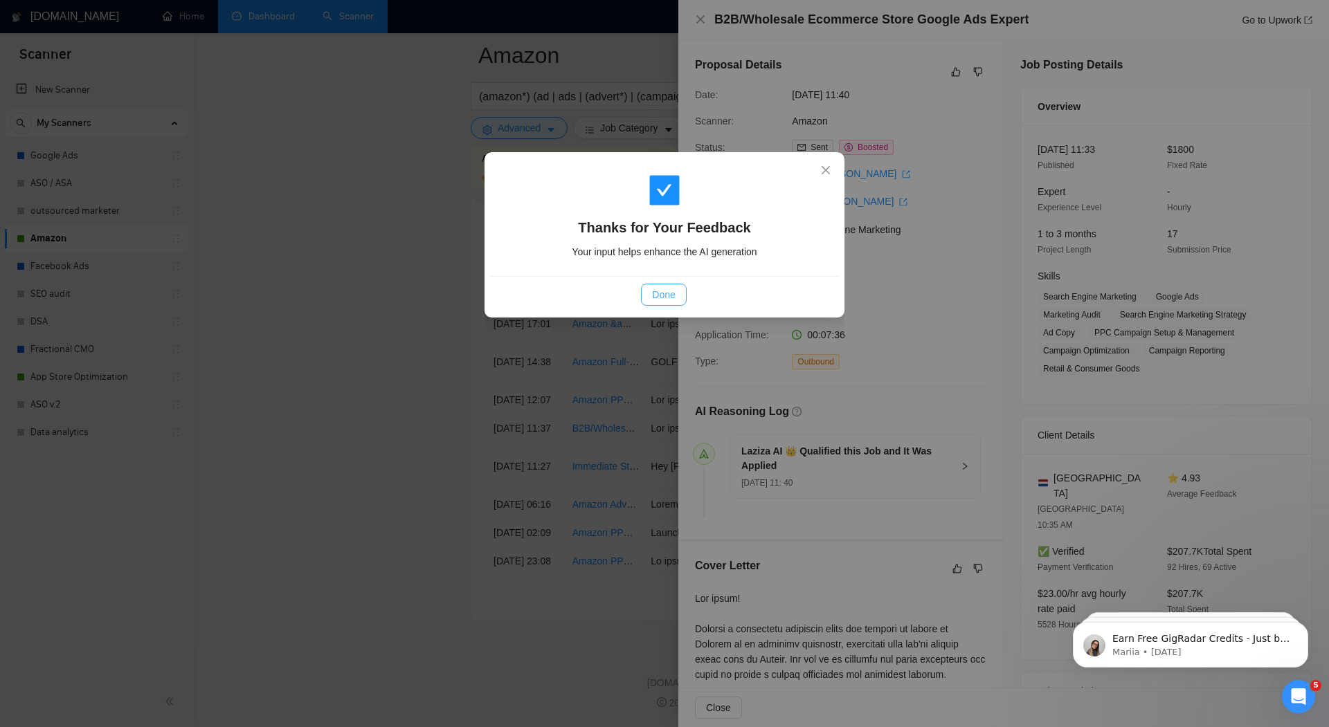
click at [666, 297] on span "Done" at bounding box center [663, 294] width 23 height 15
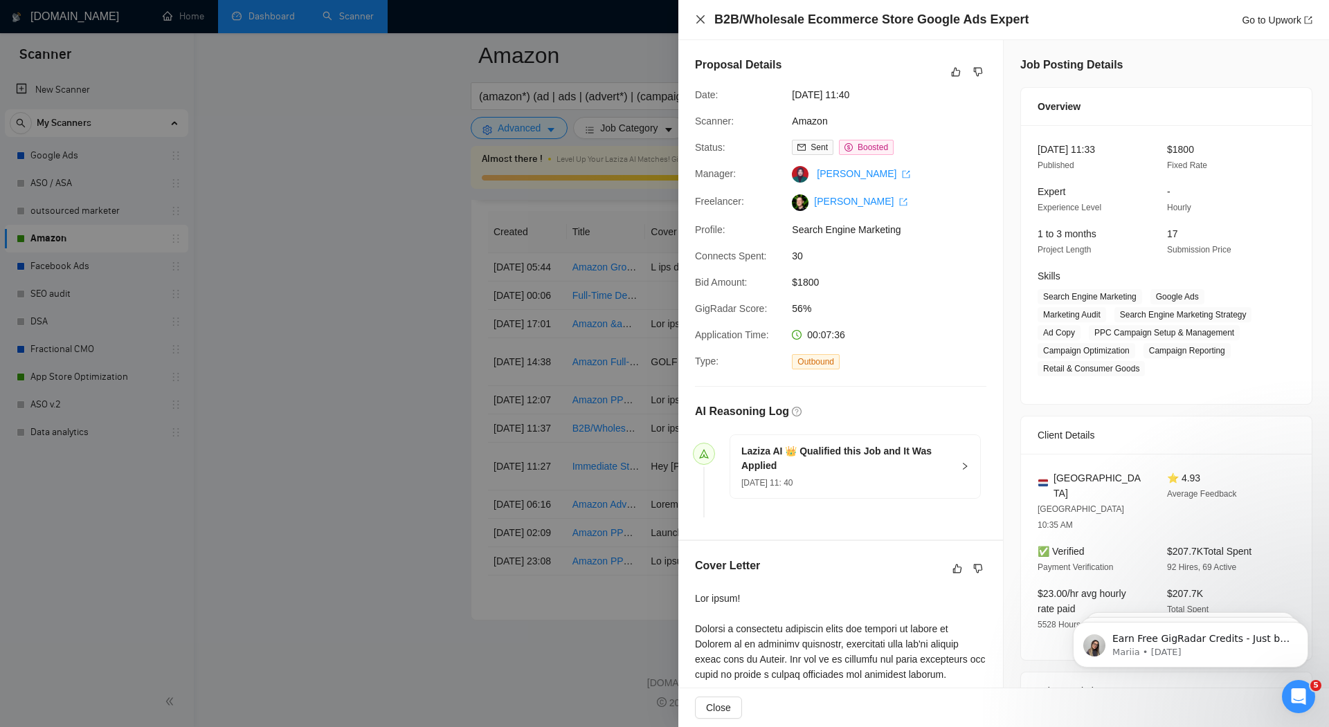
click at [699, 19] on icon "close" at bounding box center [700, 19] width 8 height 8
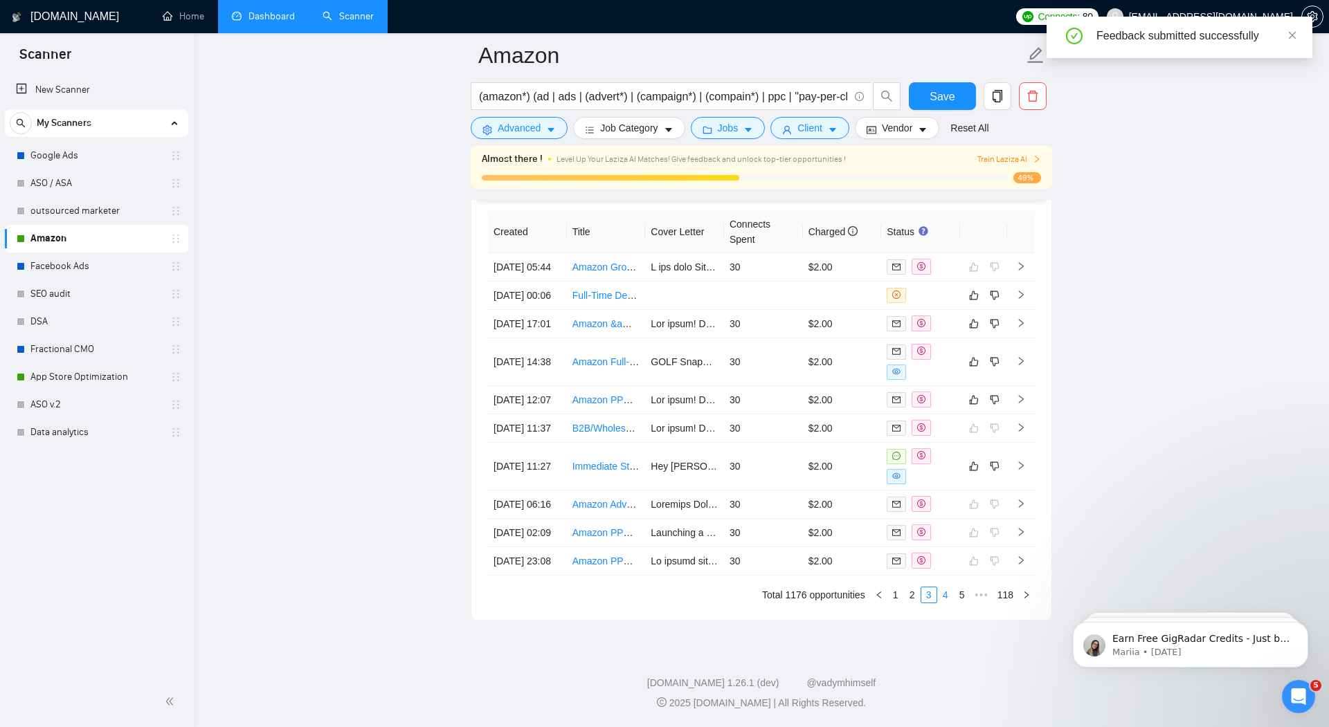
click at [942, 592] on link "4" at bounding box center [945, 594] width 15 height 15
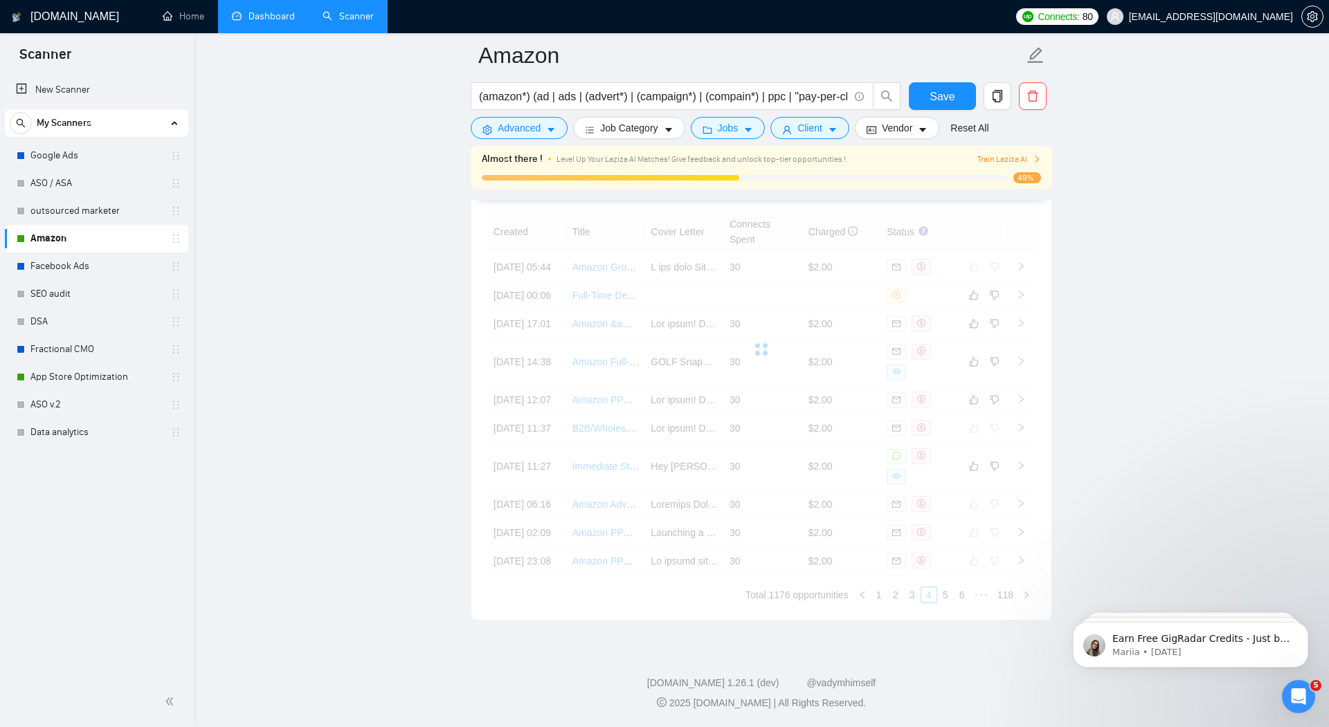
scroll to position [3814, 0]
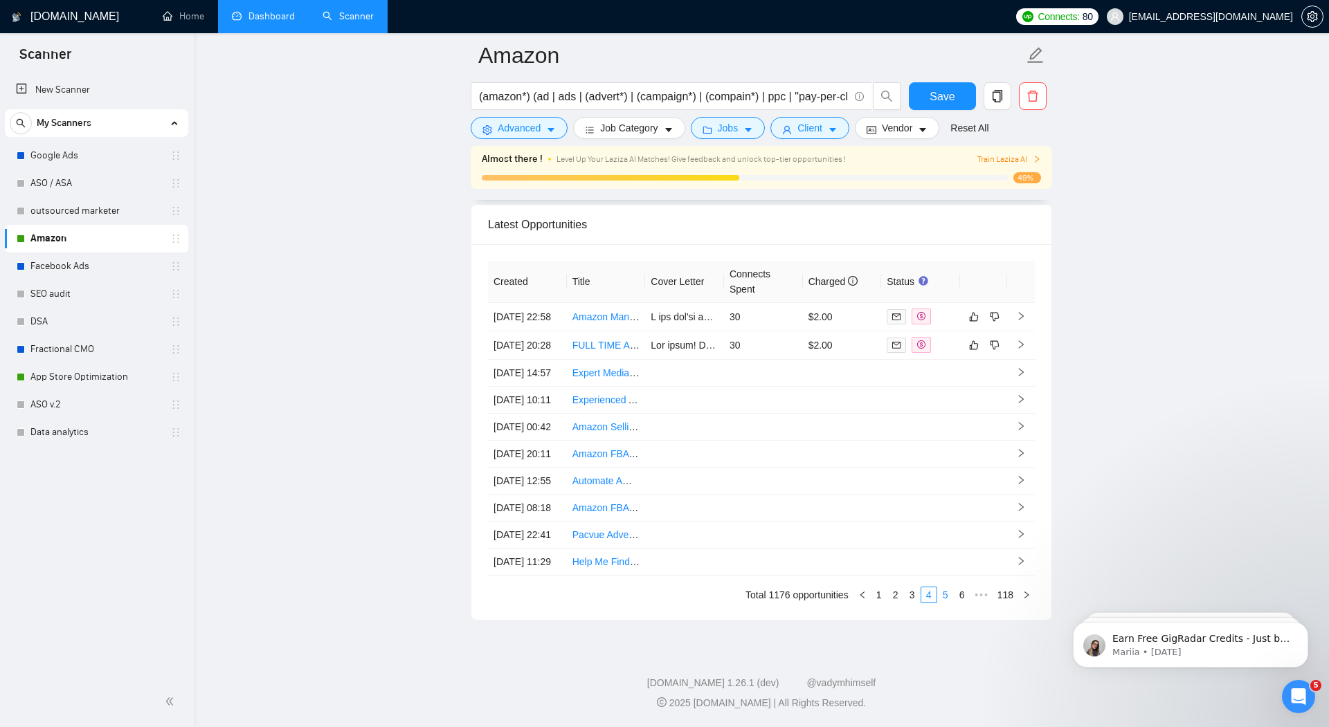
click at [943, 592] on link "5" at bounding box center [945, 594] width 15 height 15
click at [897, 590] on link "3" at bounding box center [895, 594] width 15 height 15
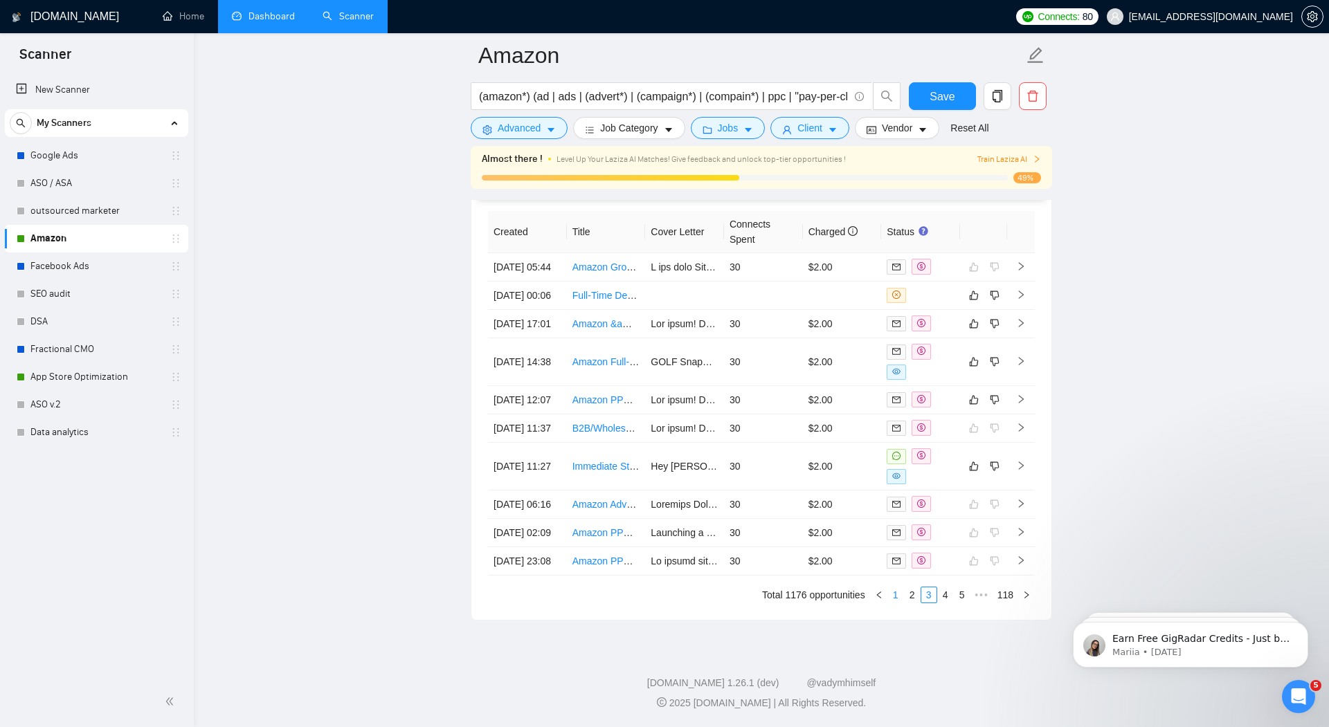
click at [897, 603] on link "1" at bounding box center [895, 594] width 15 height 15
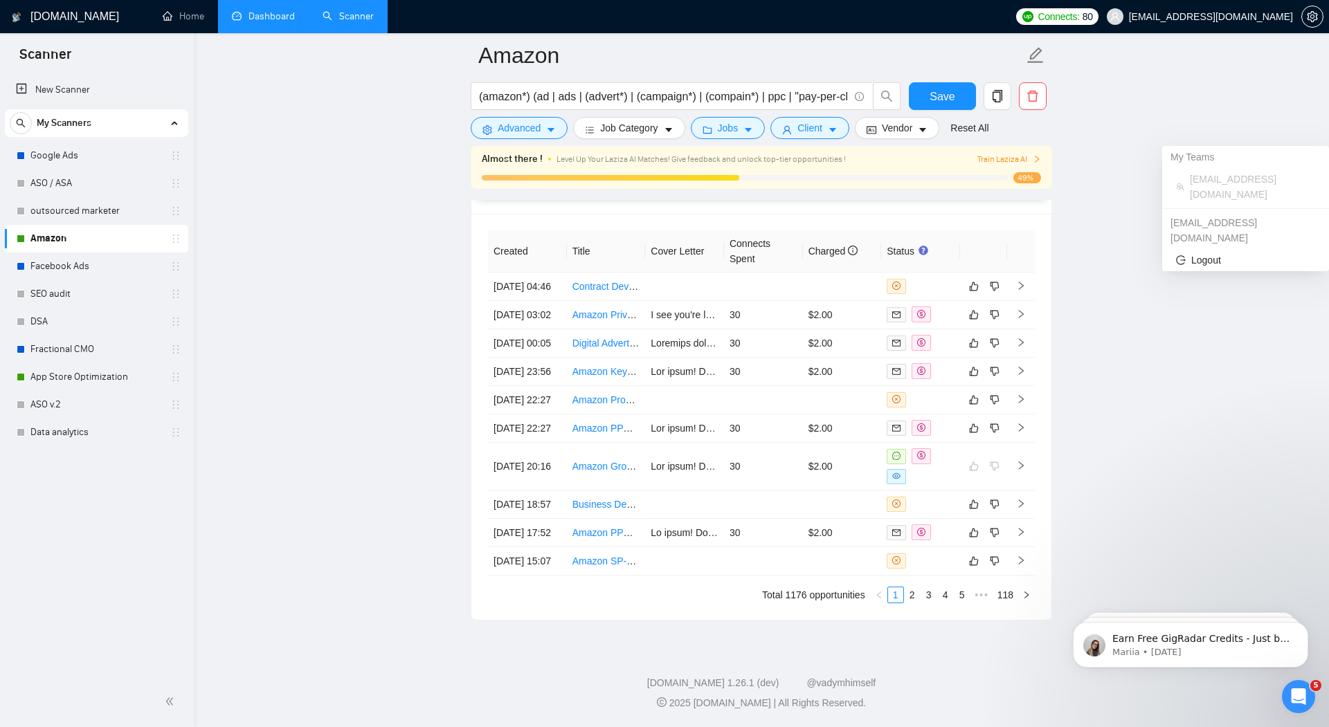
click at [1257, 17] on span "[EMAIL_ADDRESS][DOMAIN_NAME]" at bounding box center [1211, 17] width 164 height 0
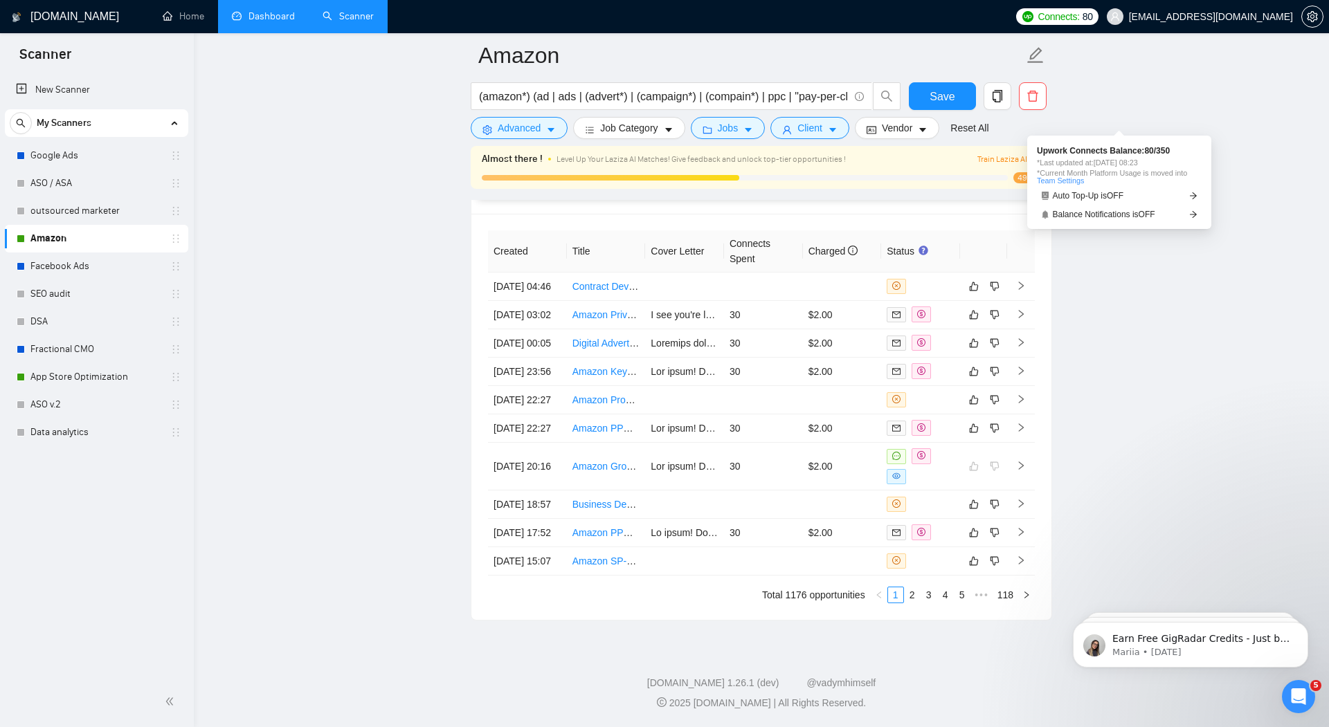
click at [1079, 13] on span "Connects:" at bounding box center [1058, 16] width 42 height 15
click at [1312, 16] on icon "setting" at bounding box center [1311, 16] width 11 height 11
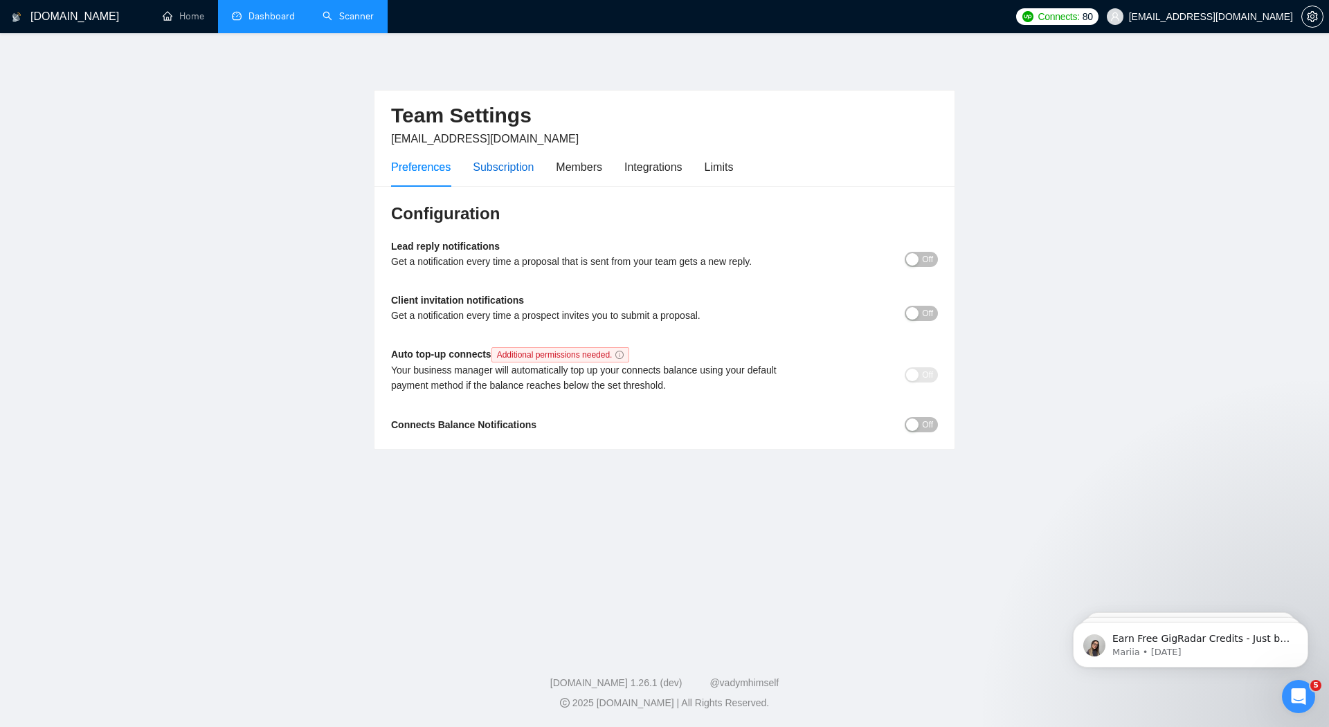
click at [505, 167] on div "Subscription" at bounding box center [503, 166] width 61 height 17
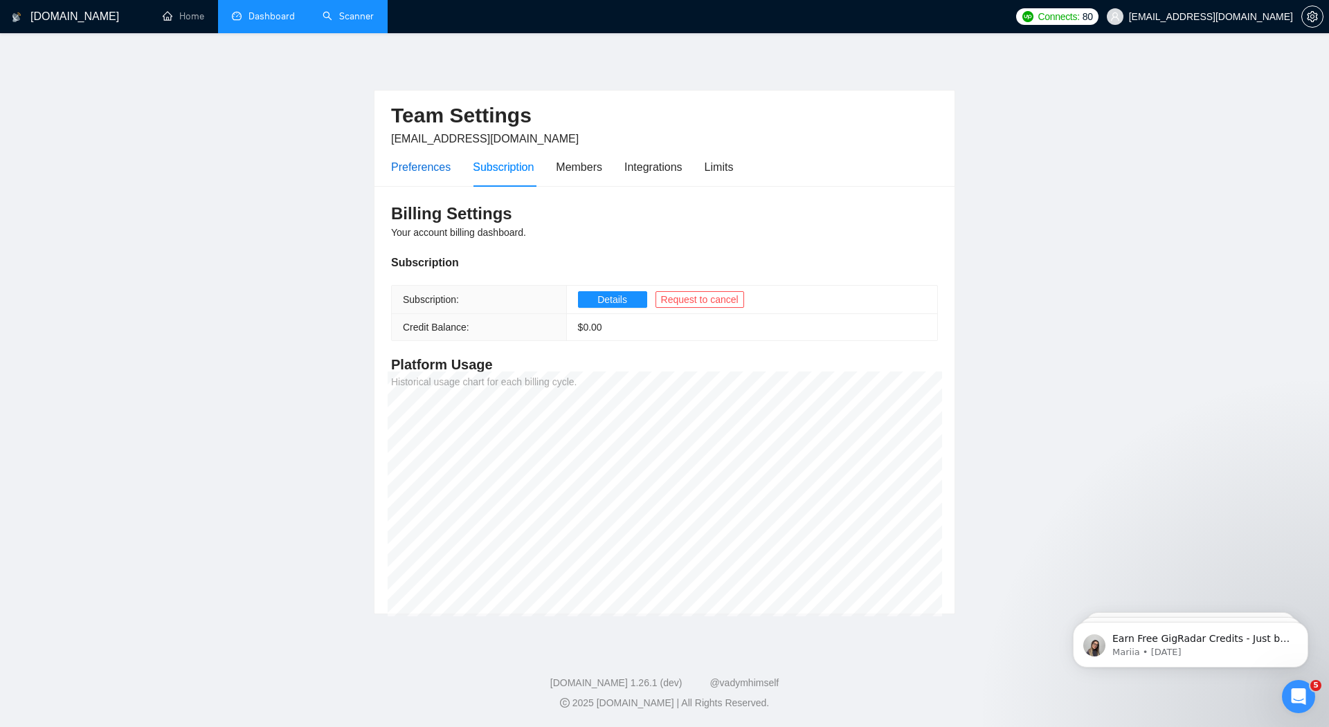
click at [420, 164] on div "Preferences" at bounding box center [421, 166] width 60 height 17
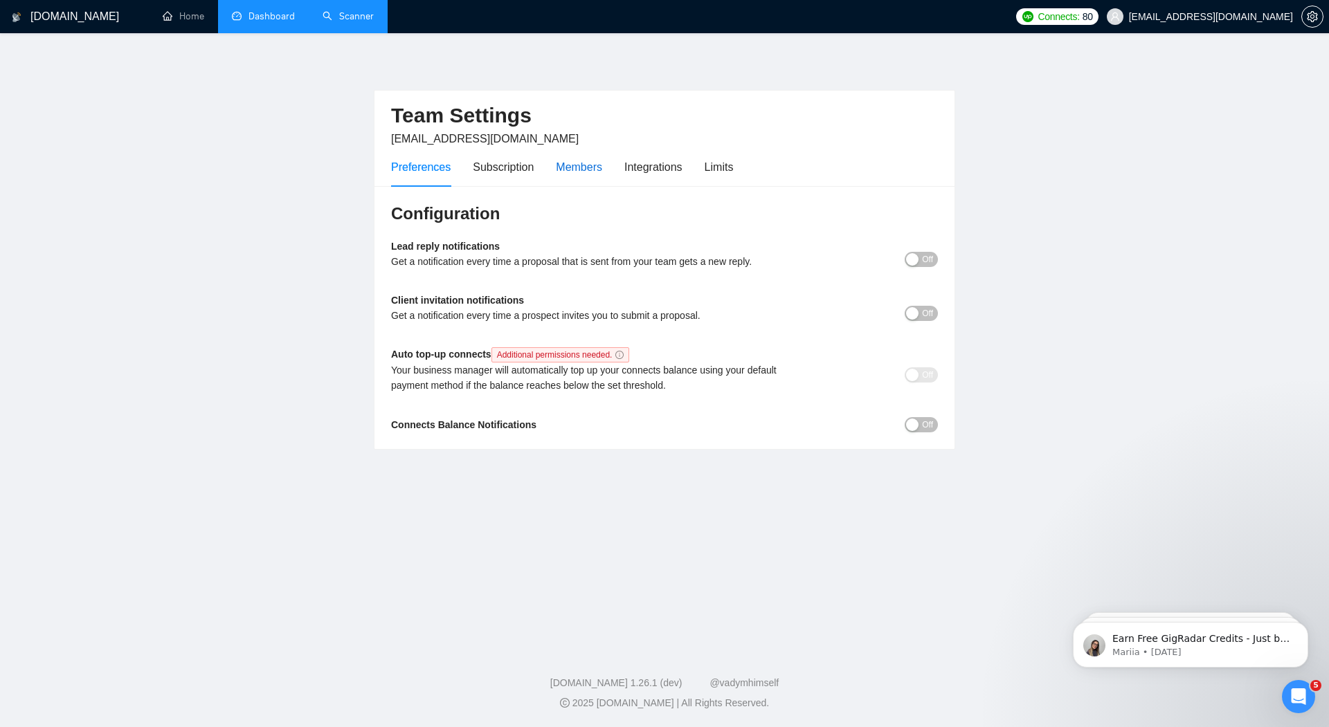
click at [581, 167] on div "Members" at bounding box center [579, 166] width 46 height 17
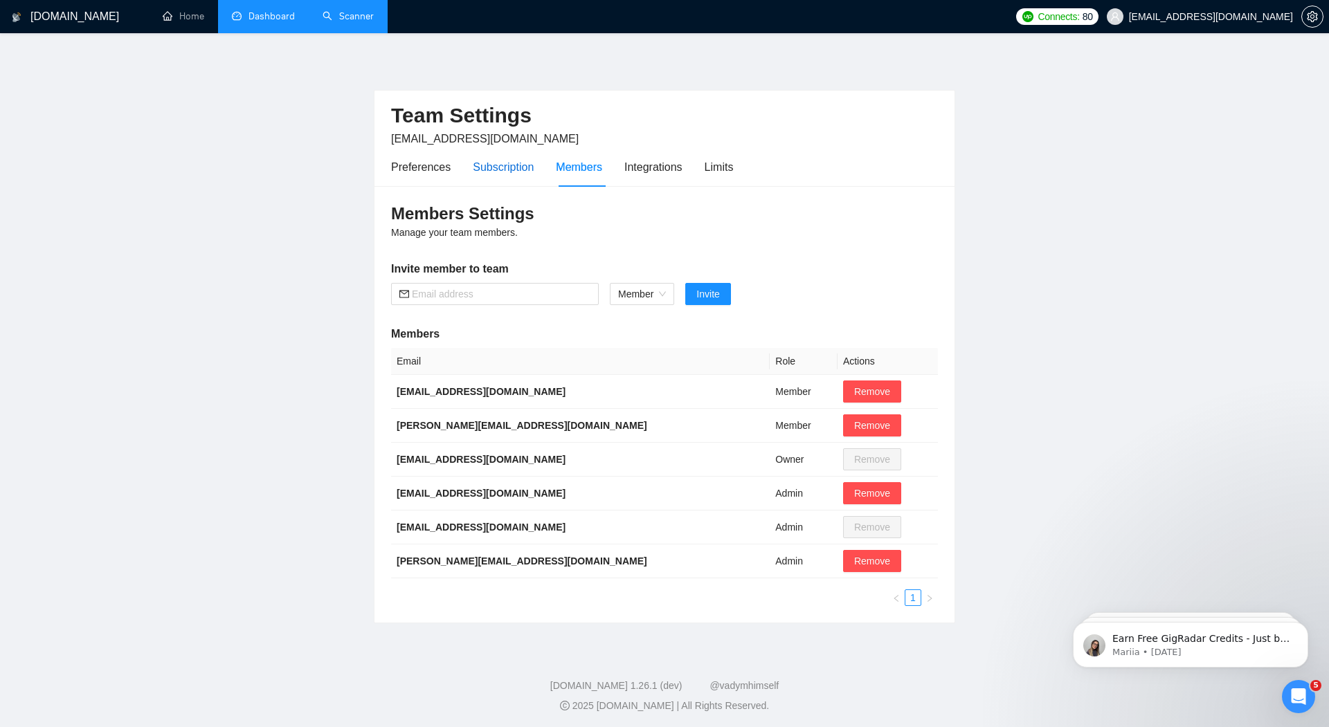
click at [504, 165] on div "Subscription" at bounding box center [503, 166] width 61 height 17
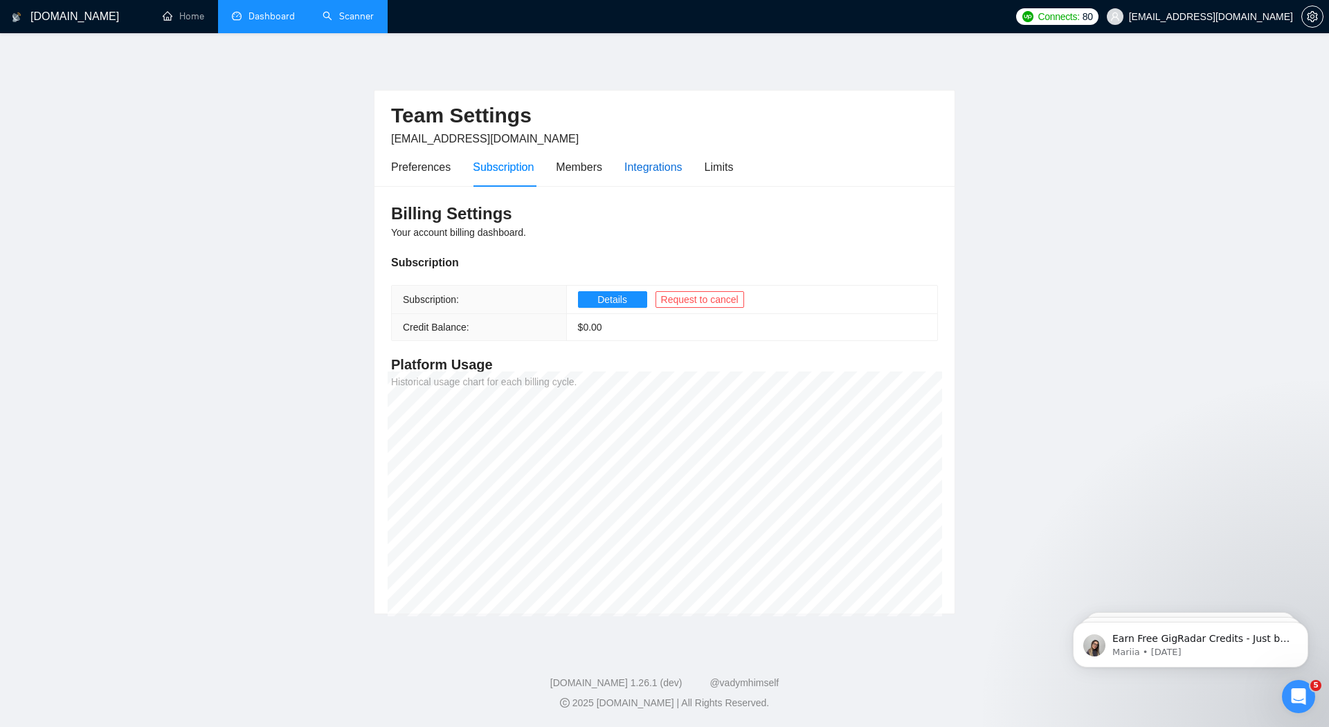
click at [644, 169] on div "Integrations" at bounding box center [653, 166] width 58 height 17
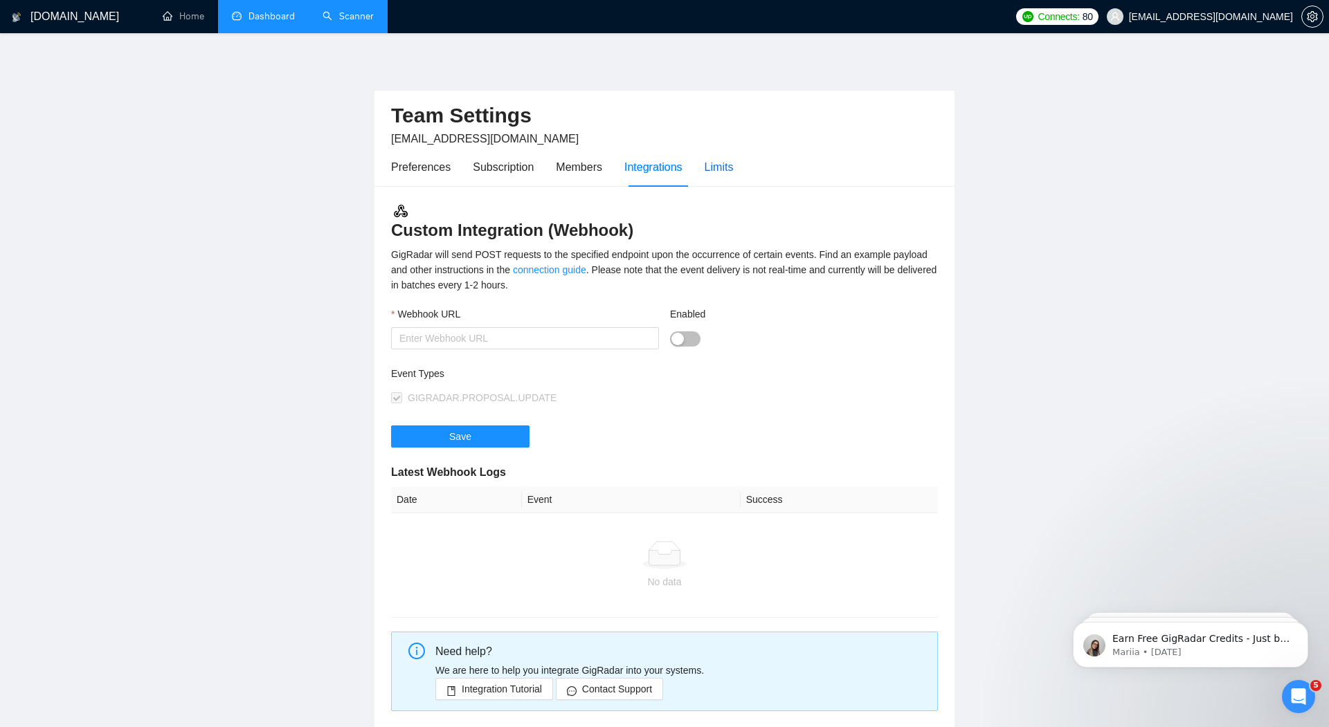
click at [720, 167] on div "Limits" at bounding box center [718, 166] width 29 height 17
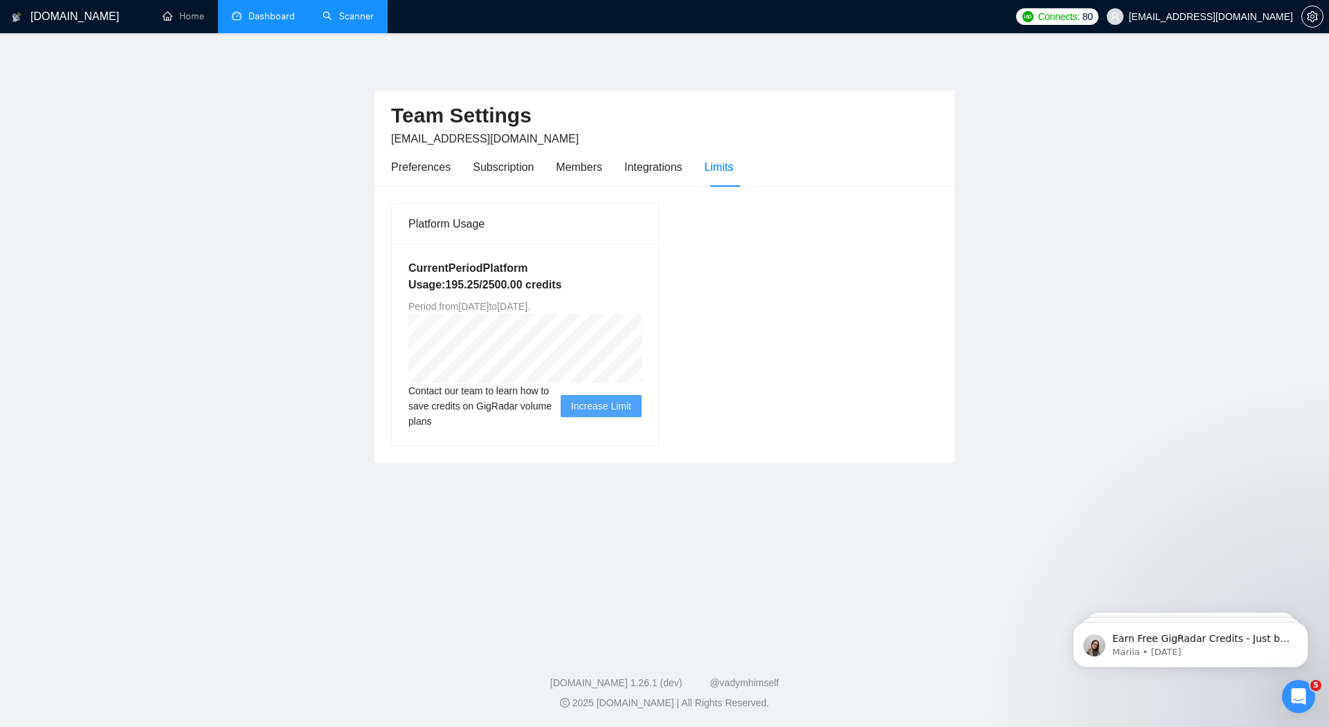
click at [266, 19] on link "Dashboard" at bounding box center [263, 16] width 63 height 12
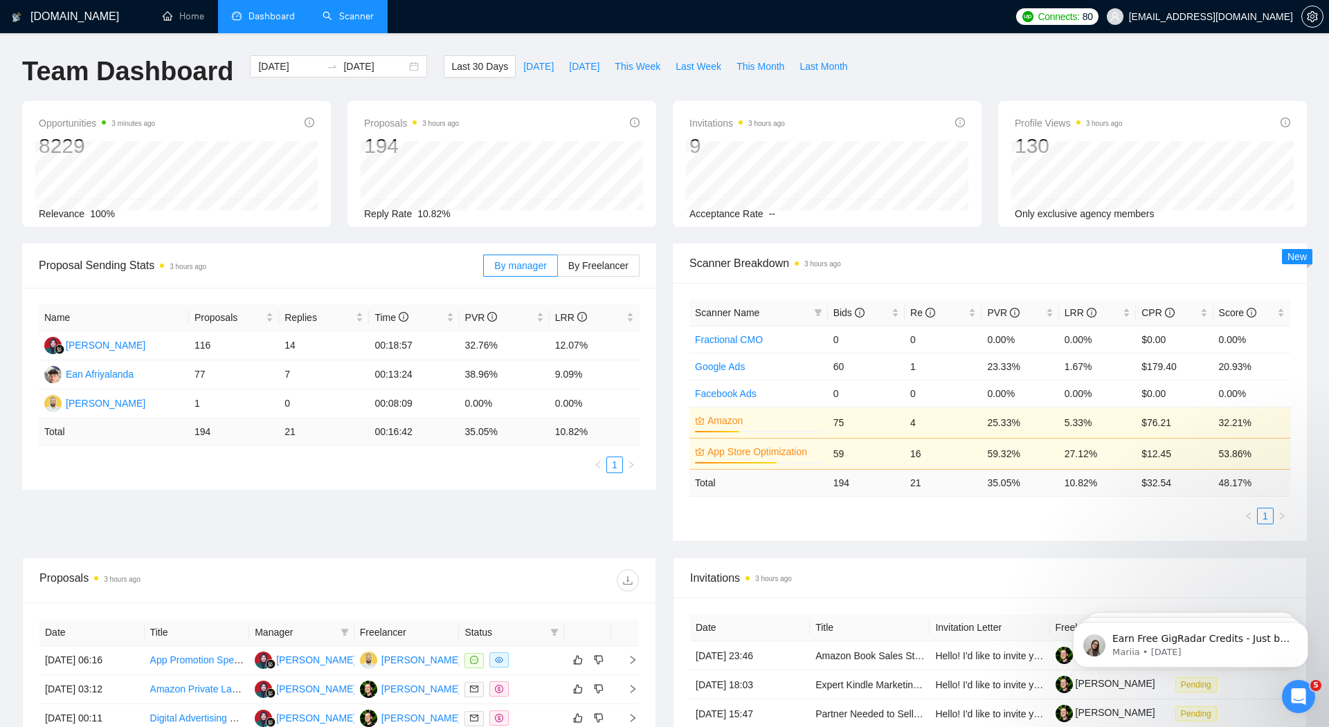
click at [355, 17] on link "Scanner" at bounding box center [347, 16] width 51 height 12
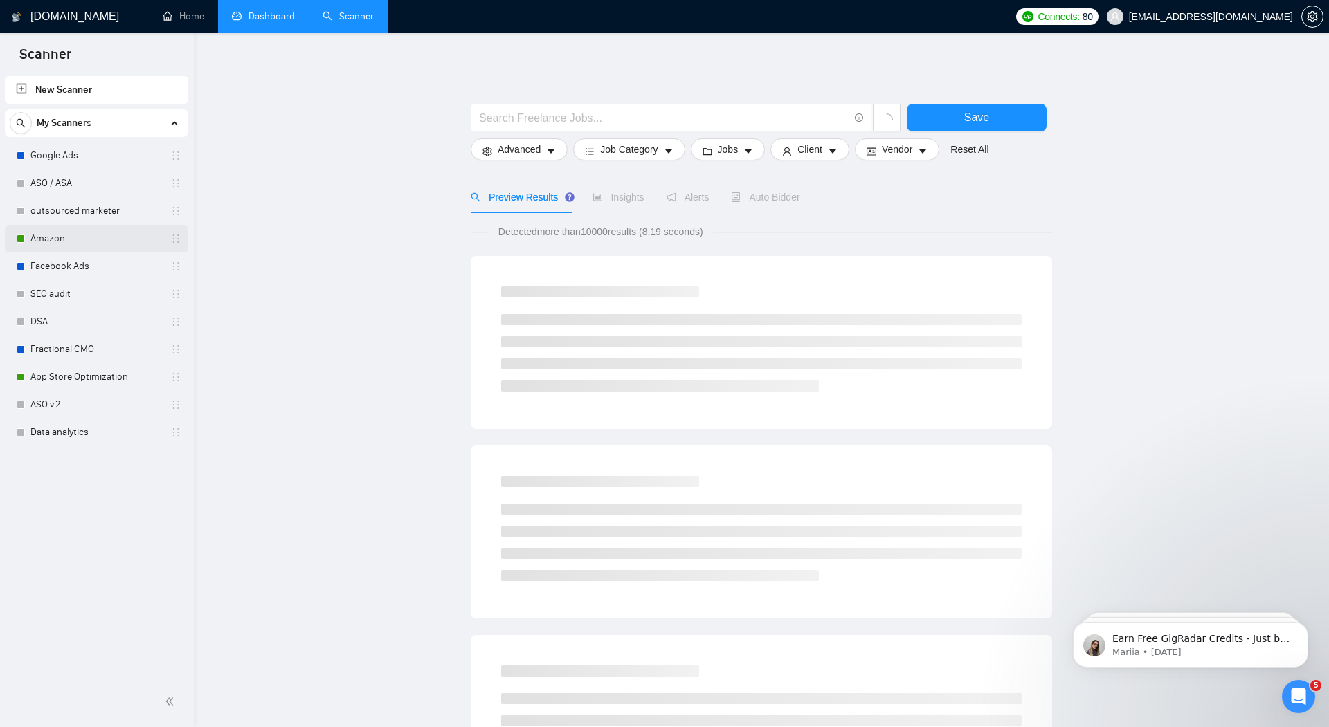
click at [47, 238] on link "Amazon" at bounding box center [95, 239] width 131 height 28
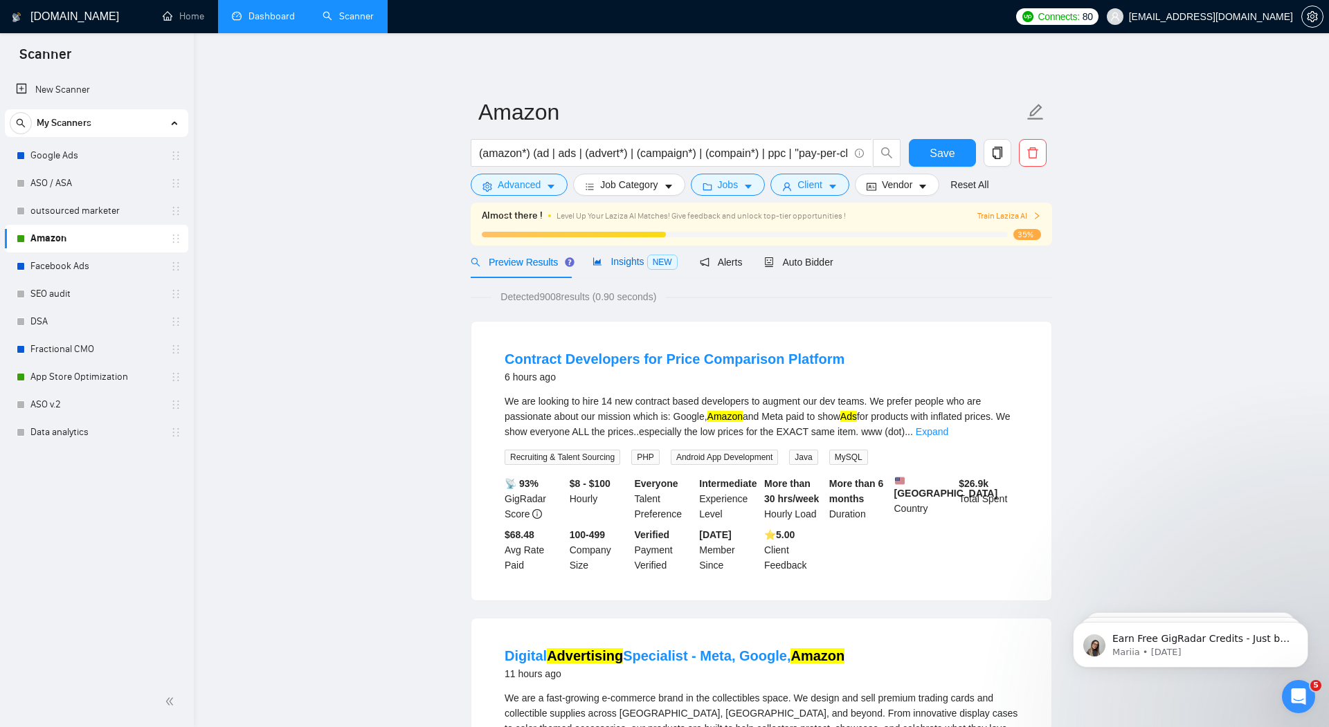
click at [629, 263] on span "Insights NEW" at bounding box center [634, 261] width 84 height 11
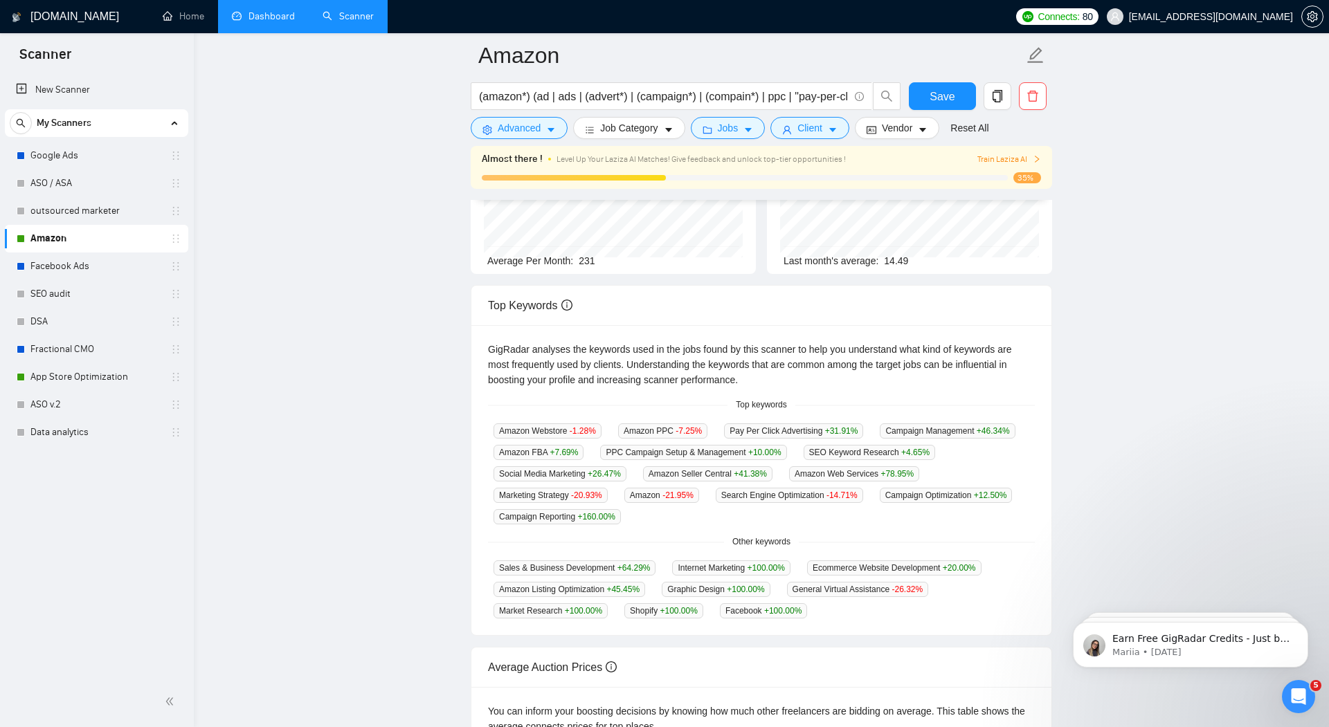
scroll to position [221, 0]
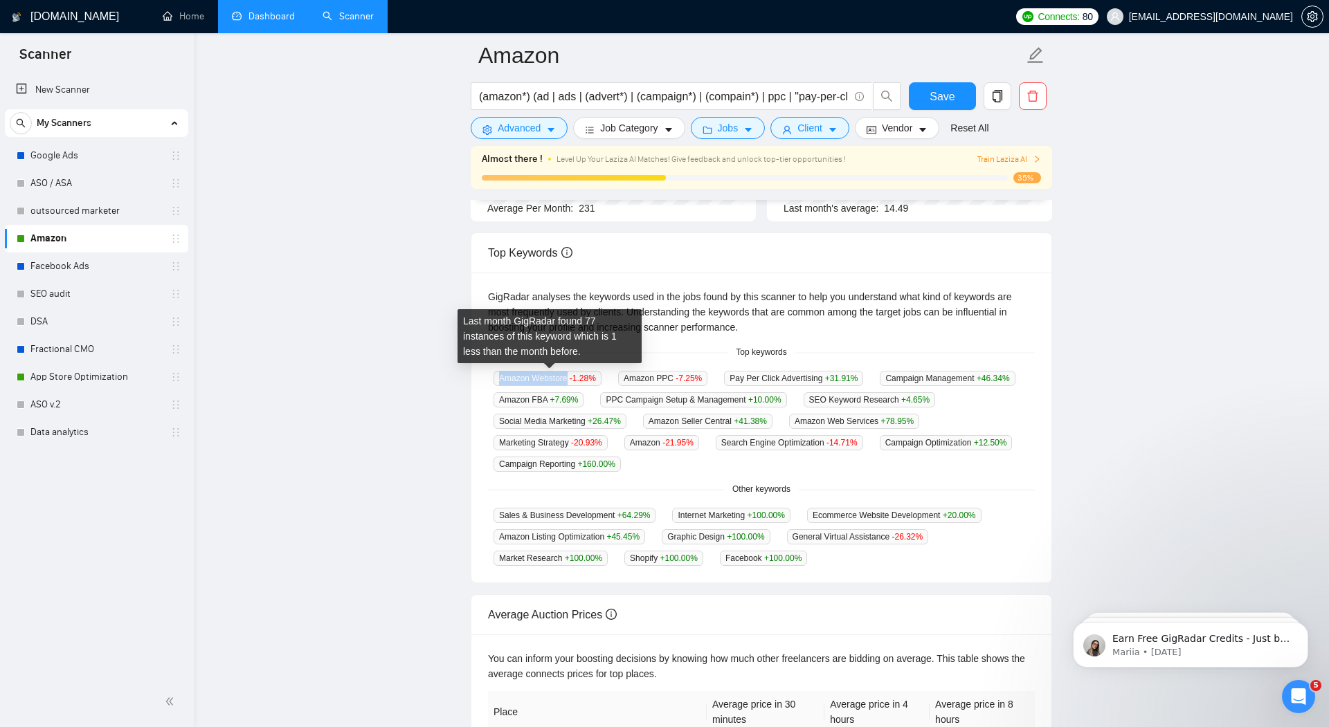
drag, startPoint x: 490, startPoint y: 374, endPoint x: 569, endPoint y: 376, distance: 79.6
click at [569, 376] on div "Amazon Webstore -1.28 %" at bounding box center [547, 378] width 119 height 16
copy span "Amazon Webstore"
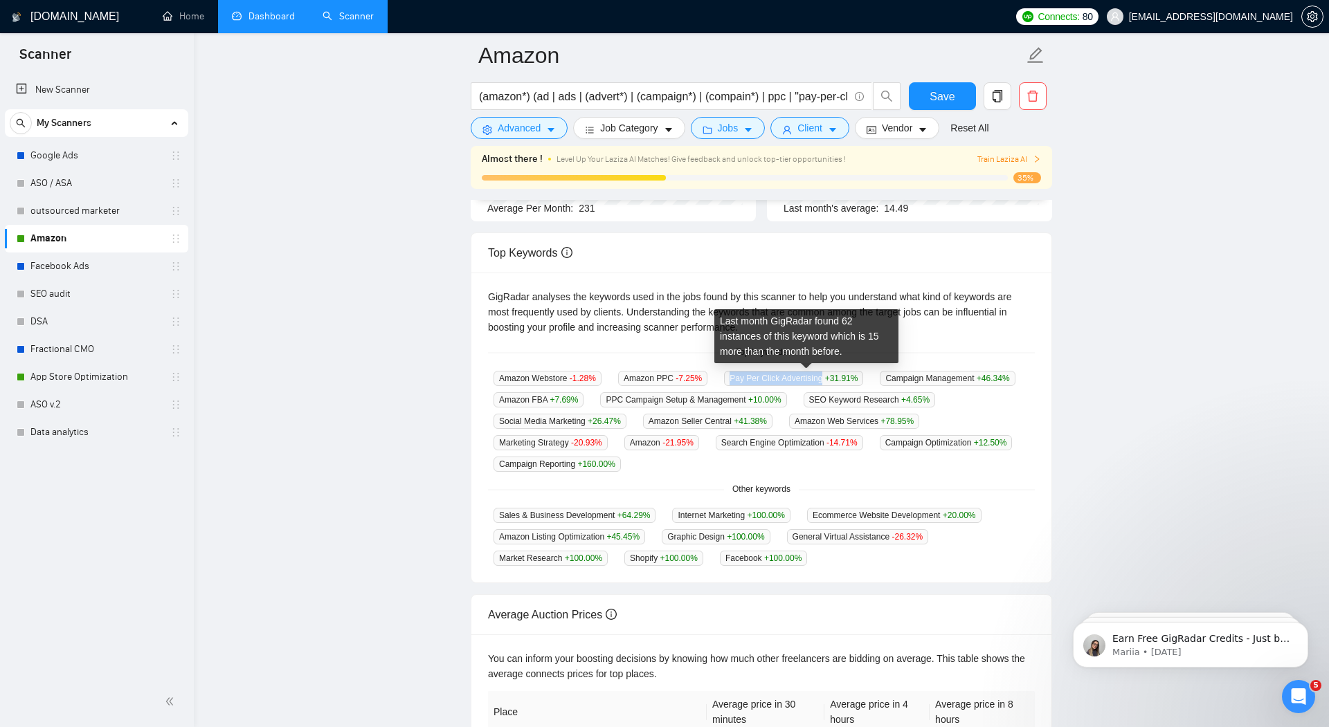
drag, startPoint x: 733, startPoint y: 379, endPoint x: 836, endPoint y: 381, distance: 103.1
click at [836, 381] on span "Pay Per Click Advertising +31.91 %" at bounding box center [793, 378] width 139 height 15
copy span "Pay Per Click Advertising"
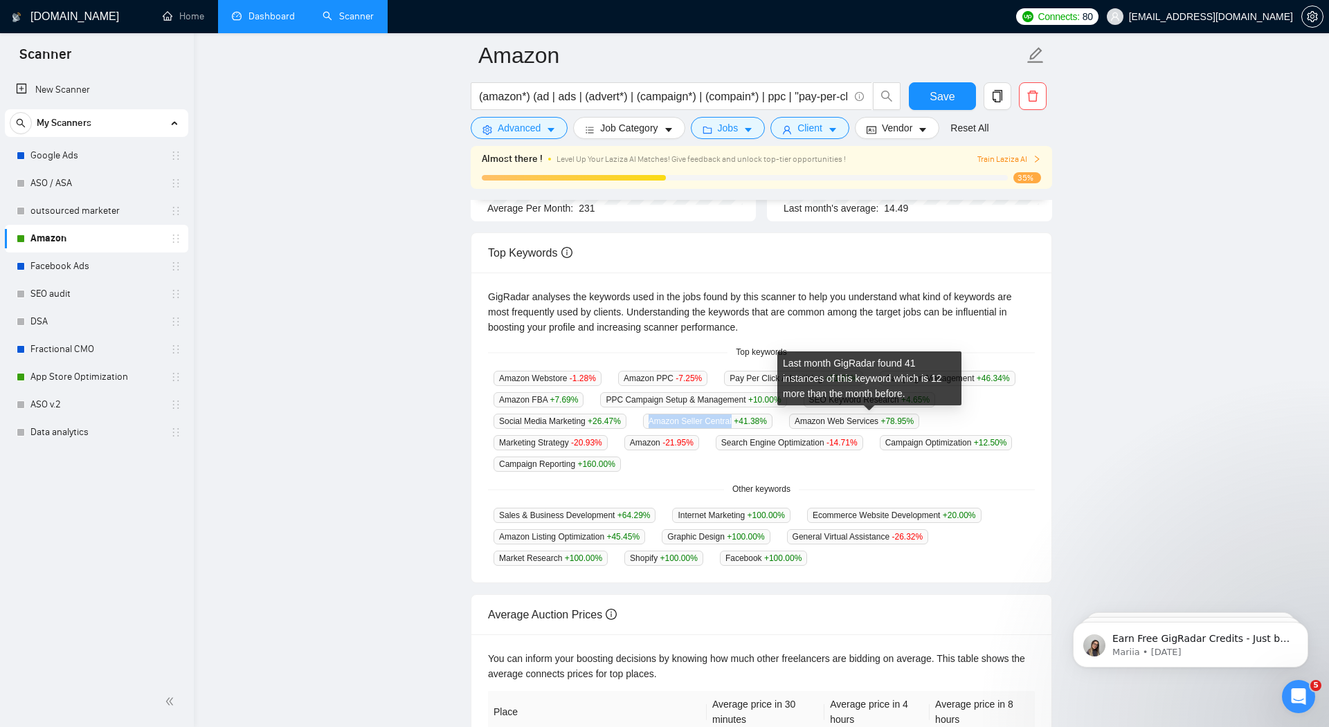
drag, startPoint x: 799, startPoint y: 419, endPoint x: 894, endPoint y: 421, distance: 94.8
click at [778, 421] on div "Amazon Seller Central +41.38 %" at bounding box center [707, 421] width 140 height 16
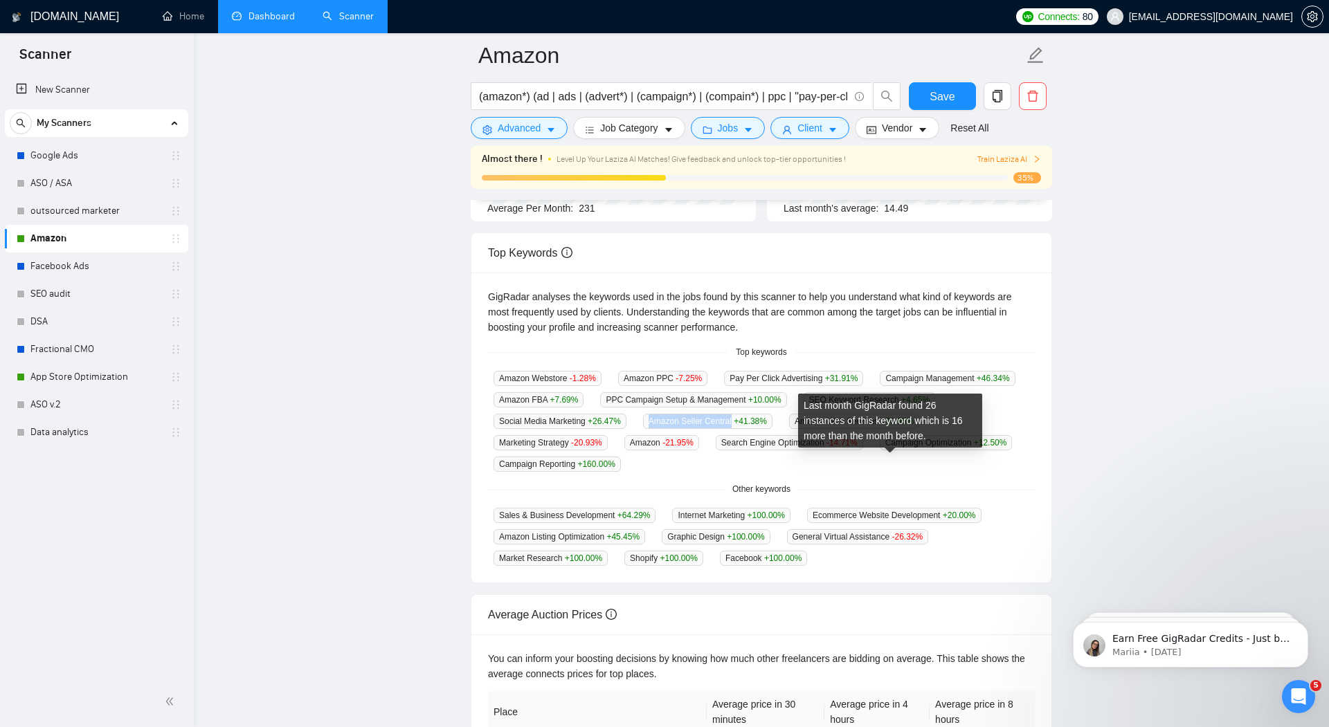
copy span "Amazon Seller Central"
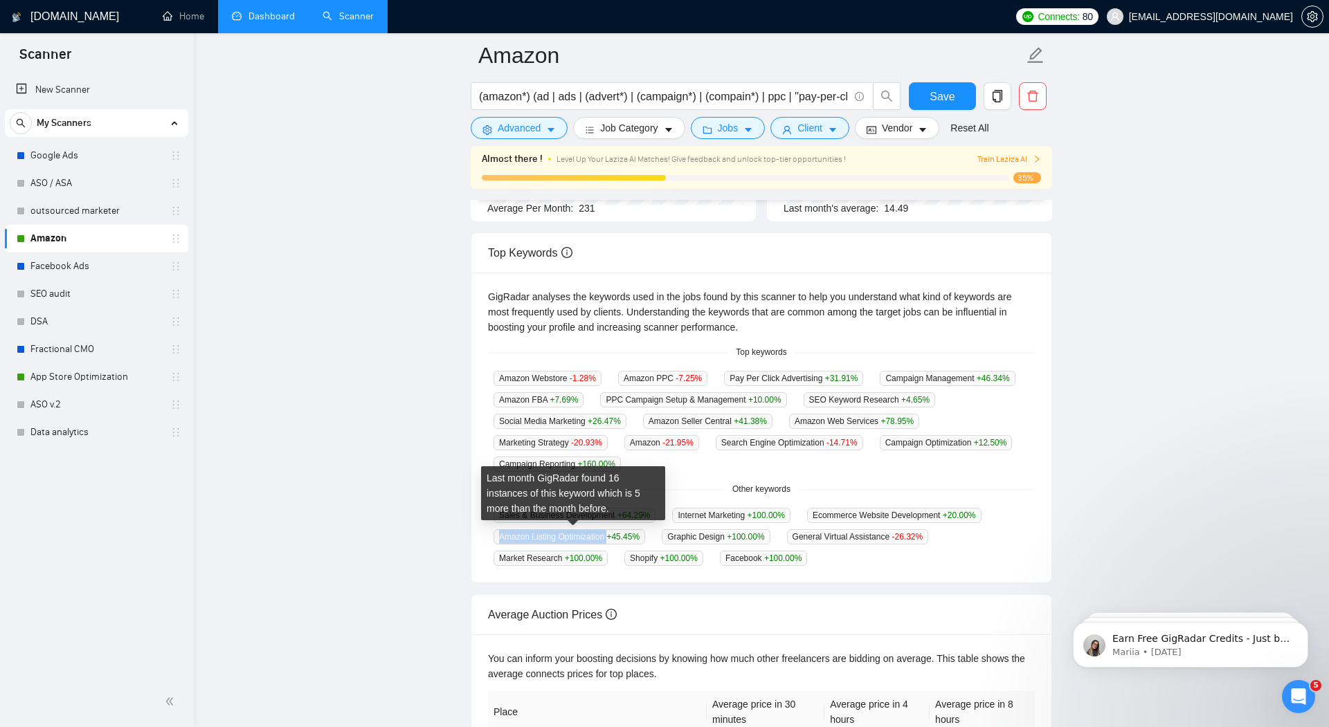
drag, startPoint x: 490, startPoint y: 536, endPoint x: 612, endPoint y: 537, distance: 122.5
click at [612, 537] on div "Amazon Listing Optimization +45.45 %" at bounding box center [569, 537] width 163 height 16
copy span "Amazon Listing Optimization"
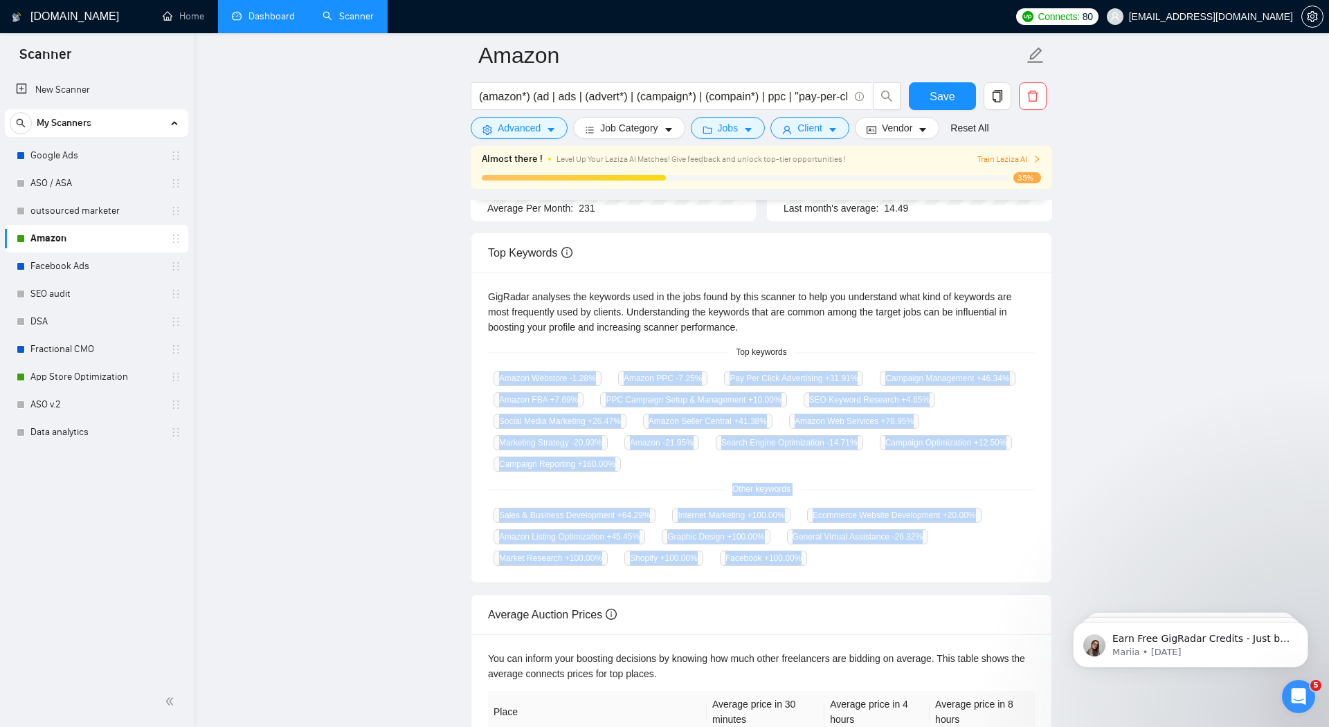
drag, startPoint x: 482, startPoint y: 379, endPoint x: 850, endPoint y: 567, distance: 413.8
click at [850, 567] on div "GigRadar analyses the keywords used in the jobs found by this scanner to help y…" at bounding box center [761, 428] width 580 height 310
copy div "Amazon Webstore -1.28 % Amazon PPC -7.25 % Pay Per Click Advertising +31.91 % C…"
